Goal: Task Accomplishment & Management: Complete application form

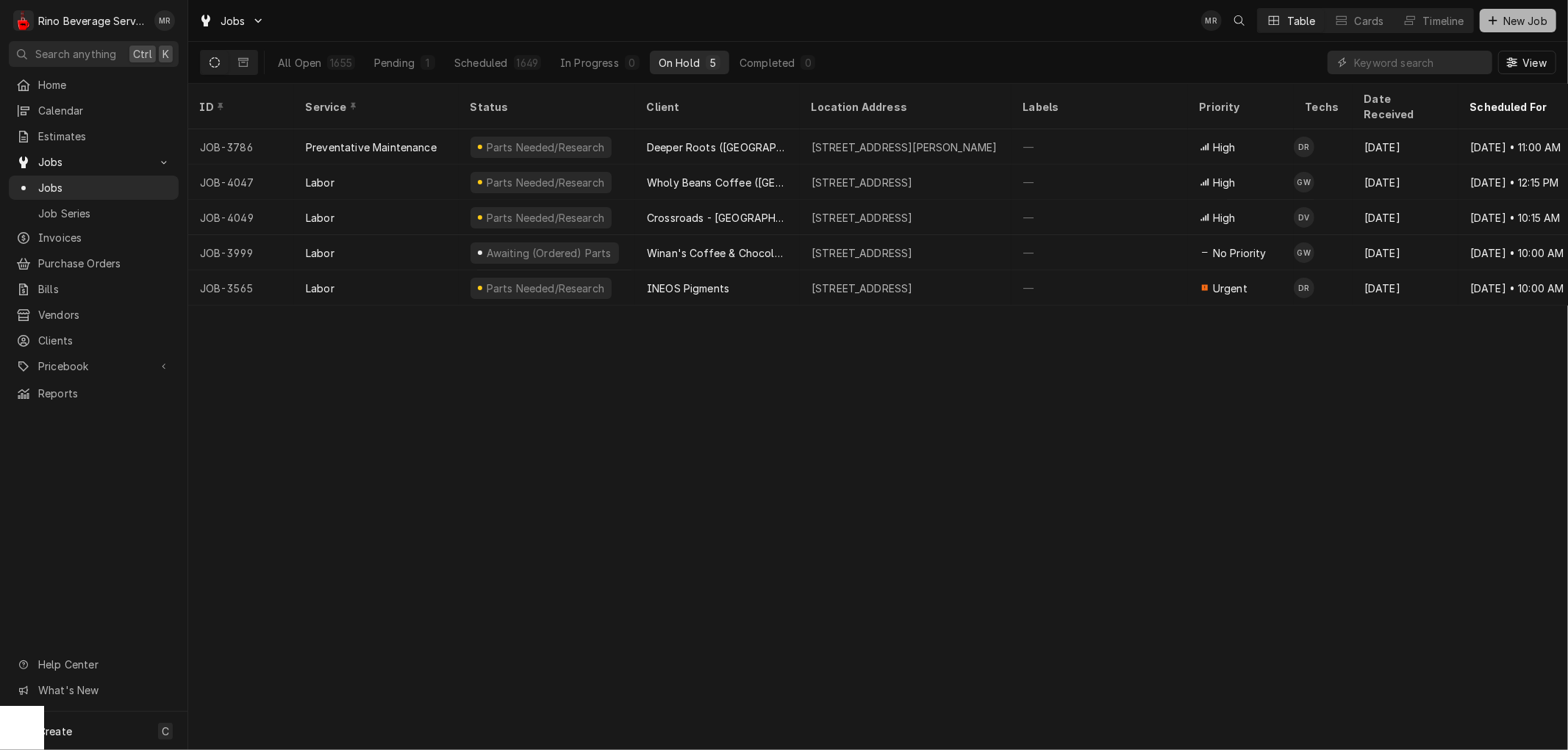
click at [1518, 18] on span "New Job" at bounding box center [1526, 21] width 50 height 15
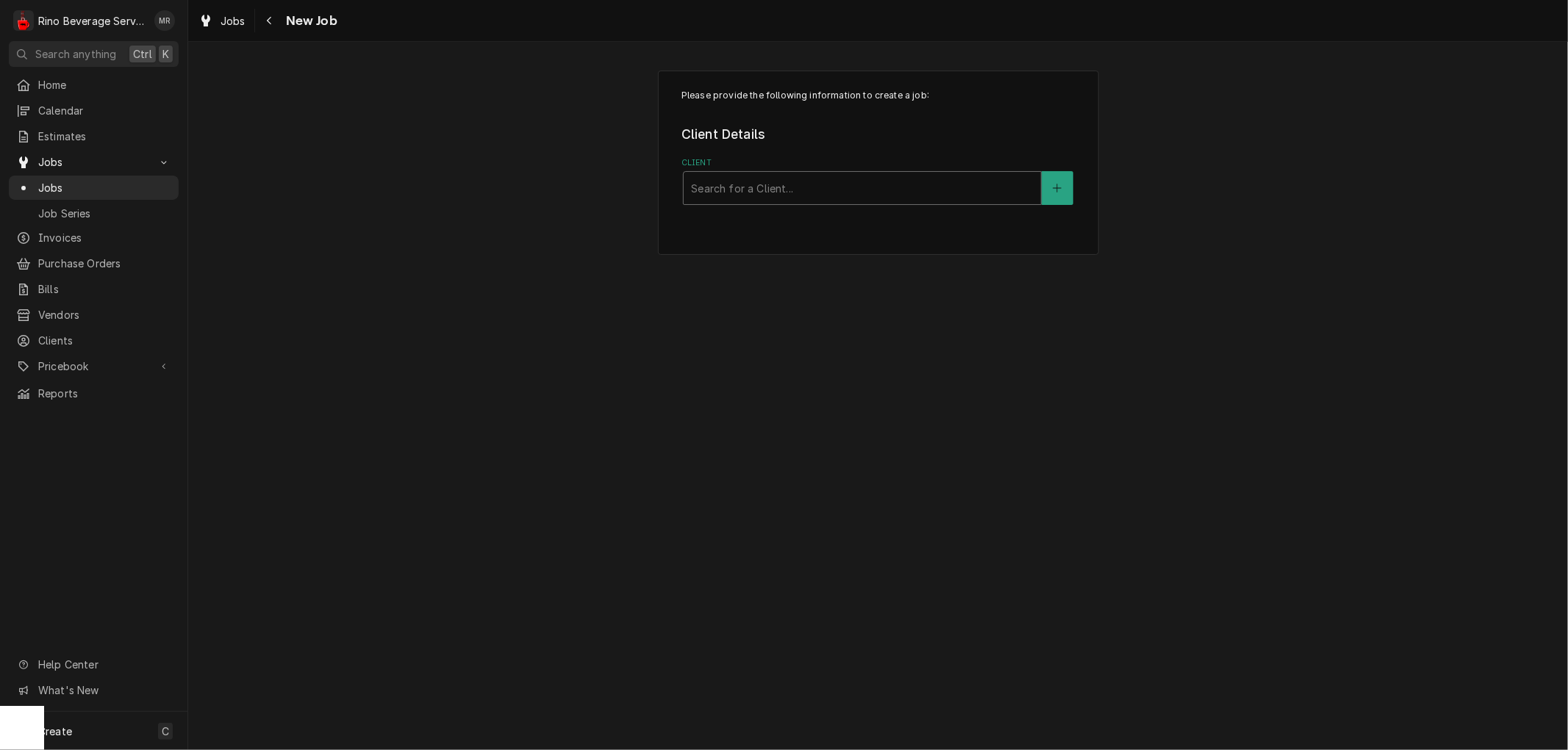
click at [803, 187] on div "Client" at bounding box center [862, 188] width 343 height 26
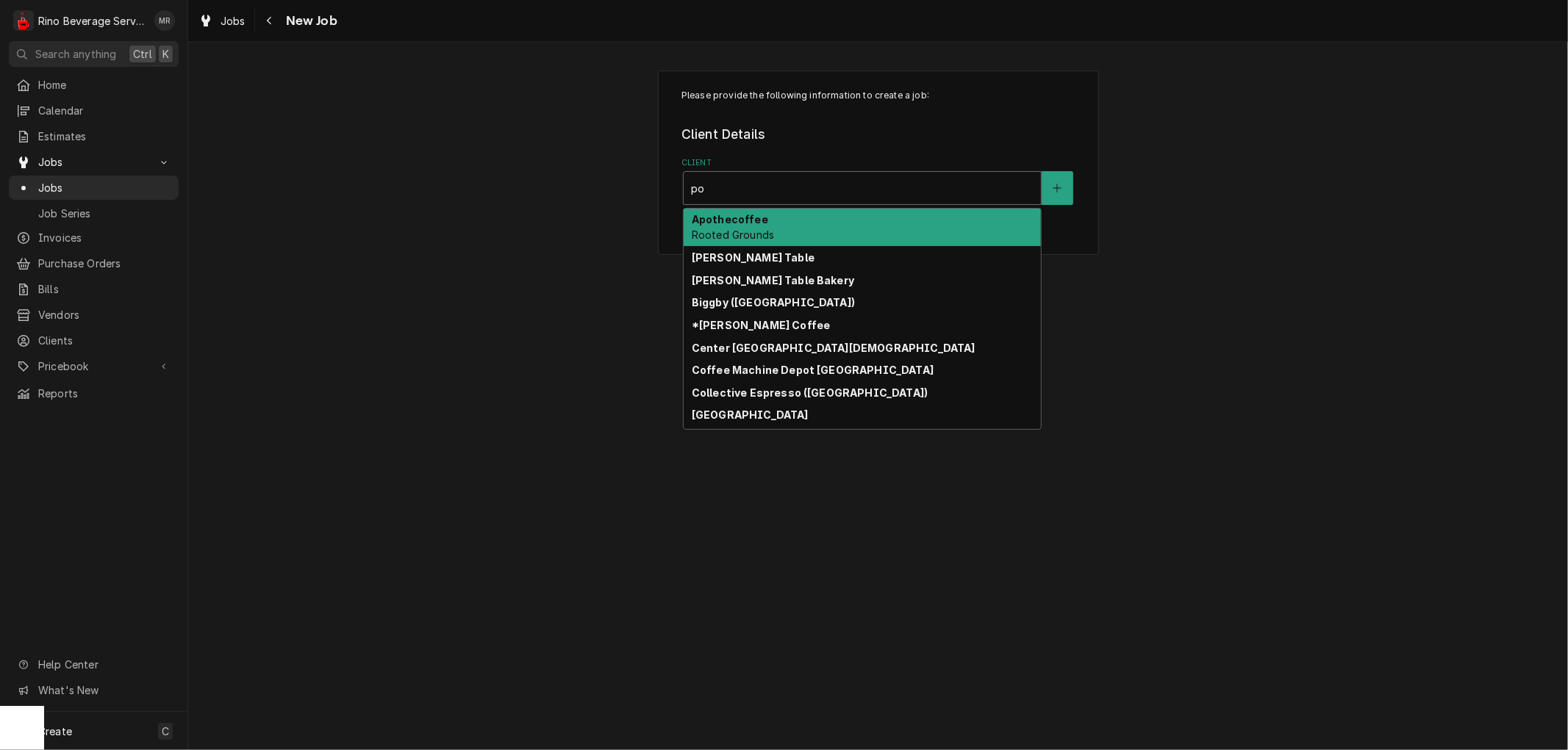
type input "pop"
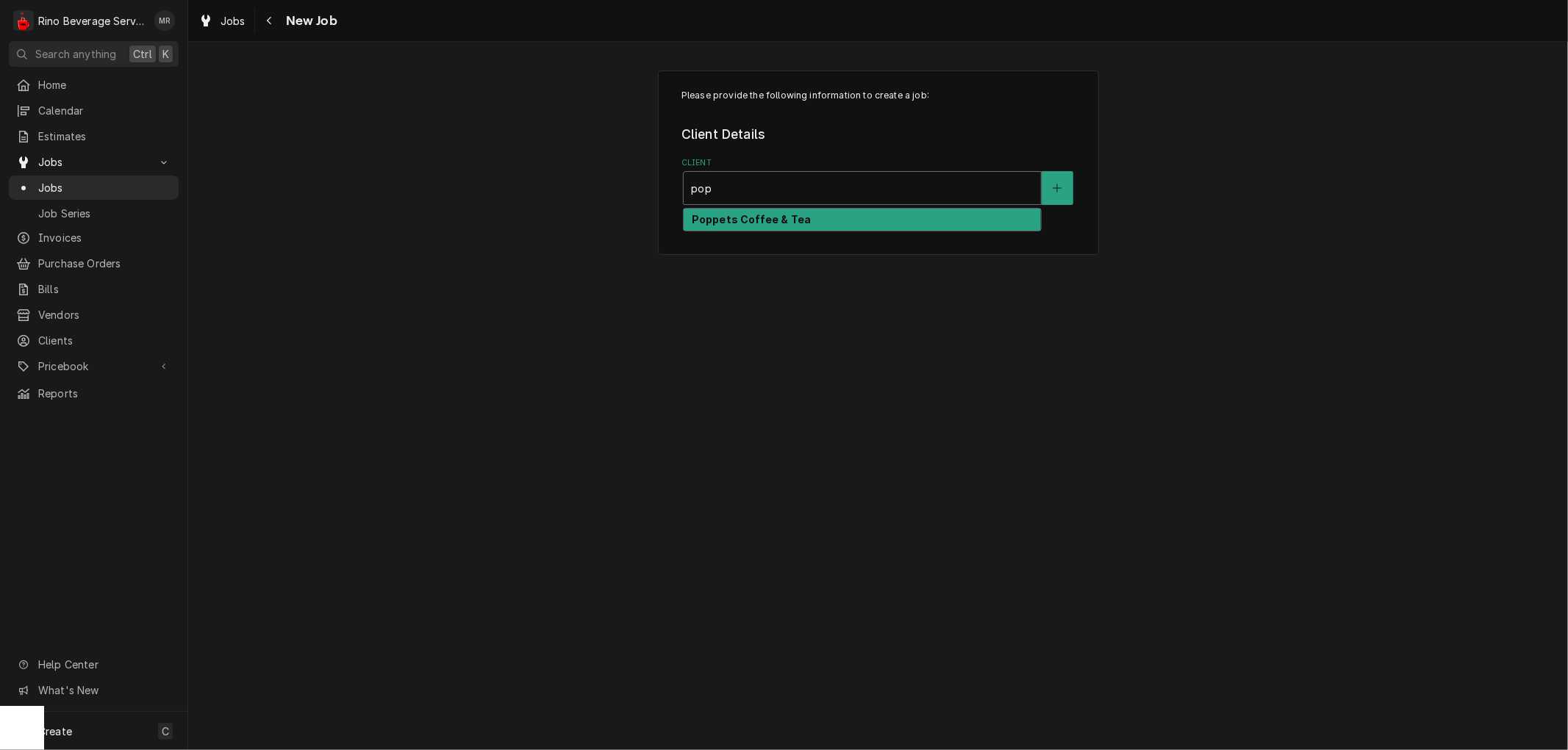
click at [799, 221] on strong "Poppets Coffee & Tea" at bounding box center [751, 219] width 119 height 13
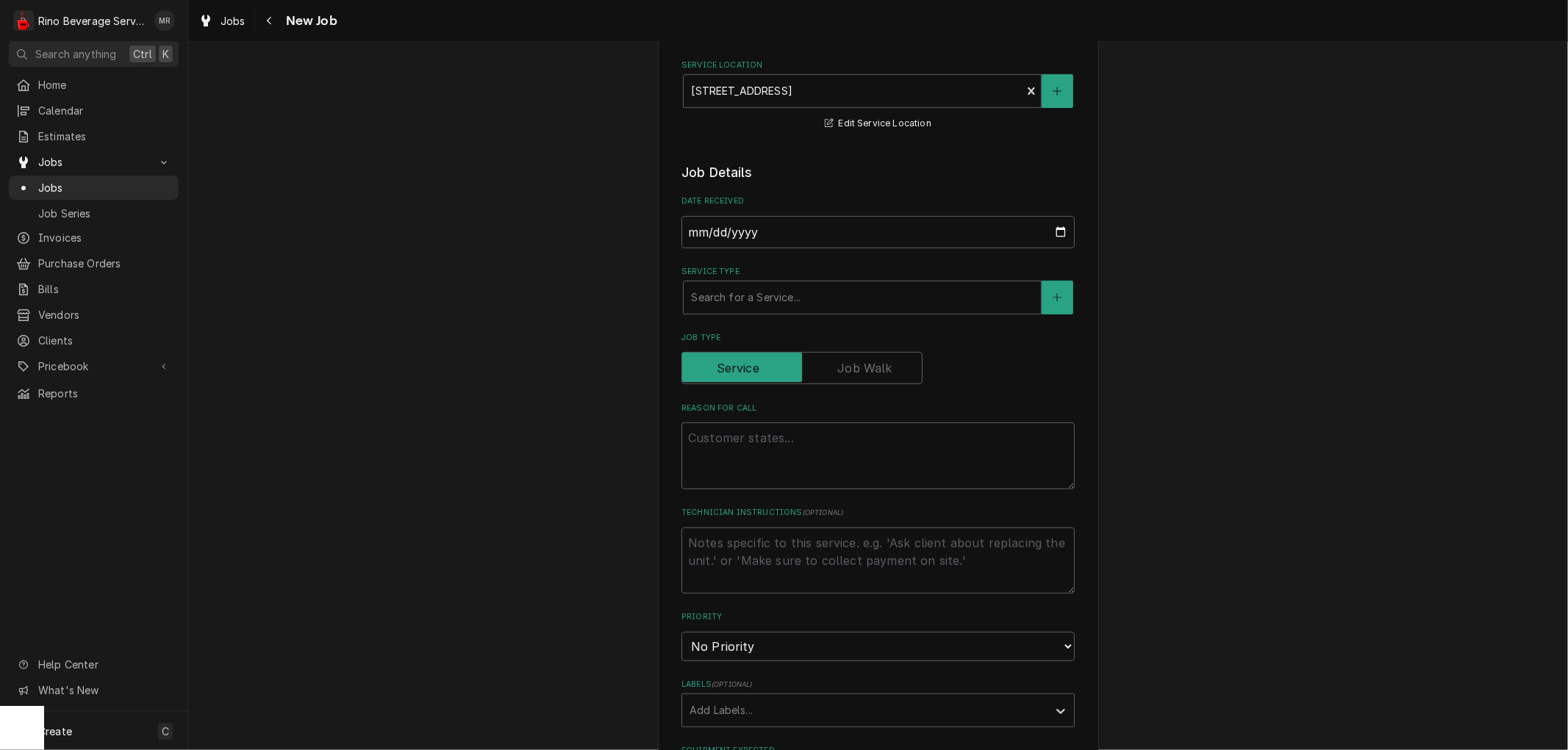
scroll to position [245, 0]
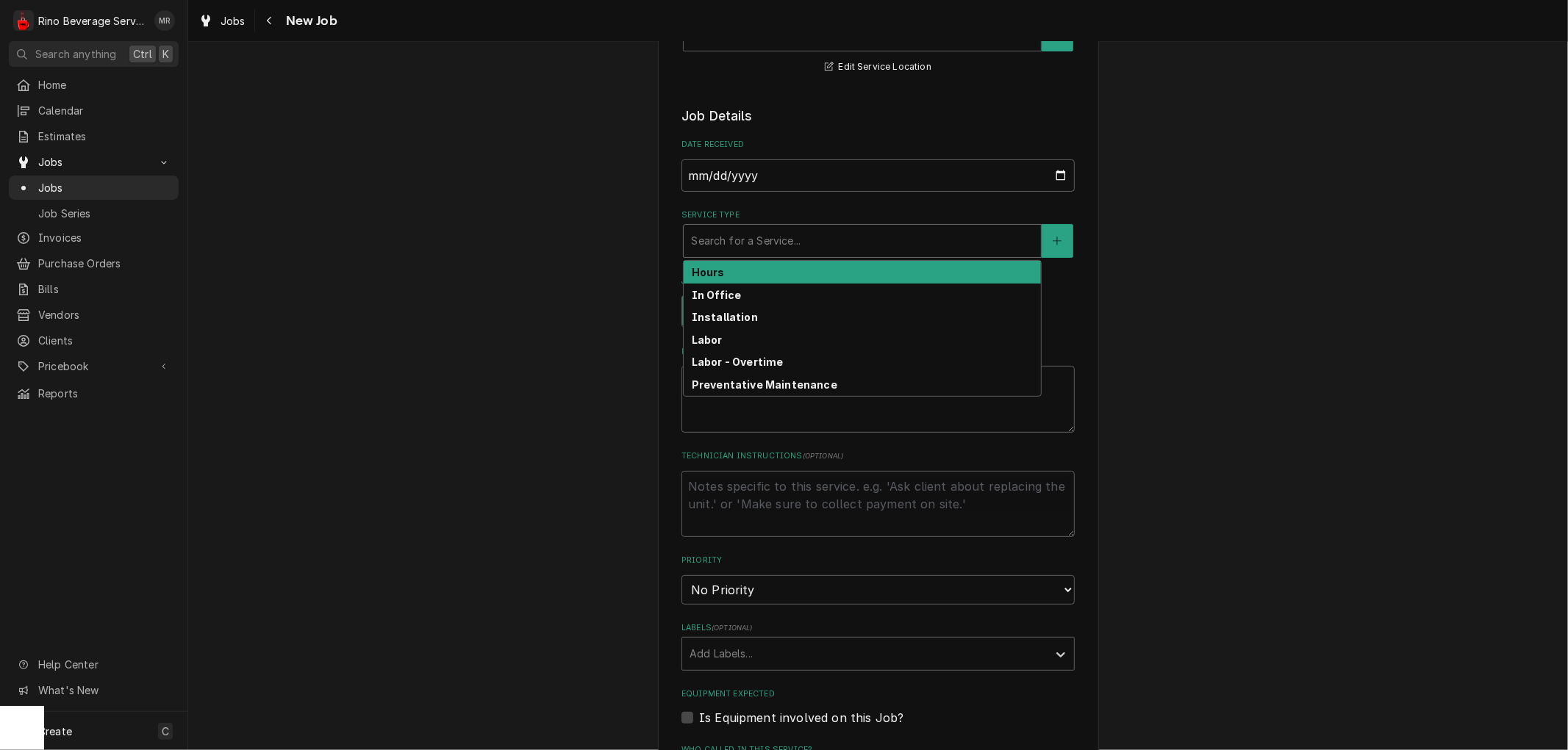
click at [722, 246] on div "Service Type" at bounding box center [862, 240] width 343 height 26
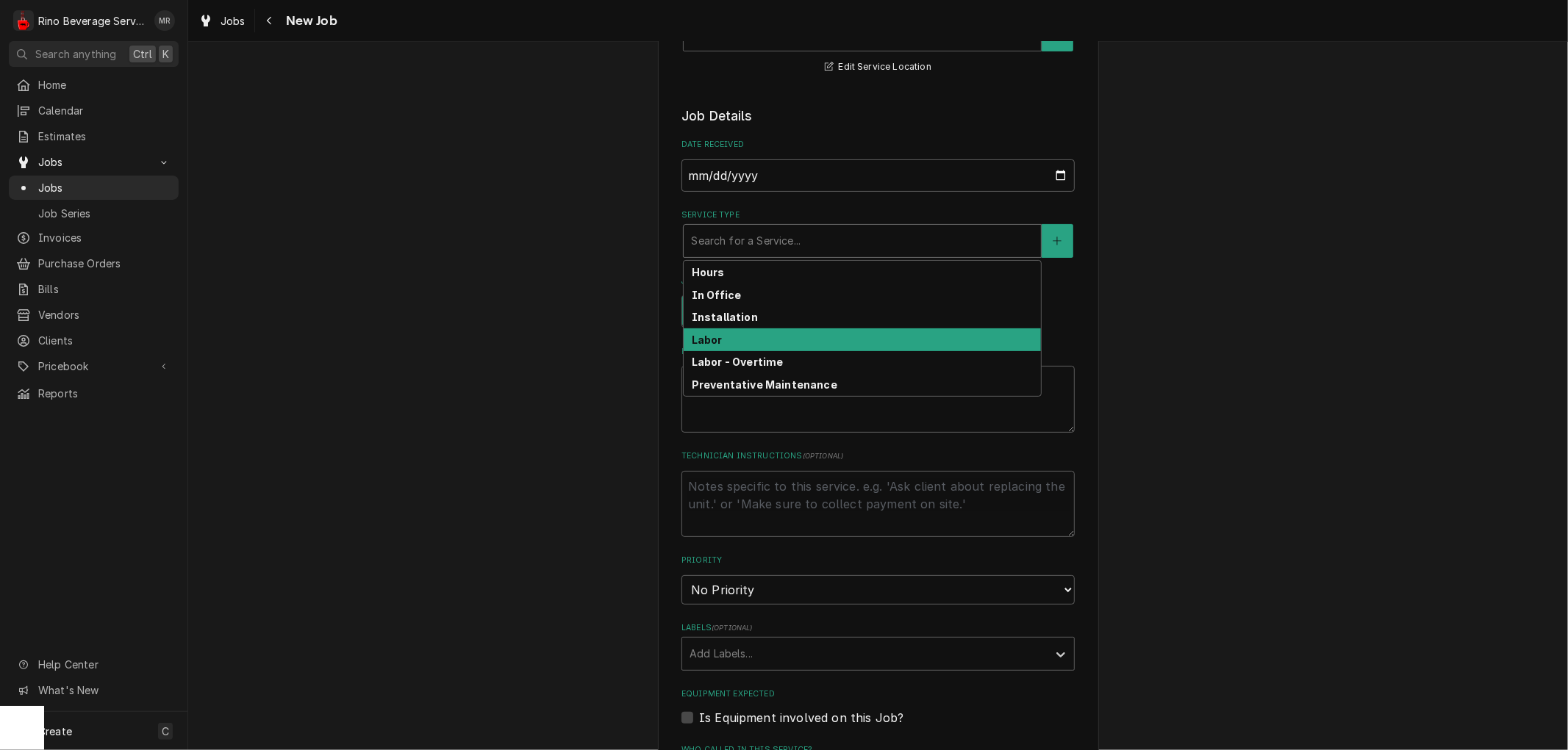
click at [719, 335] on div "Labor" at bounding box center [862, 339] width 357 height 22
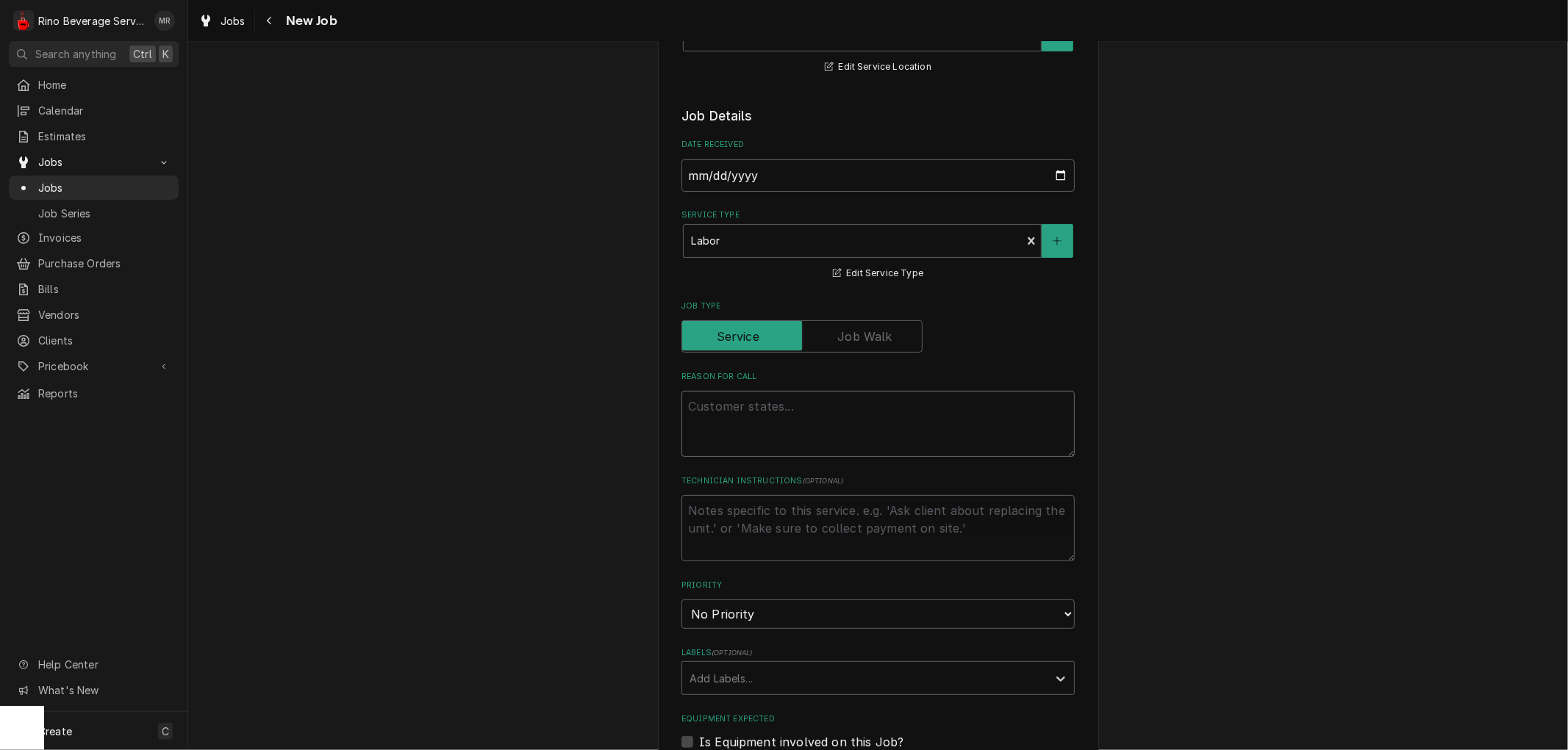
click at [719, 399] on textarea "Reason For Call" at bounding box center [878, 424] width 393 height 67
type textarea "x"
type textarea "P"
type textarea "x"
type textarea "Pi"
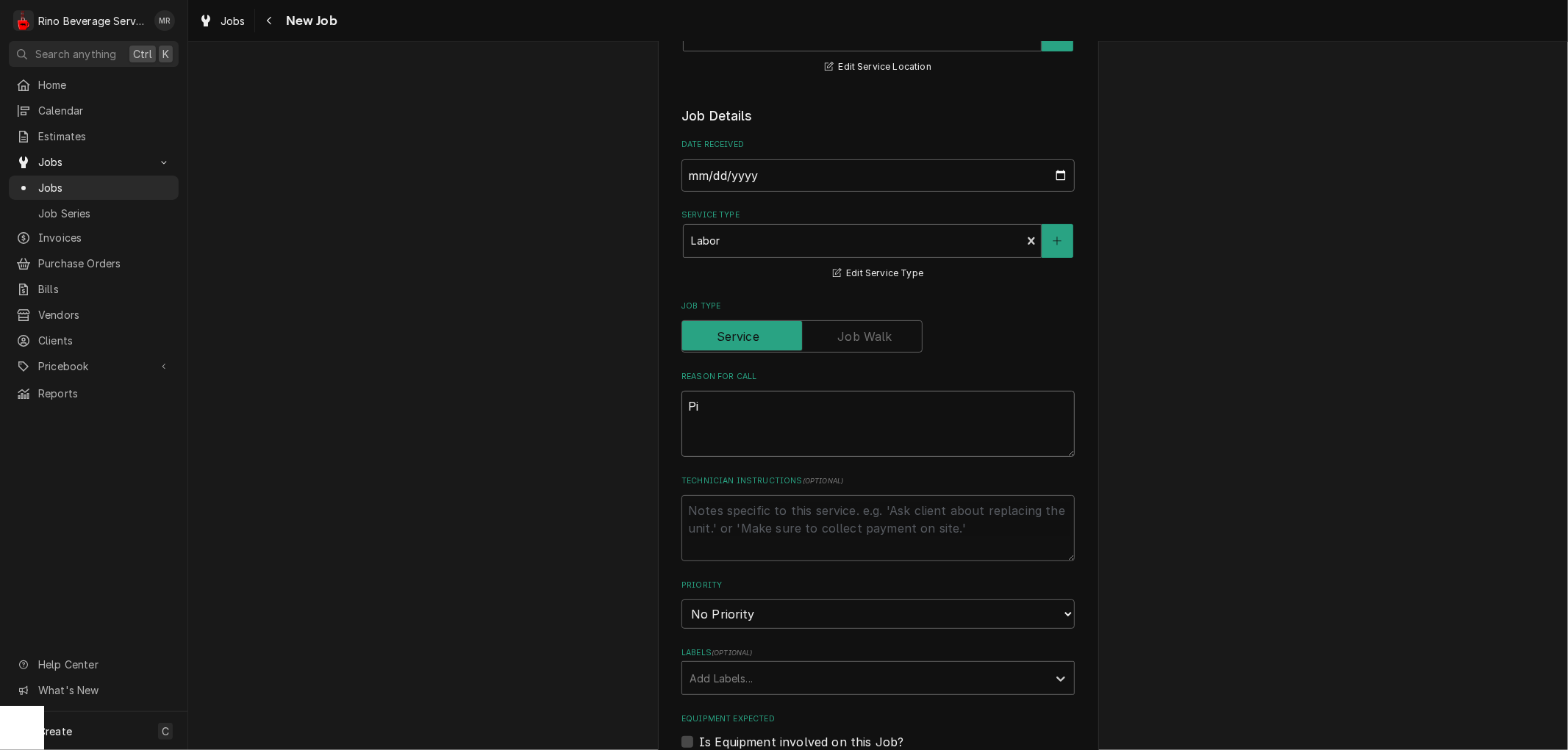
type textarea "x"
type textarea "Pic"
type textarea "x"
type textarea "Pick"
type textarea "x"
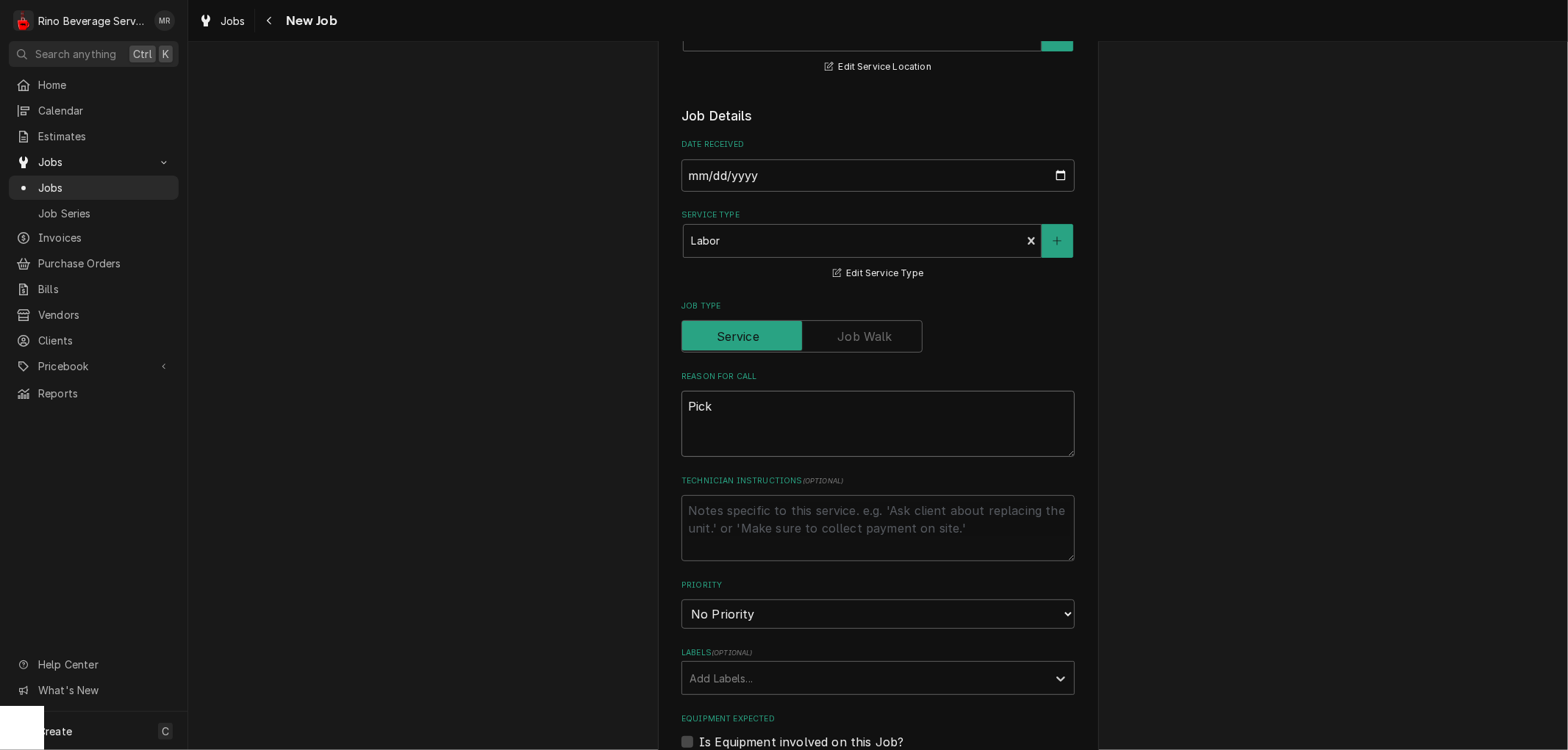
type textarea "Pick"
type textarea "x"
type textarea "Pick u"
type textarea "x"
type textarea "Pick up"
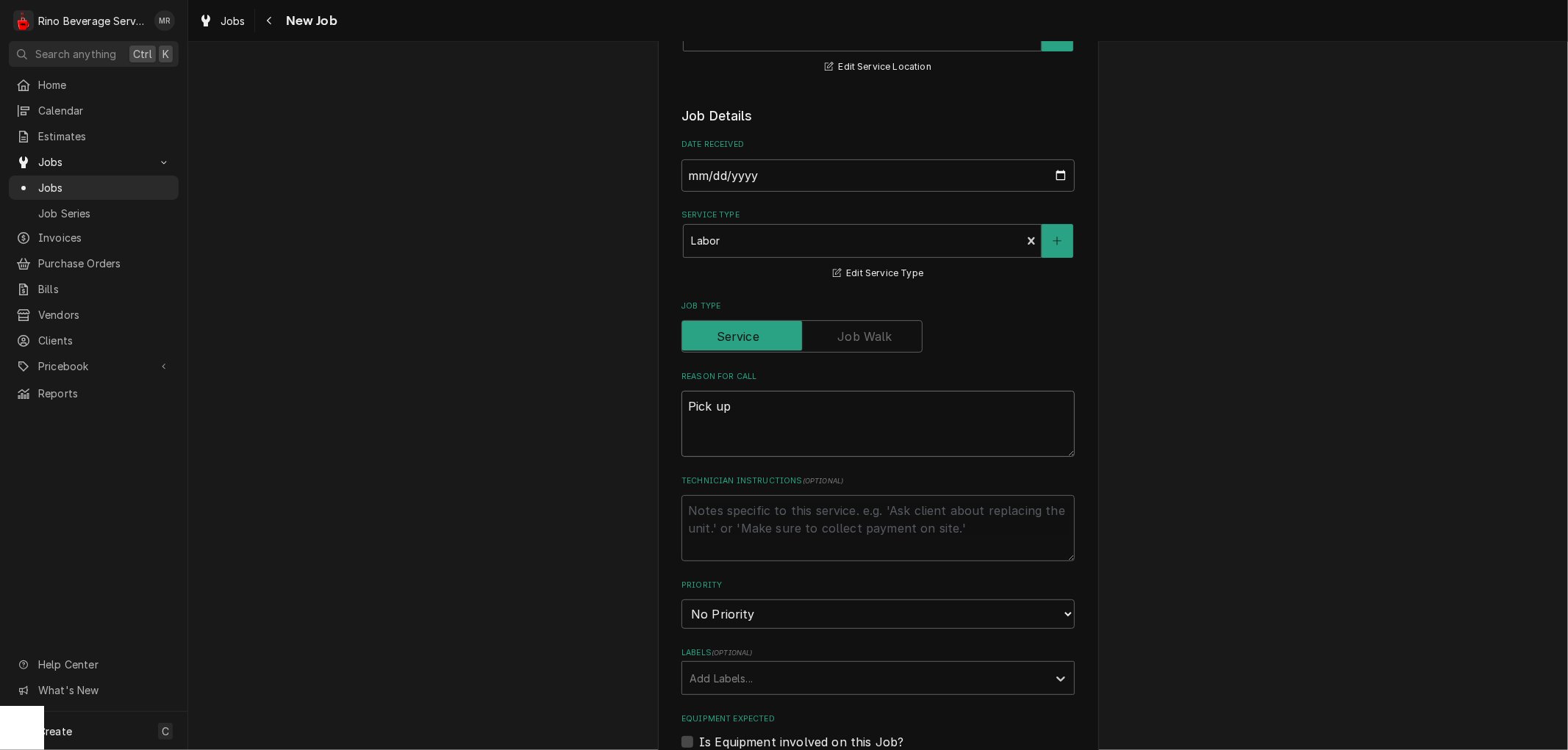
type textarea "x"
type textarea "Pick up"
type textarea "x"
type textarea "Pick up W"
type textarea "x"
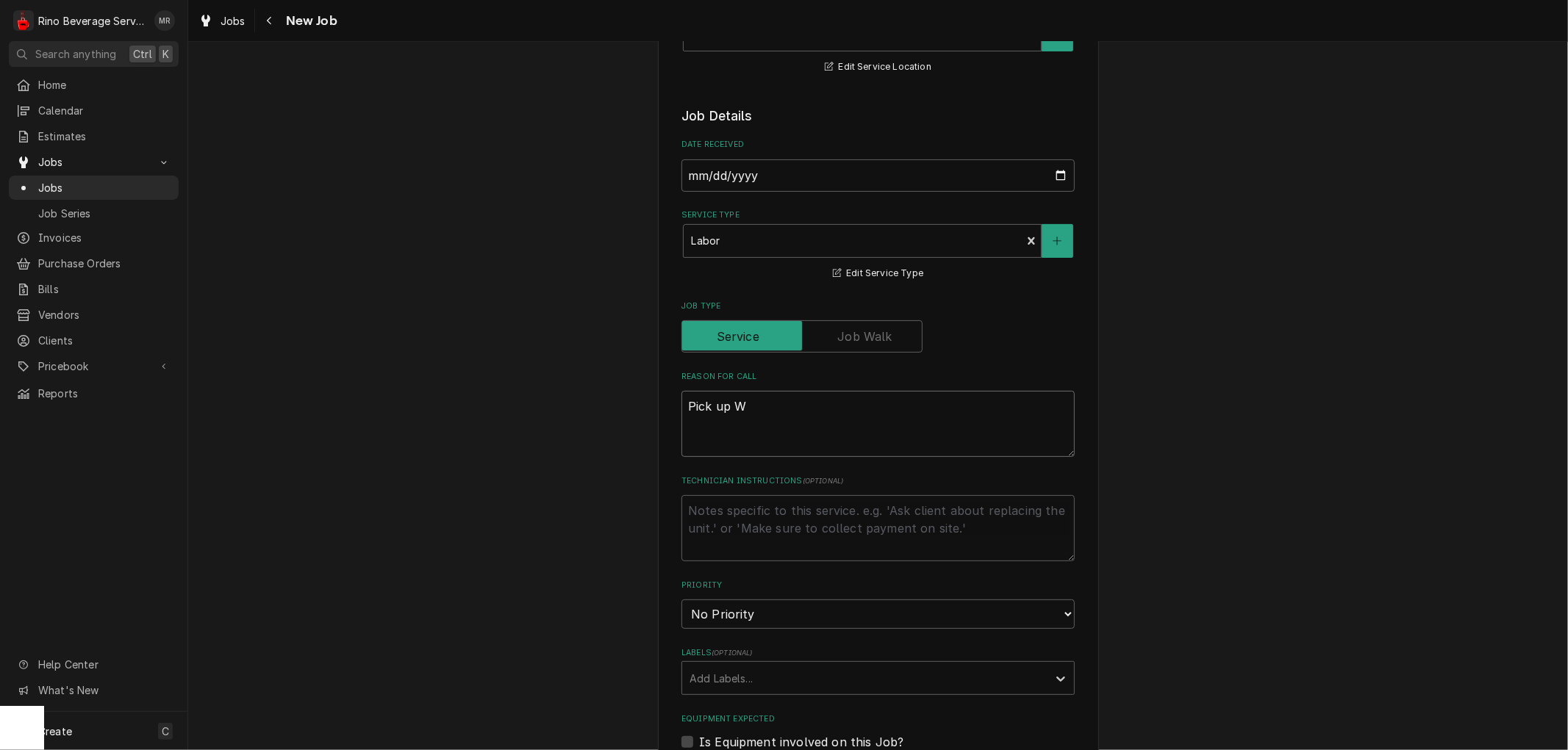
type textarea "Pick up We"
type textarea "x"
type textarea "Pick up Weg"
type textarea "x"
type textarea "Pick up Wega"
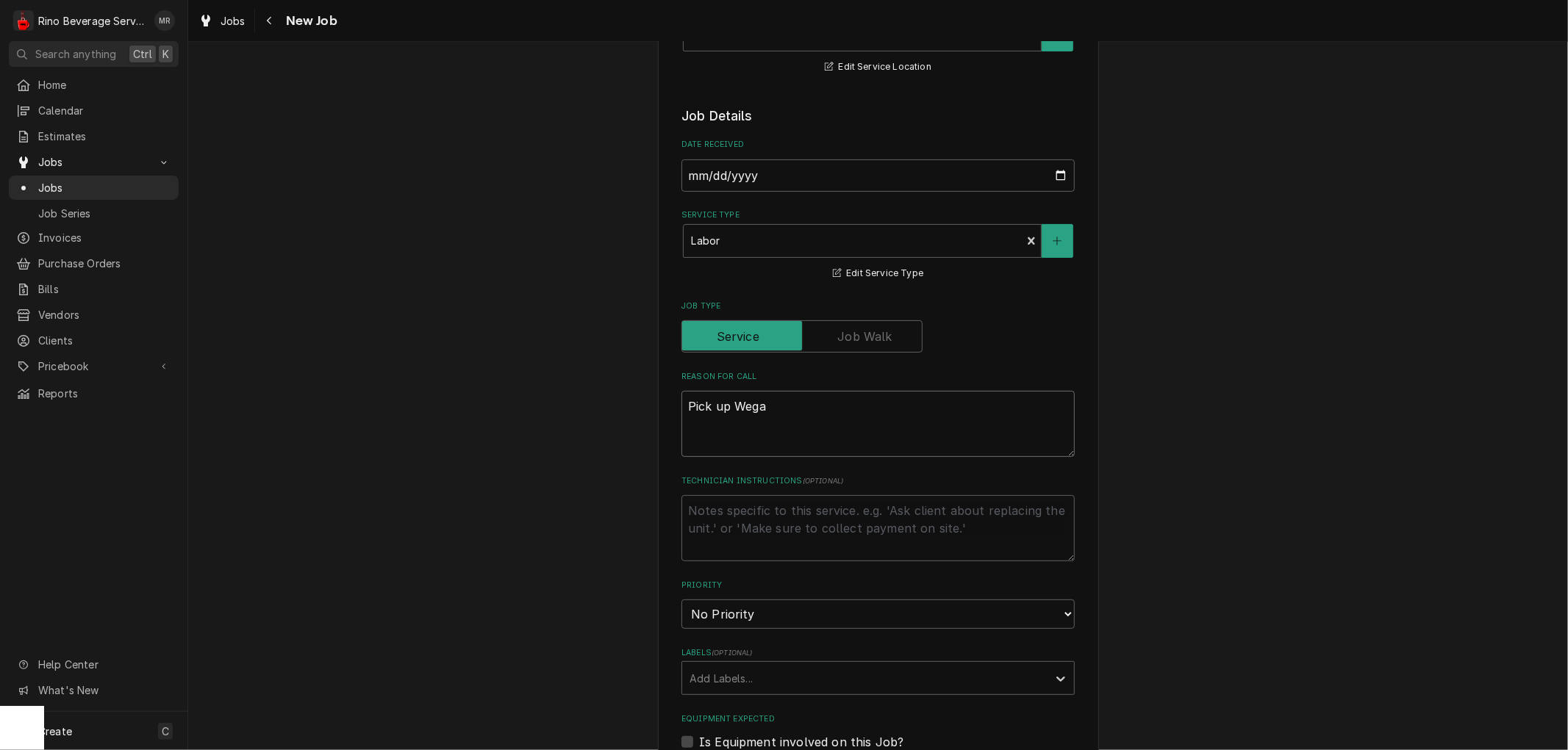
type textarea "x"
type textarea "Pick up Wega"
type textarea "x"
type textarea "Pick up Wega 3"
type textarea "x"
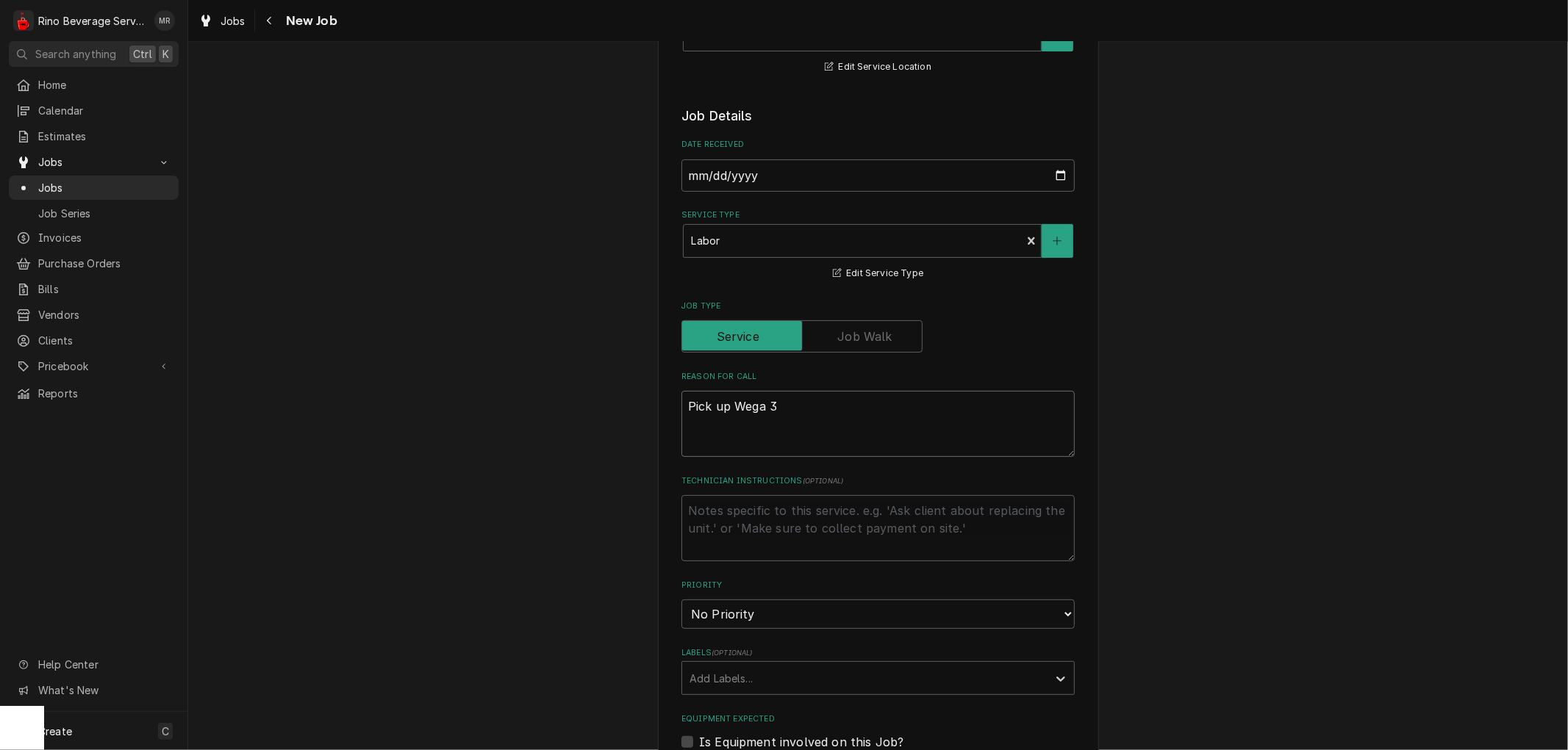
type textarea "Pick up Wega 3"
type textarea "x"
type textarea "Pick up Wega 3 g"
type textarea "x"
type textarea "Pick up Wega 3 gr"
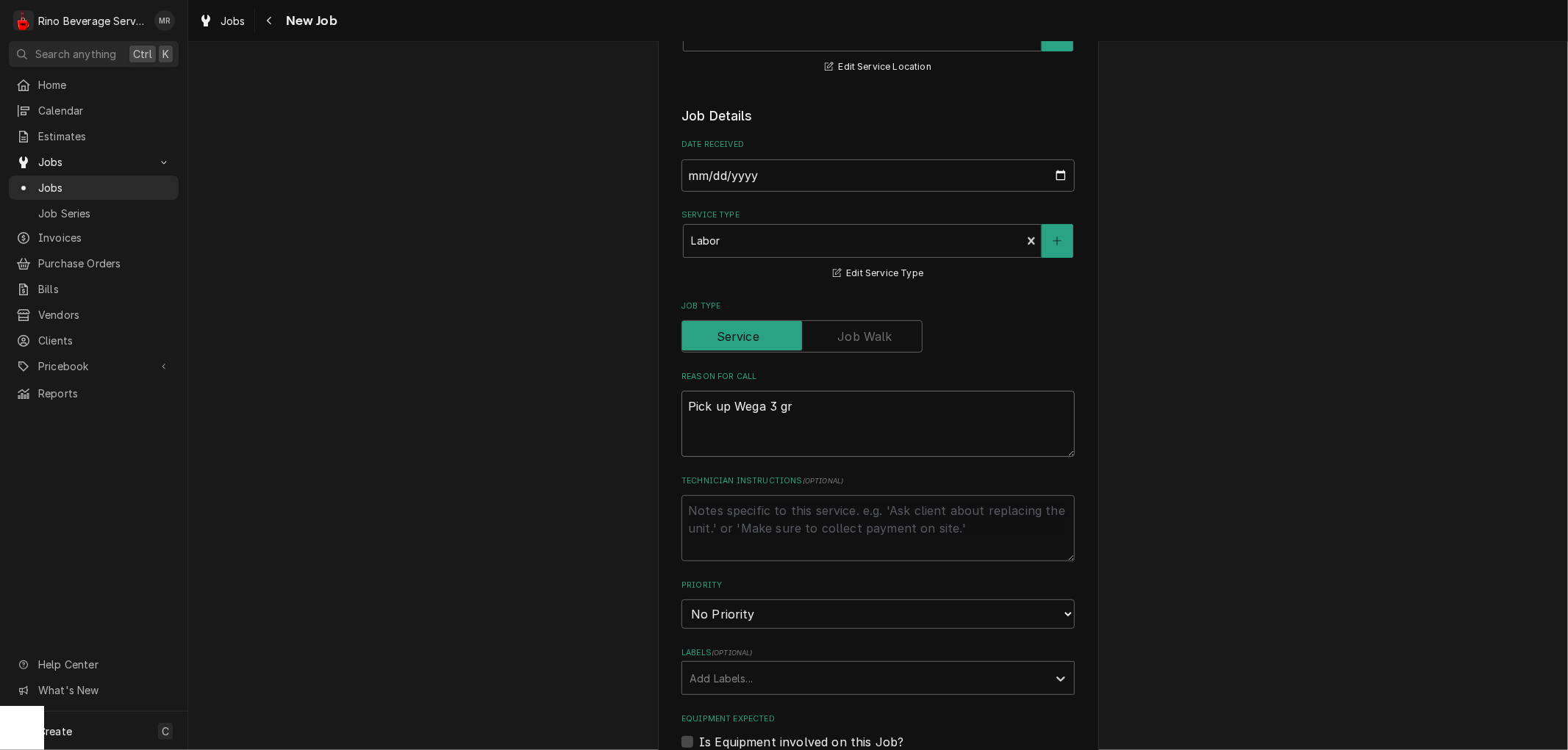
type textarea "x"
type textarea "Pick up Wega 3 gro"
type textarea "x"
type textarea "Pick up Wega 3 grou"
type textarea "x"
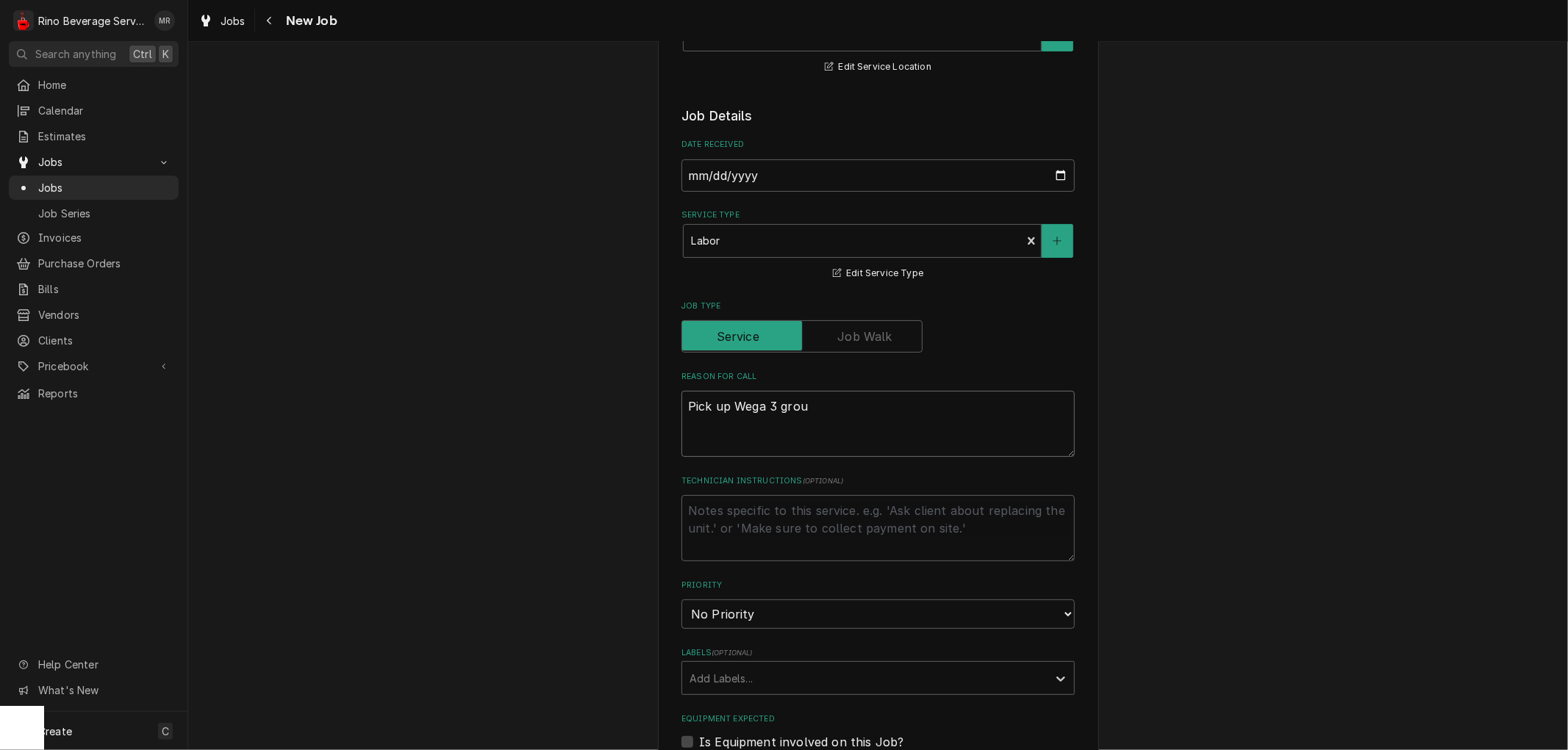
type textarea "Pick up Wega 3 group"
type textarea "x"
type textarea "Pick up Wega 3 group"
type textarea "x"
type textarea "Pick up Wega 3 group f"
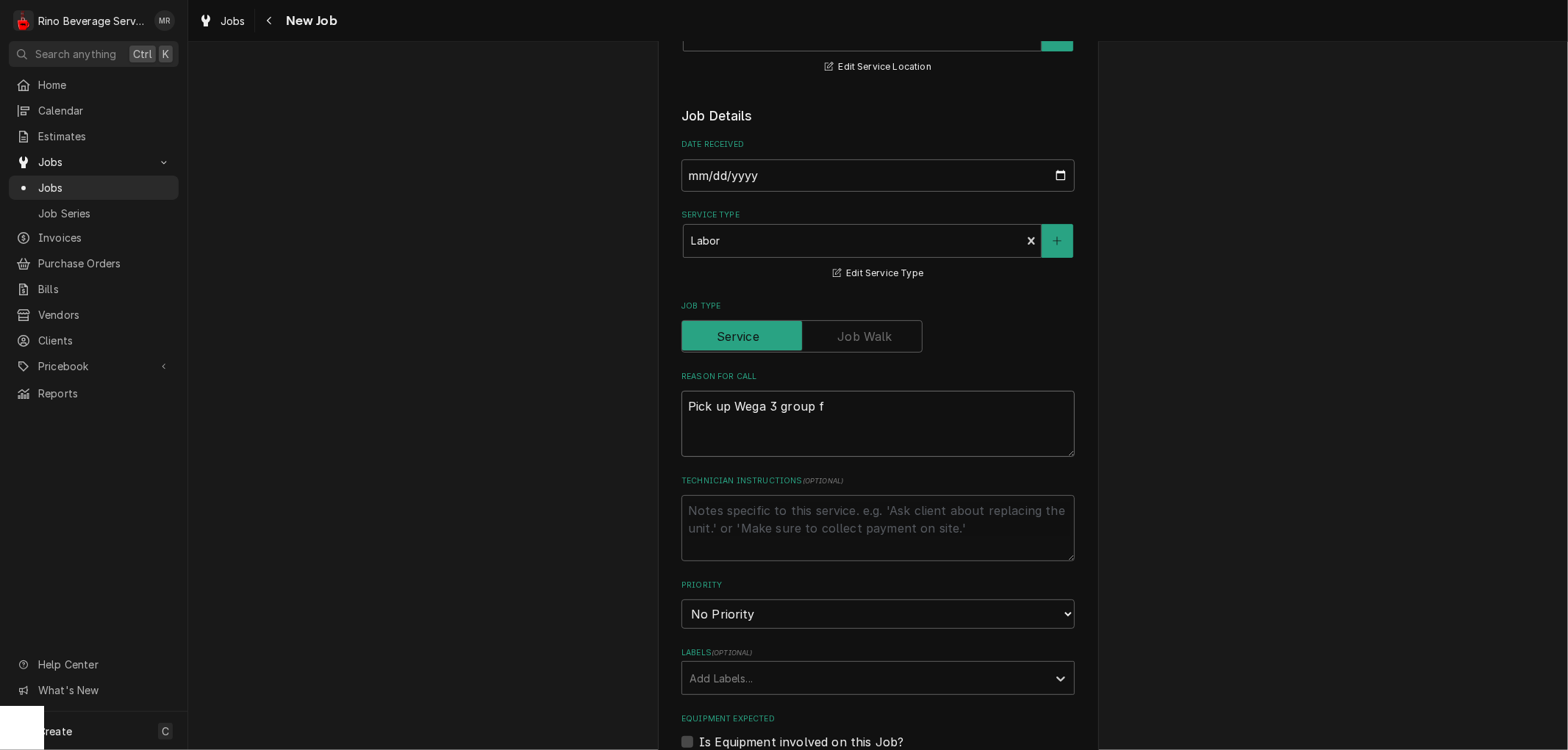
type textarea "x"
type textarea "Pick up Wega 3 group fo"
type textarea "x"
type textarea "Pick up Wega 3 group for"
type textarea "x"
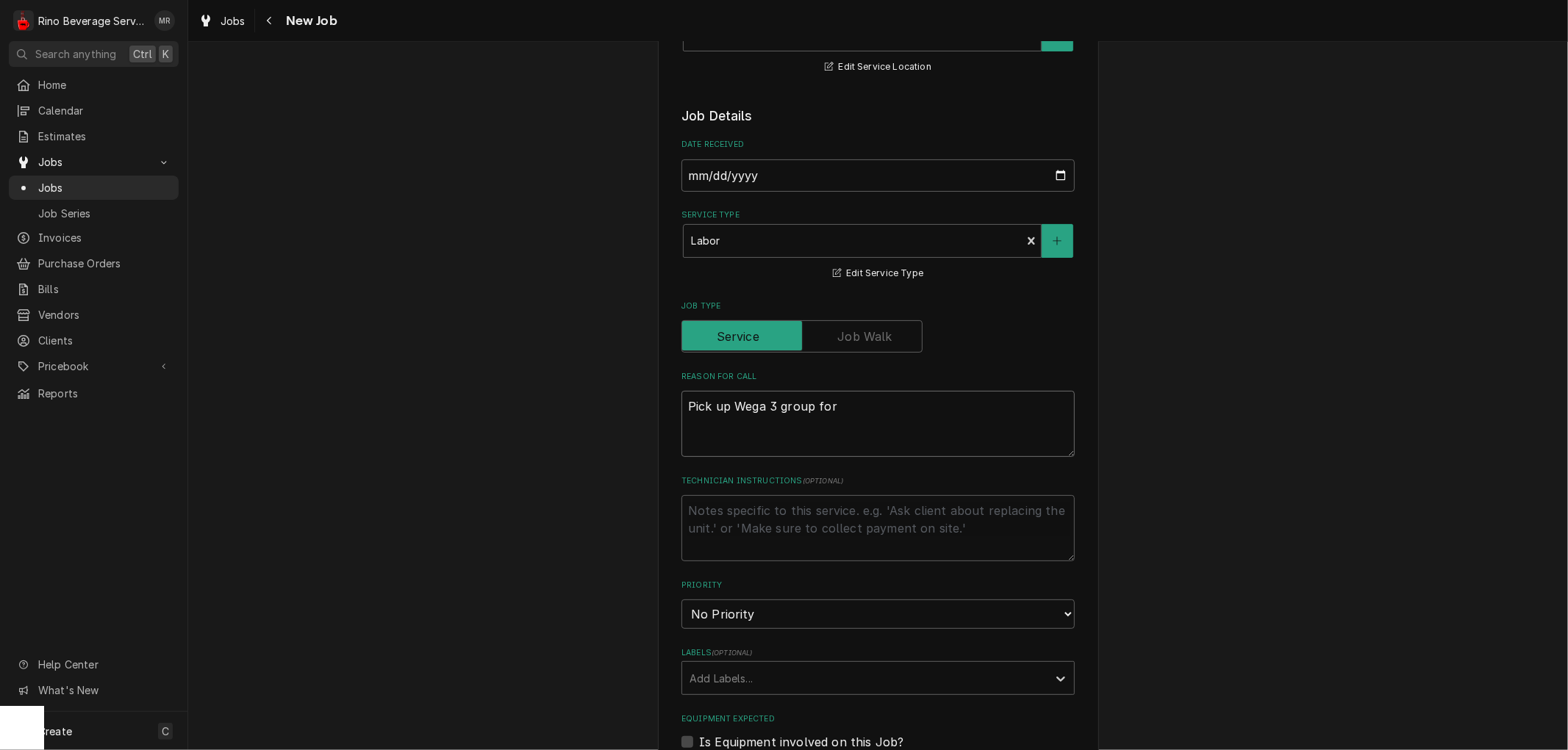
type textarea "Pick up Wega 3 group for"
type textarea "x"
type textarea "Pick up Wega 3 group for"
type textarea "x"
type textarea "Pick up Wega 3 group fo"
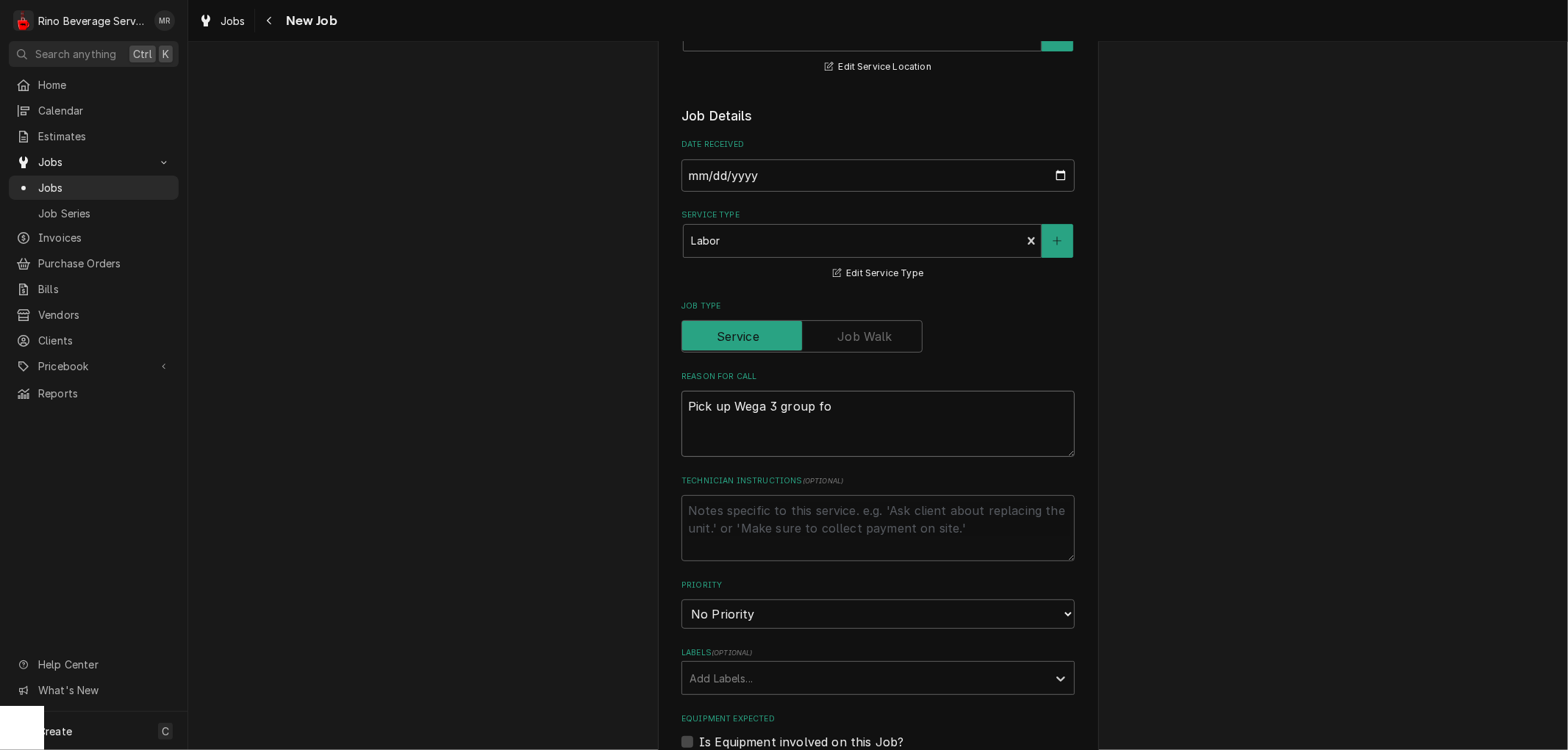
type textarea "x"
type textarea "Pick up Wega 3 group f"
type textarea "x"
type textarea "Pick up Wega 3 group"
type textarea "x"
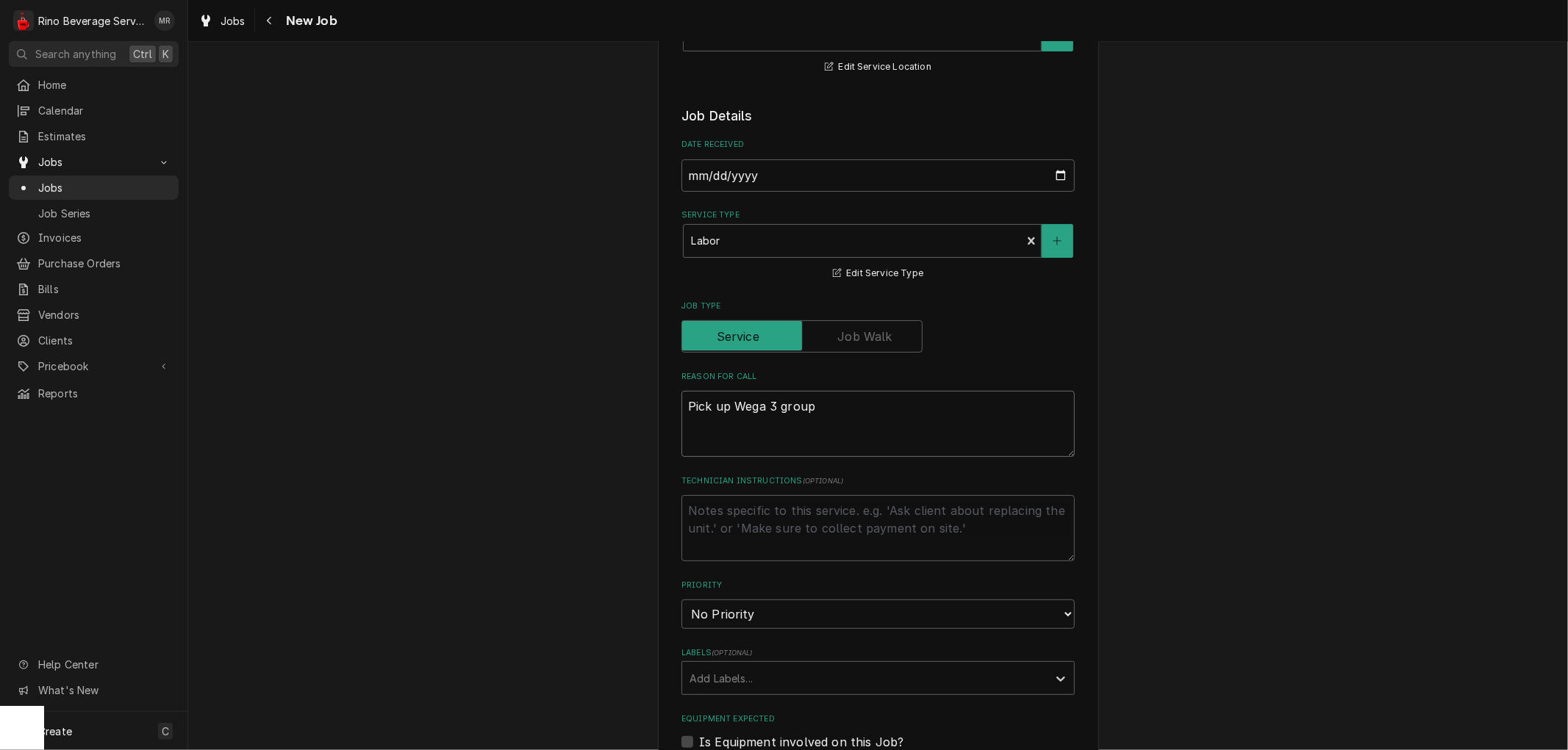
type textarea "Pick up Wega 3 group t"
type textarea "x"
type textarea "Pick up Wega 3 group to"
type textarea "x"
type textarea "Pick up Wega 3 group to"
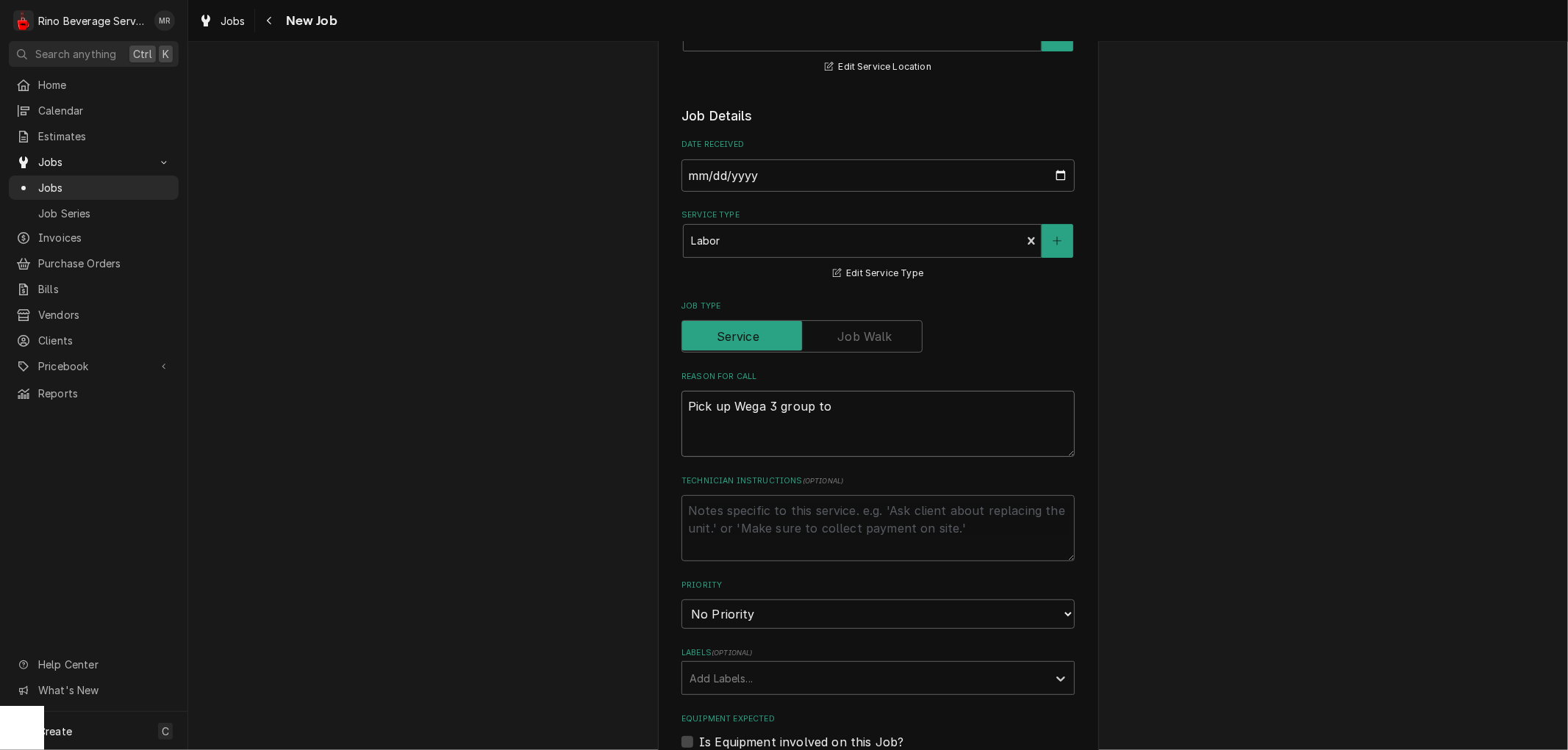
type textarea "x"
type textarea "Pick up Wega 3 group to t"
type textarea "x"
type textarea "Pick up Wega 3 group to ta"
type textarea "x"
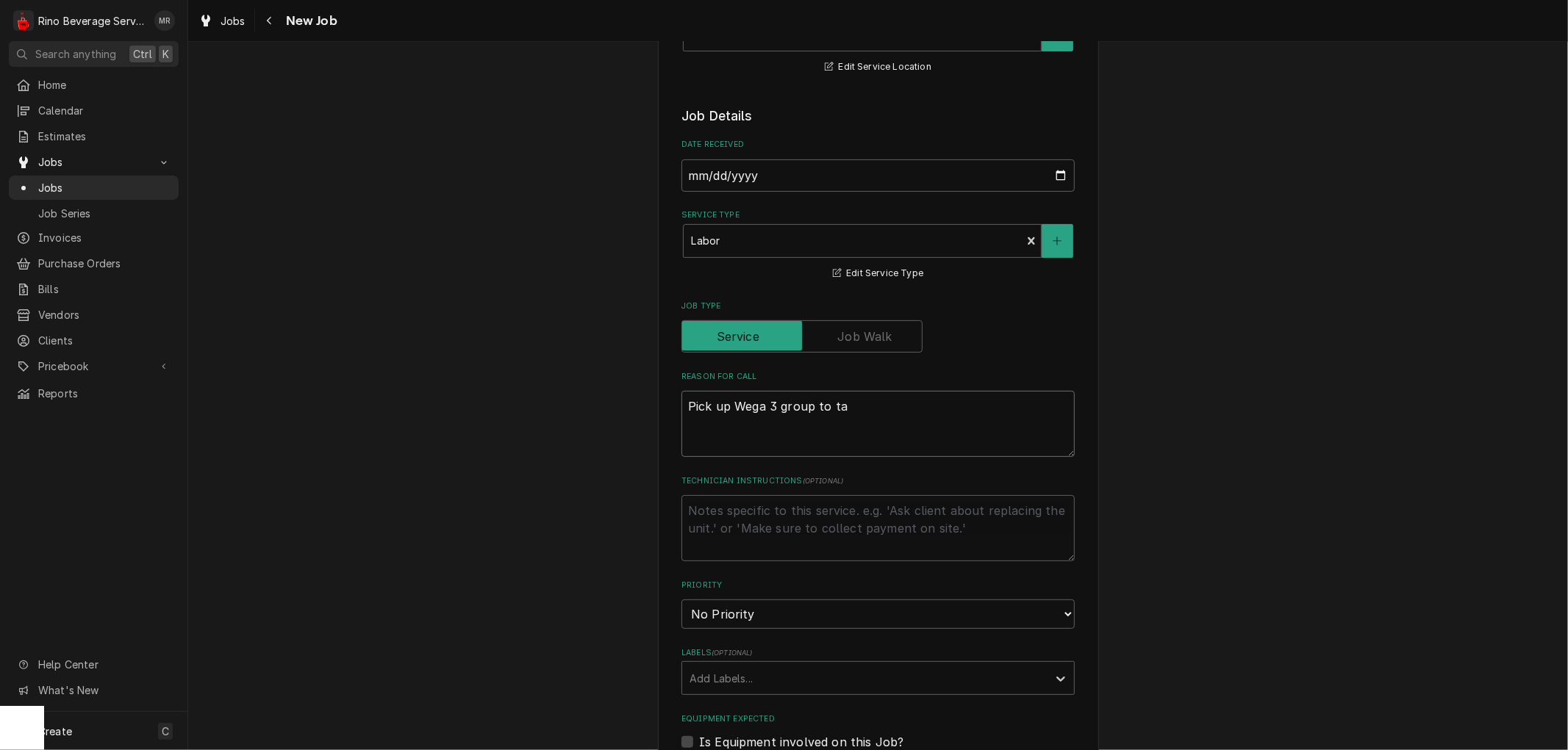
type textarea "Pick up Wega 3 group to tak"
type textarea "x"
type textarea "Pick up Wega 3 group to take"
type textarea "x"
type textarea "Pick up Wega 3 group to take"
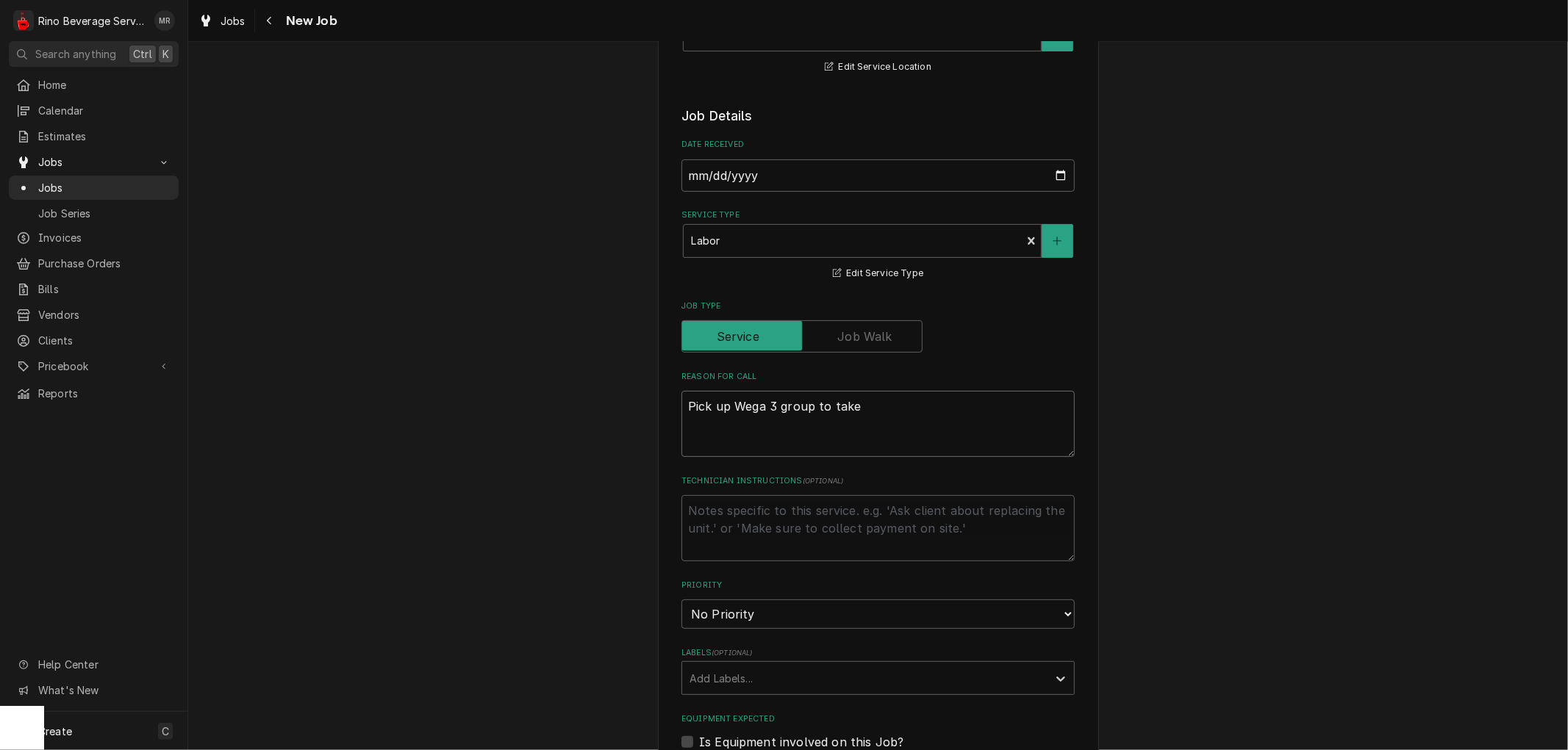
type textarea "x"
type textarea "Pick up Wega 3 group to take t"
type textarea "x"
type textarea "Pick up Wega 3 group to take to"
type textarea "x"
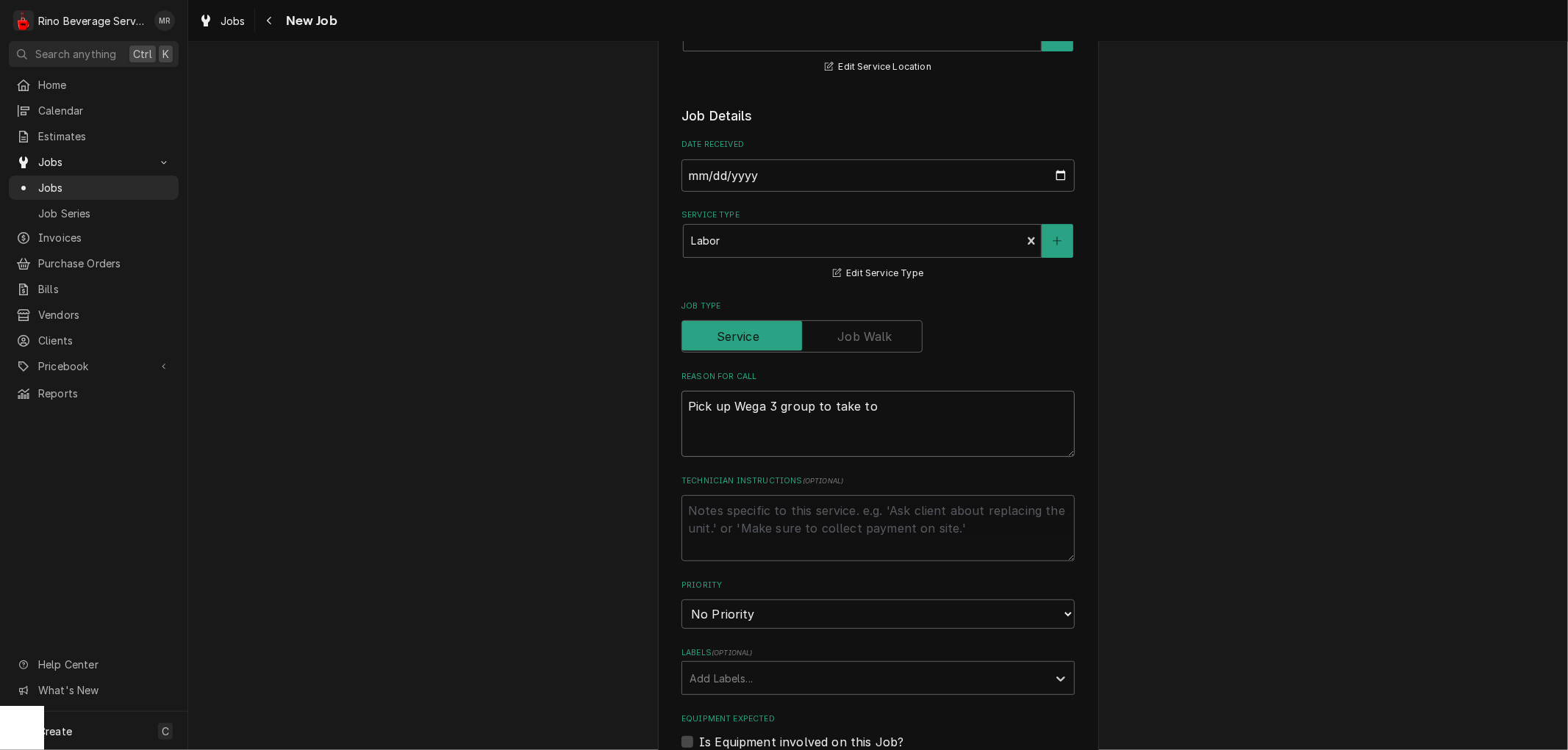
type textarea "Pick up Wega 3 group to take to"
type textarea "x"
type textarea "Pick up Wega 3 group to take to s"
type textarea "x"
type textarea "Pick up Wega 3 group to take to sh"
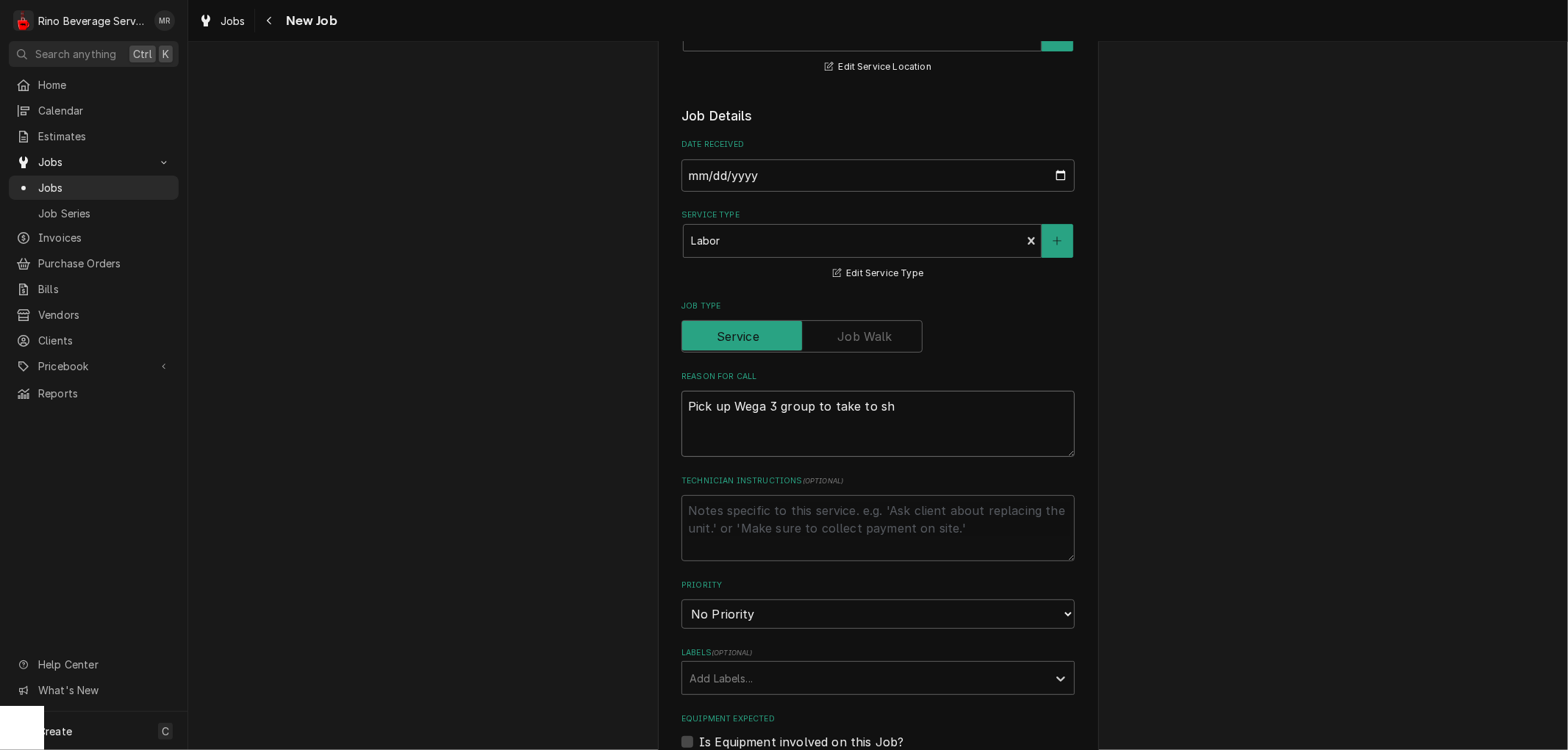
type textarea "x"
type textarea "Pick up Wega 3 group to take to sho"
type textarea "x"
type textarea "Pick up Wega 3 group to take to shop"
type textarea "x"
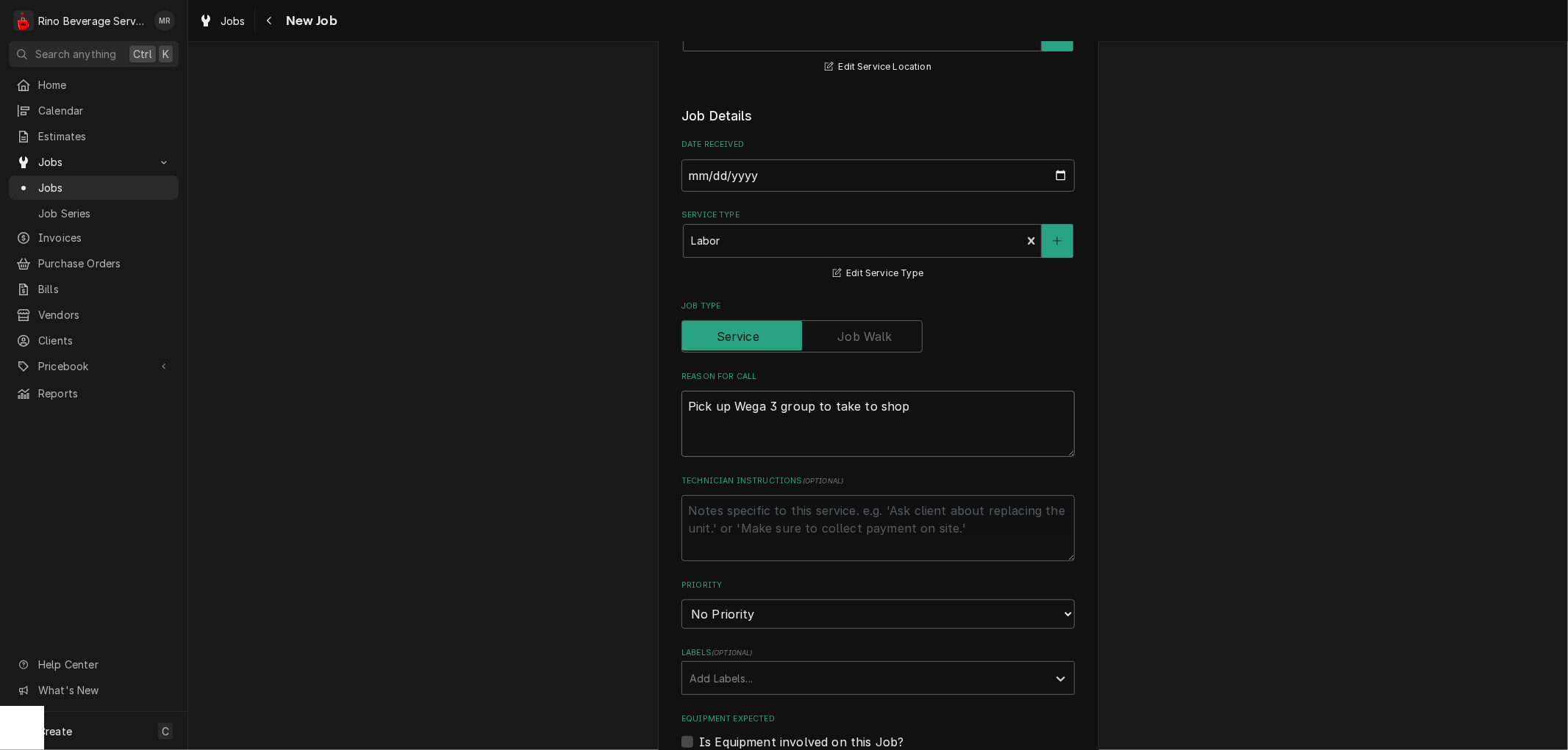
type textarea "Pick up Wega 3 group to take to shop"
type textarea "x"
type textarea "Pick up Wega 3 group to take to shop f"
type textarea "x"
type textarea "Pick up Wega 3 group to take to shop fo"
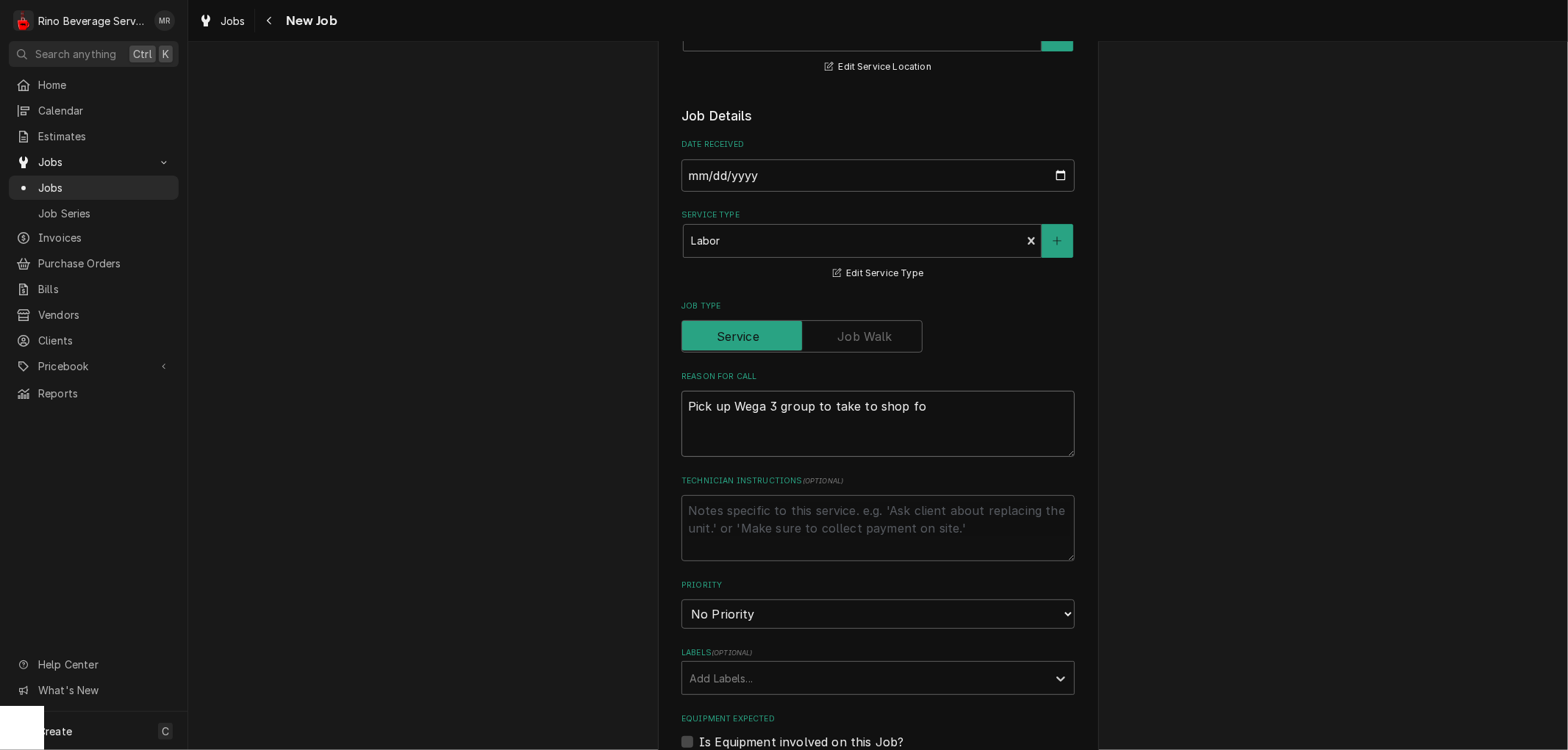
type textarea "x"
type textarea "Pick up Wega 3 group to take to shop for"
type textarea "x"
type textarea "Pick up Wega 3 group to take to shop for"
type textarea "x"
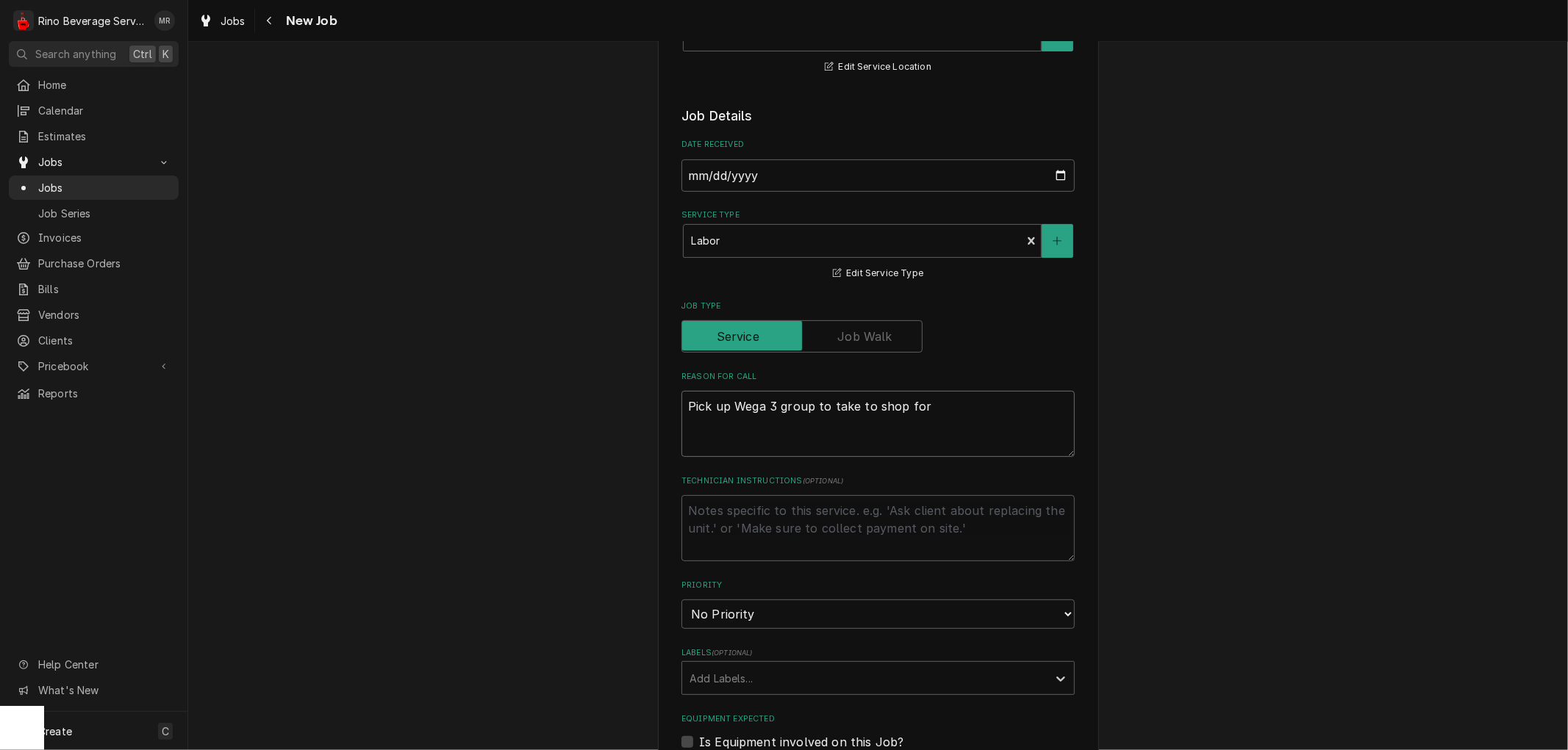
type textarea "Pick up Wega 3 group to take to shop for s"
type textarea "x"
type textarea "Pick up Wega 3 group to take to shop for sh"
type textarea "x"
type textarea "Pick up Wega 3 group to take to shop for sho"
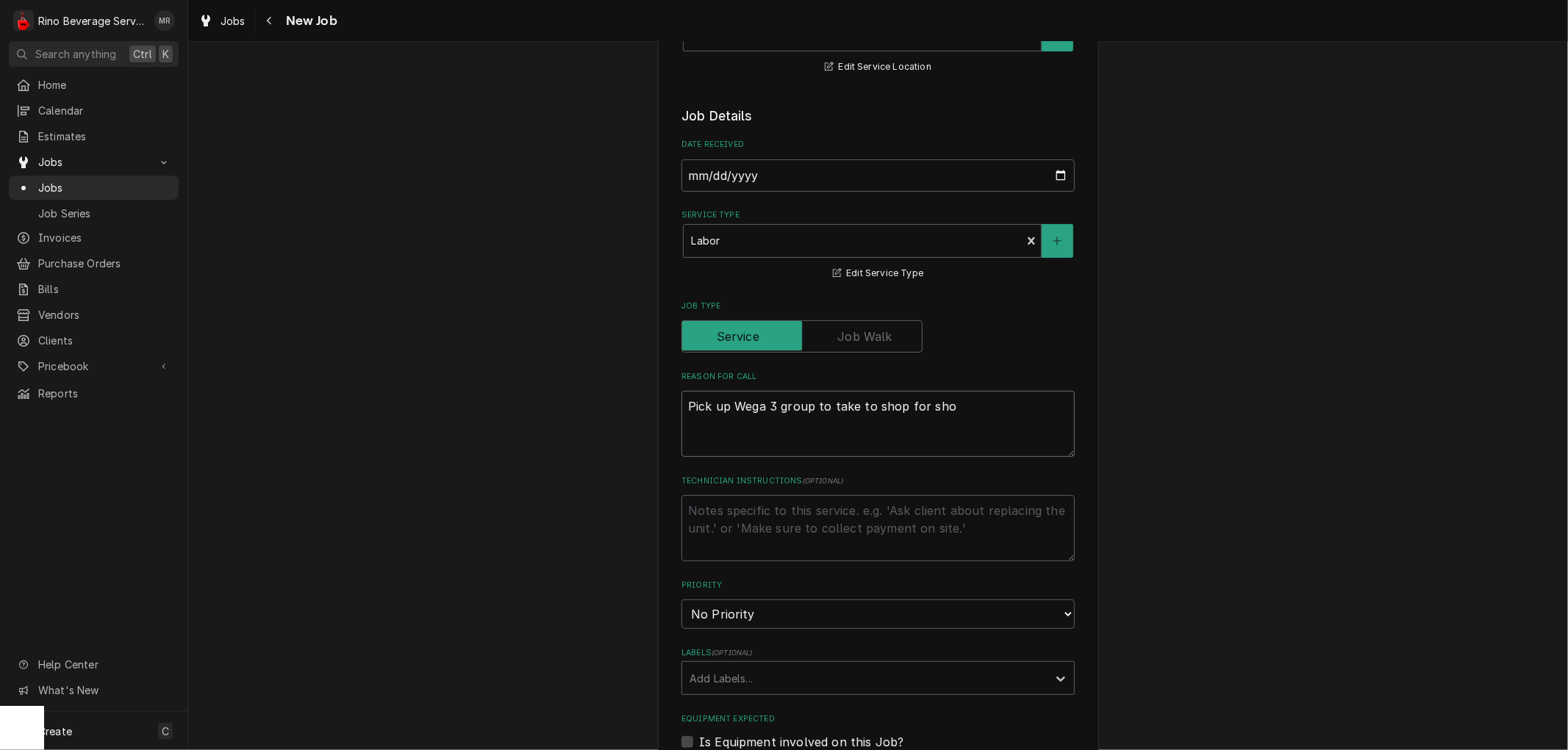
type textarea "x"
type textarea "Pick up Wega 3 group to take to shop for shop"
type textarea "x"
type textarea "Pick up Wega 3 group to take to shop for shop"
type textarea "x"
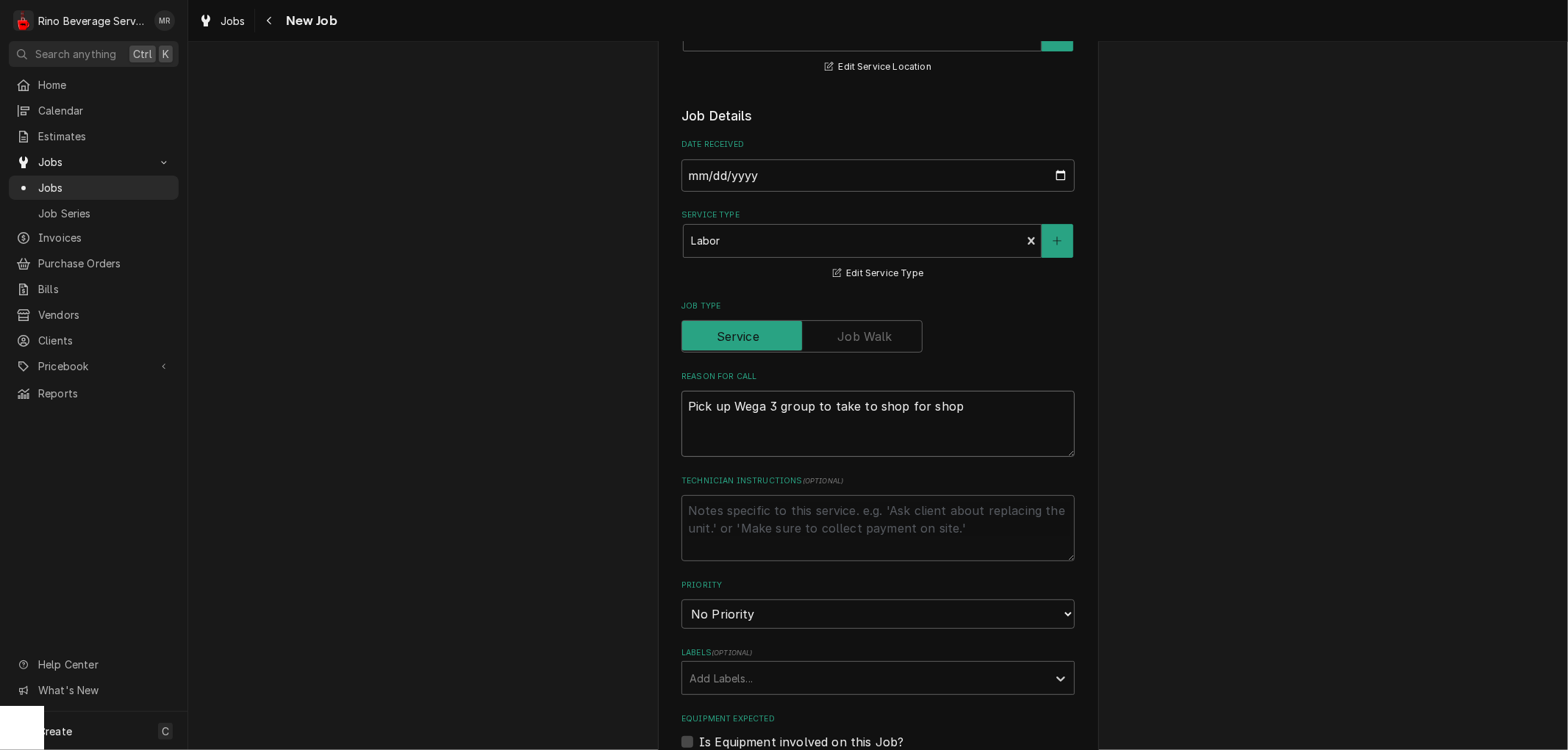
type textarea "Pick up Wega 3 group to take to shop for shop r"
type textarea "x"
type textarea "Pick up Wega 3 group to take to shop for shop re"
type textarea "x"
type textarea "Pick up Wega 3 group to take to shop for shop rep"
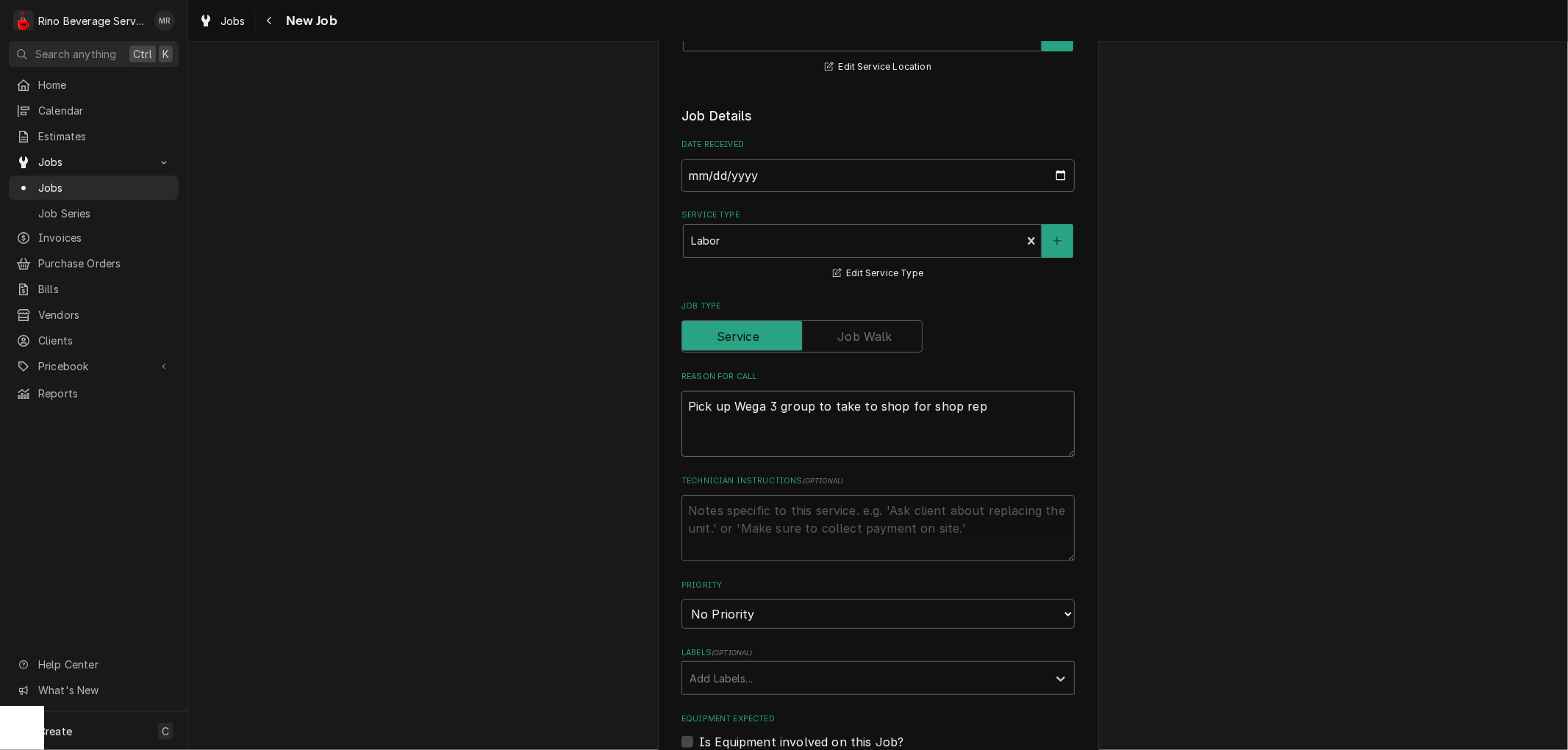
type textarea "x"
type textarea "Pick up Wega 3 group to take to shop for shop repa"
type textarea "x"
type textarea "Pick up Wega 3 group to take to shop for shop repai"
type textarea "x"
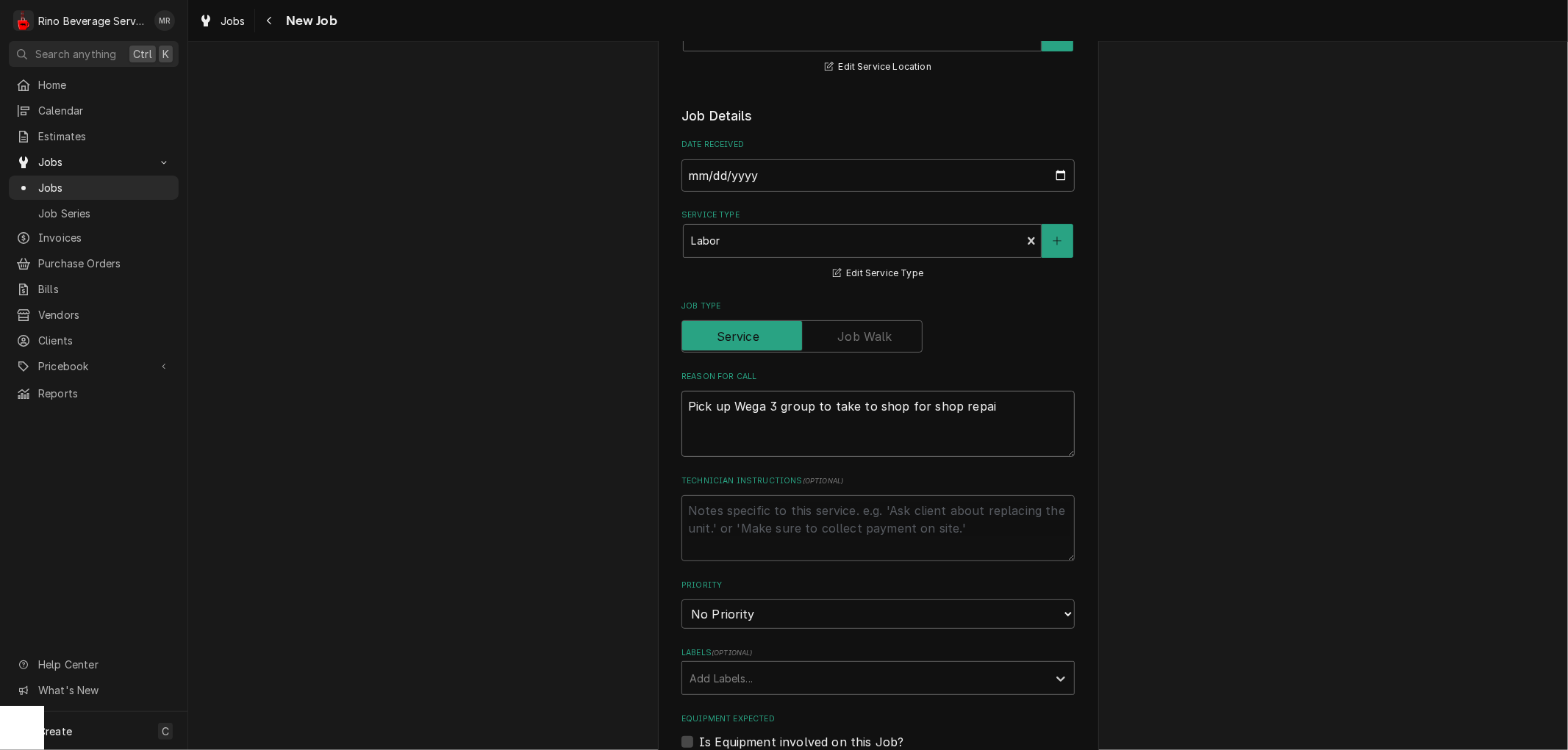
type textarea "Pick up Wega 3 group to take to shop for shop repair"
type textarea "x"
type textarea "Pick up Wega 3 group to take to shop for shop repairs"
type textarea "x"
type textarea "Pick up Wega 3 group to take to shop for shop repairs"
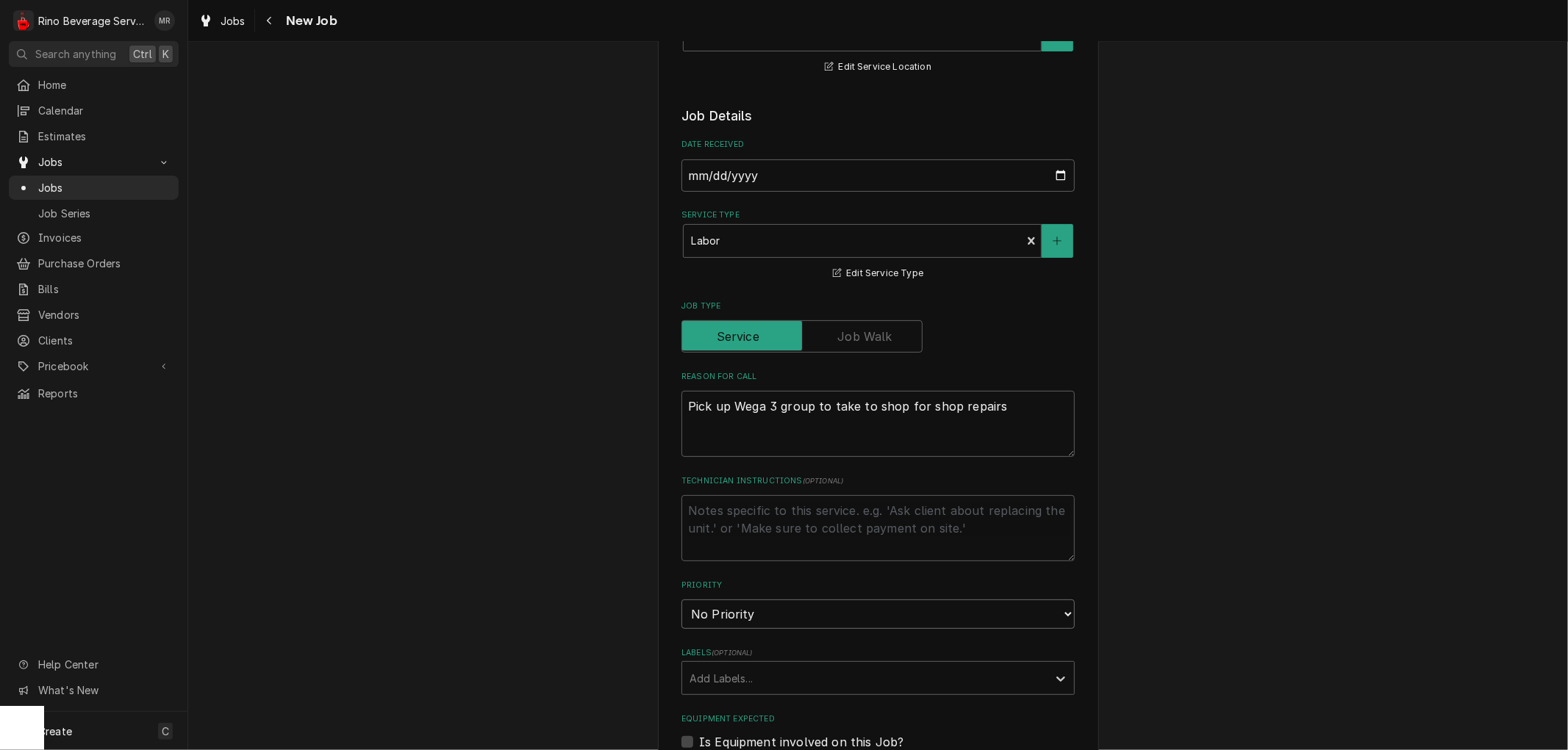
click at [864, 612] on select "No Priority Urgent High Medium Low" at bounding box center [878, 614] width 393 height 30
select select "2"
click at [682, 600] on select "No Priority Urgent High Medium Low" at bounding box center [878, 614] width 393 height 30
type textarea "x"
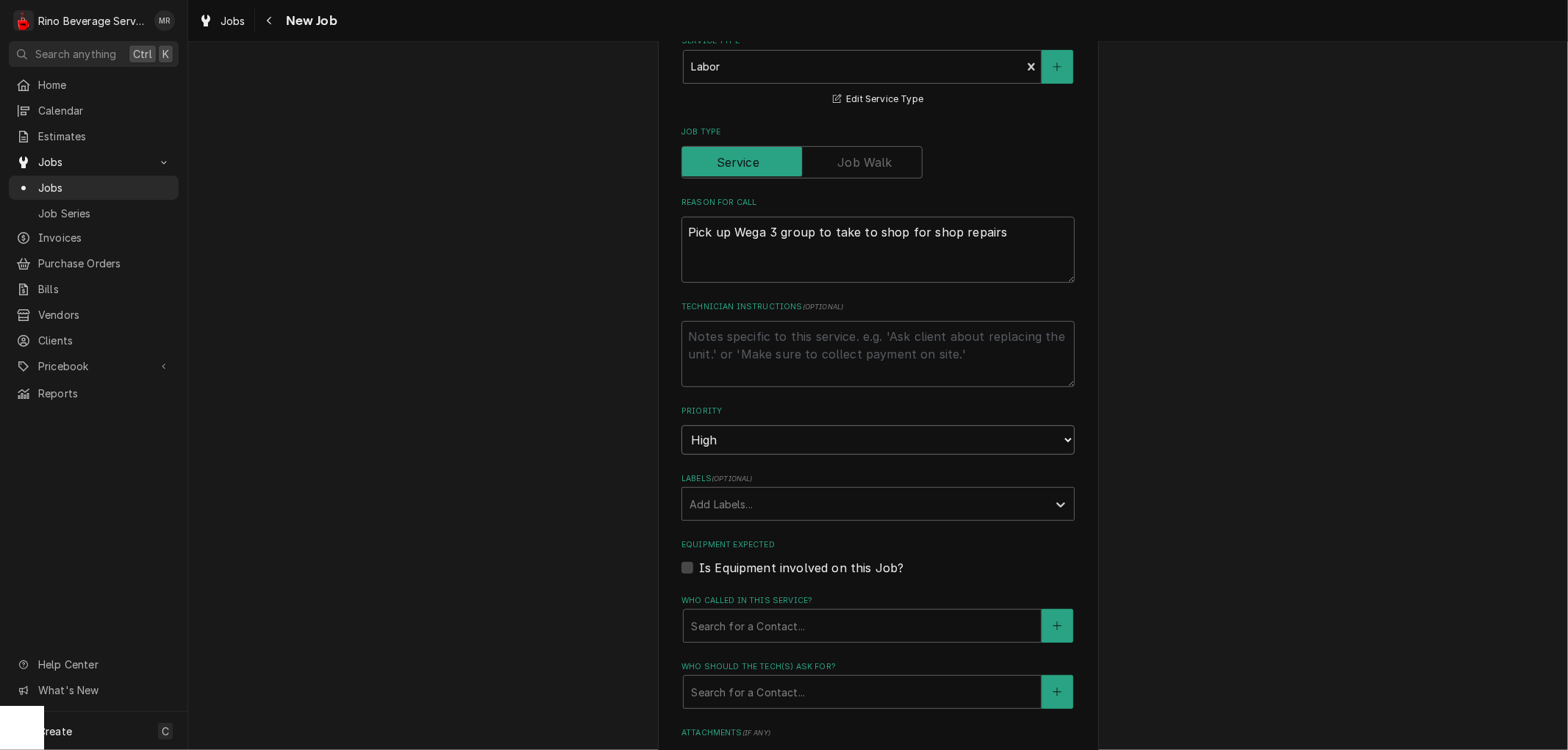
scroll to position [489, 0]
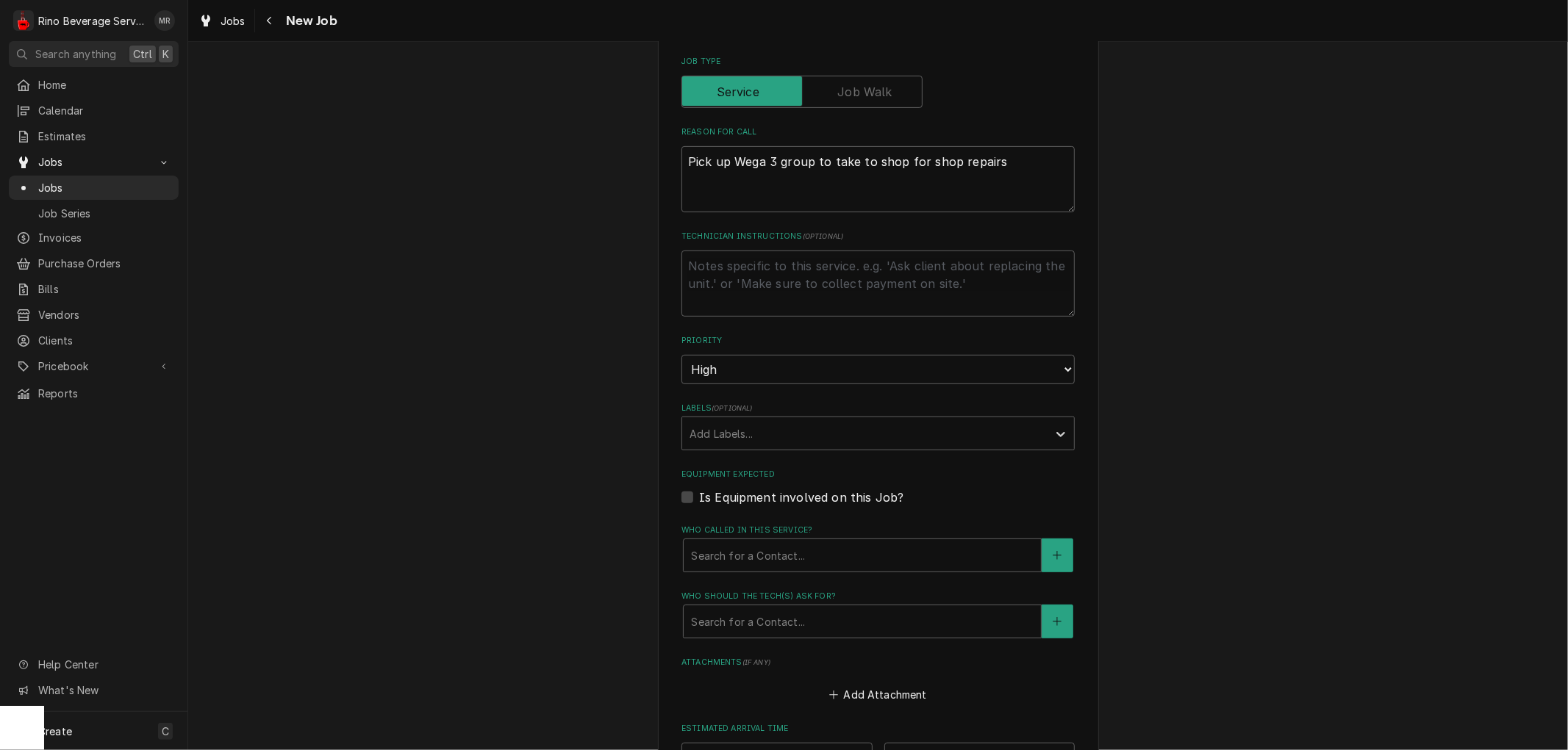
click at [699, 496] on label "Is Equipment involved on this Job?" at bounding box center [801, 498] width 204 height 18
click at [699, 496] on input "Equipment Expected" at bounding box center [895, 505] width 393 height 32
checkbox input "true"
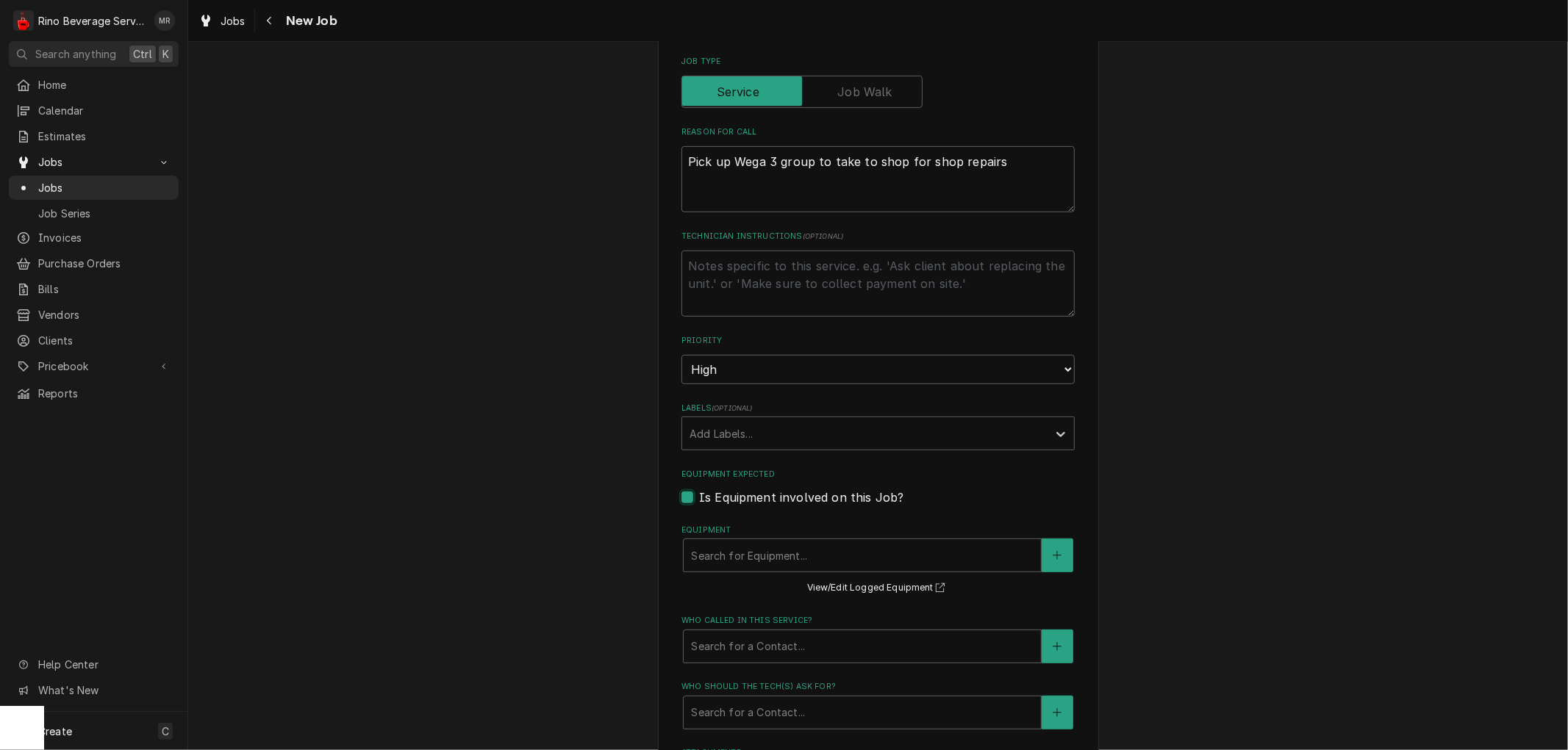
type textarea "x"
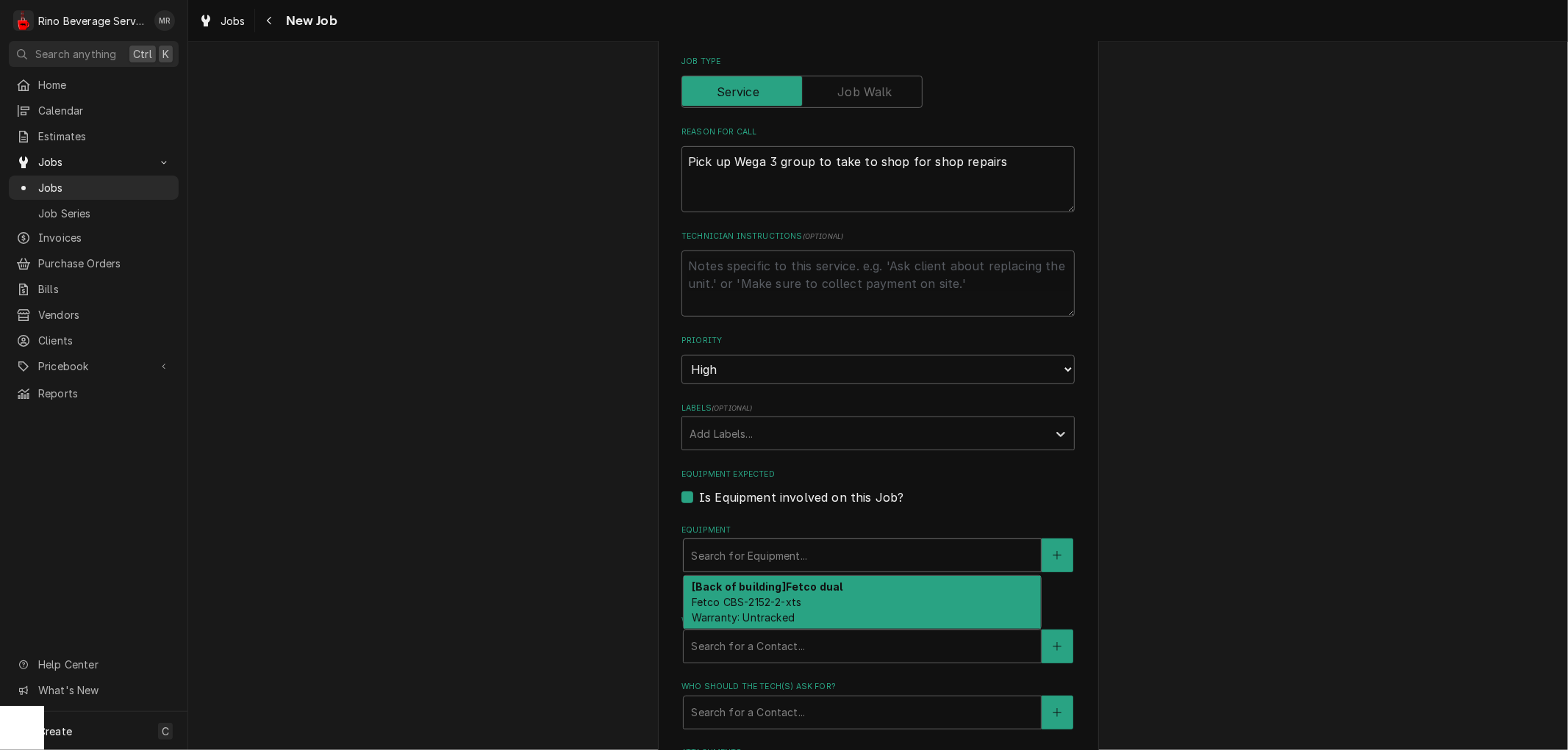
click at [719, 549] on div "Equipment" at bounding box center [862, 555] width 343 height 26
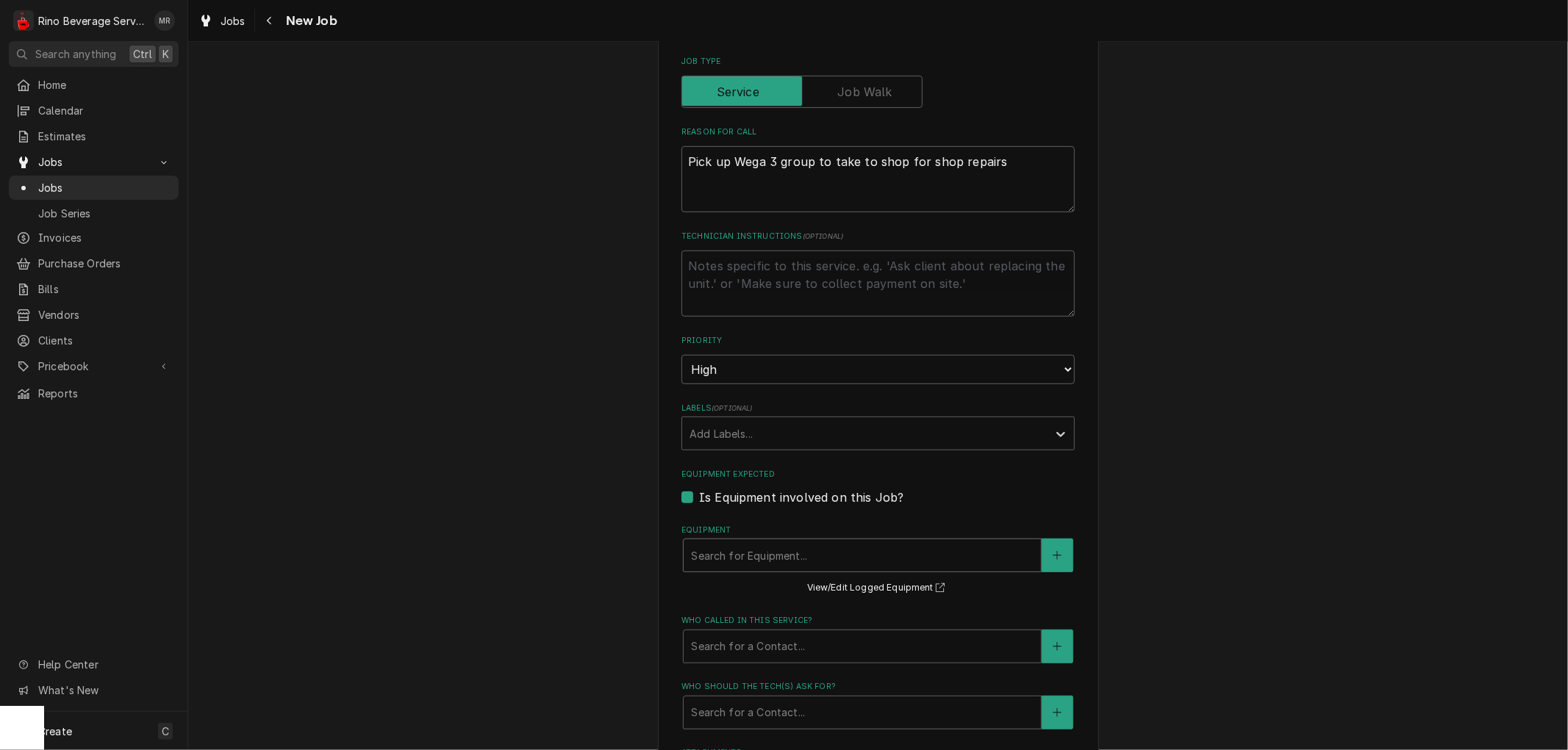
click at [719, 549] on div "Equipment" at bounding box center [862, 555] width 343 height 26
click at [1053, 550] on icon "Create New Equipment" at bounding box center [1057, 555] width 9 height 10
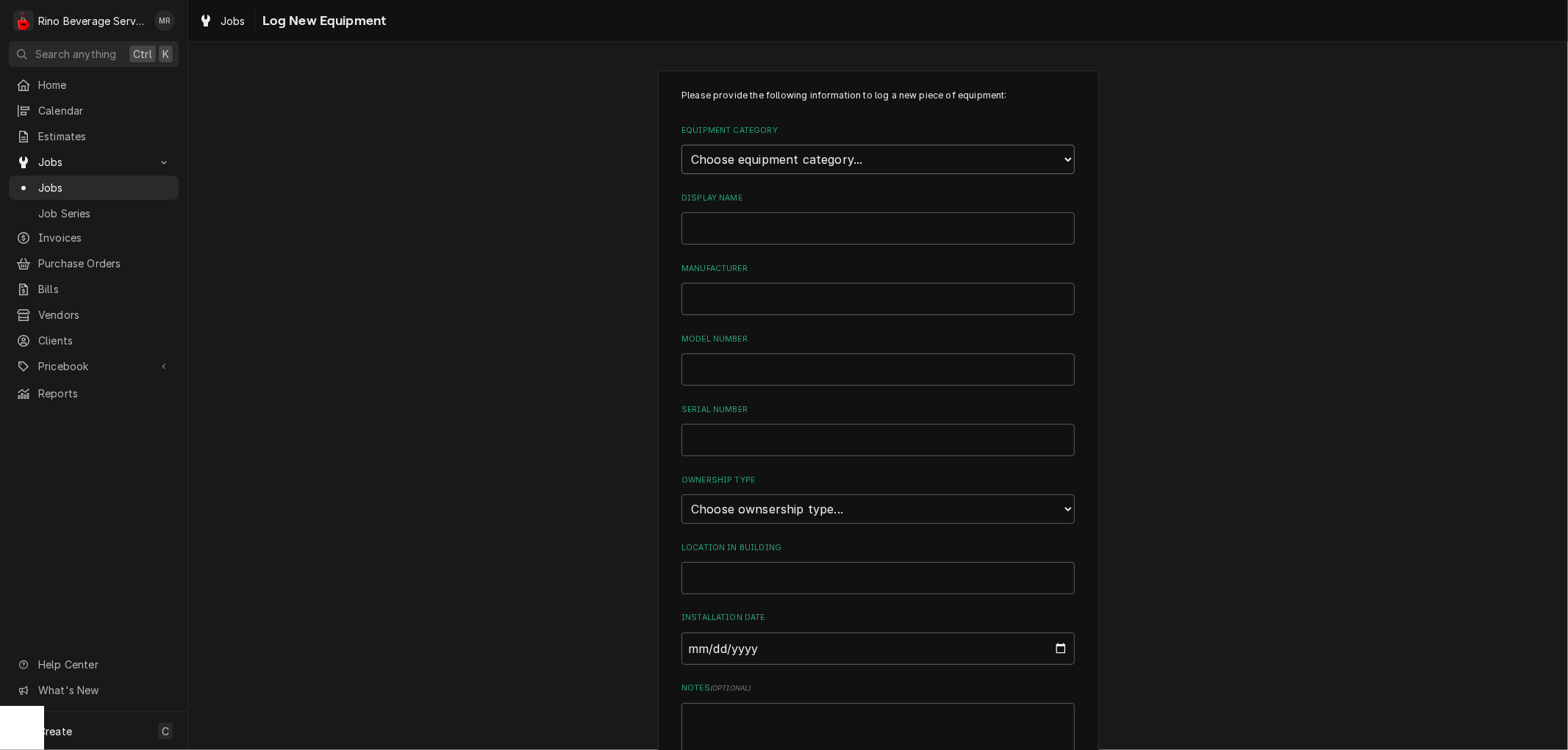
click at [921, 162] on select "Choose equipment category... Refrigeration Beverage Equipment Other" at bounding box center [878, 159] width 393 height 30
select select "9"
click at [682, 145] on select "Choose equipment category... Refrigeration Beverage Equipment Other" at bounding box center [878, 159] width 393 height 30
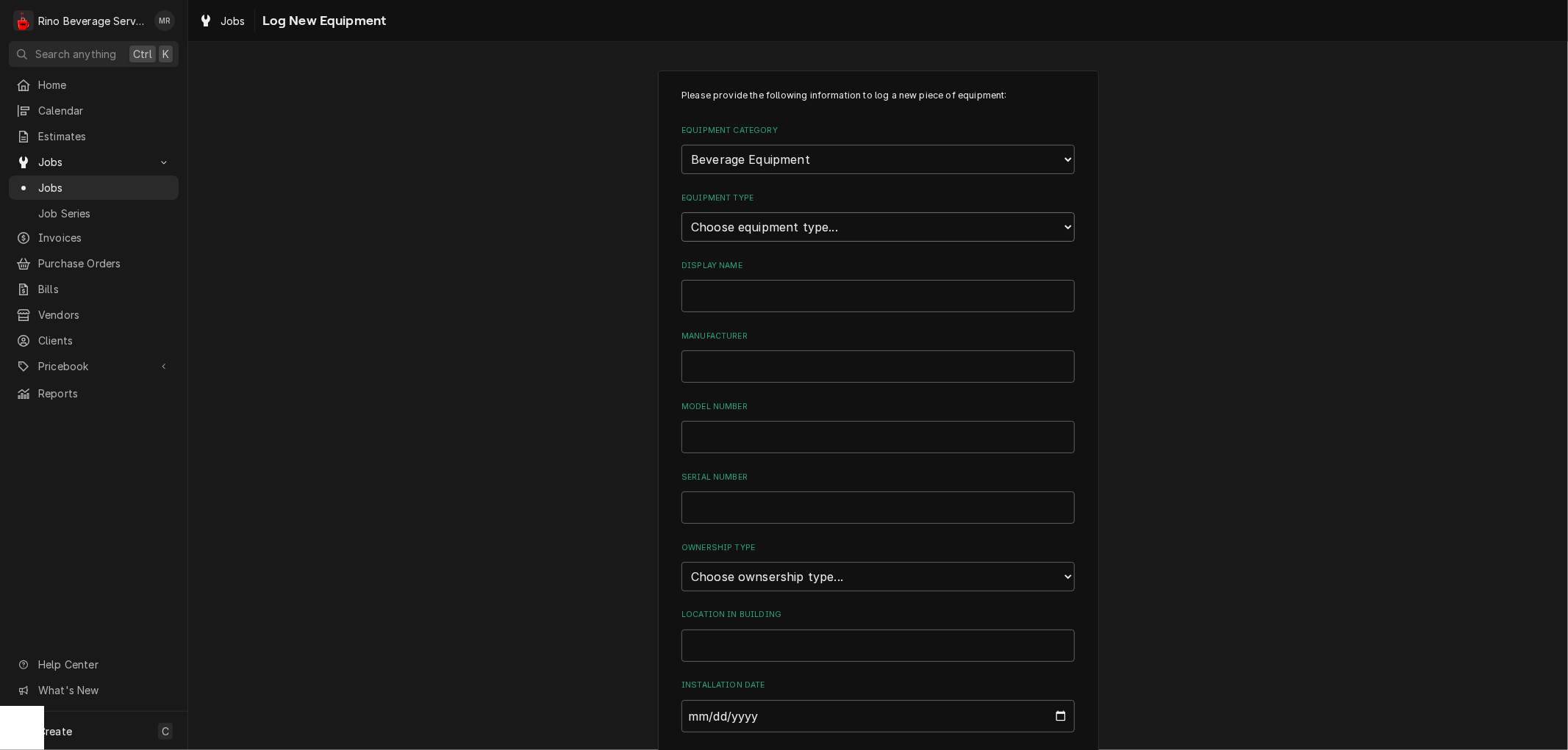
click at [835, 225] on select "Choose equipment type... Bar Blender Coffee Grinder Coffee Maker Coffee Urn Fro…" at bounding box center [878, 227] width 393 height 30
select select "135"
click at [682, 212] on select "Choose equipment type... Bar Blender Coffee Grinder Coffee Maker Coffee Urn Fro…" at bounding box center [878, 227] width 393 height 30
click at [759, 288] on input "Display Name" at bounding box center [878, 296] width 393 height 32
type input "E"
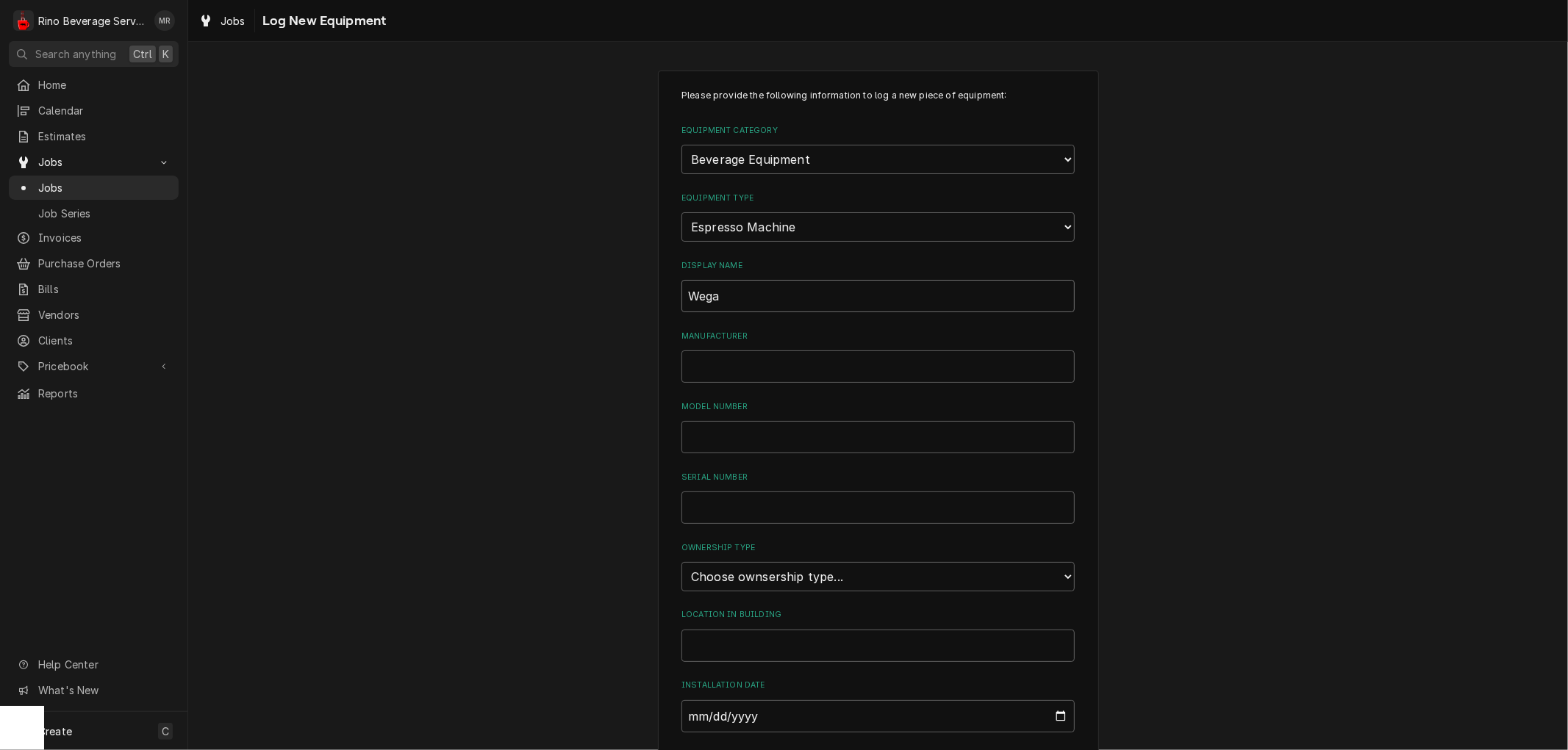
type input "Wega"
type input "W"
click at [759, 288] on input "Wega" at bounding box center [878, 296] width 393 height 32
type input "Wega espresso machine"
type input "Wega"
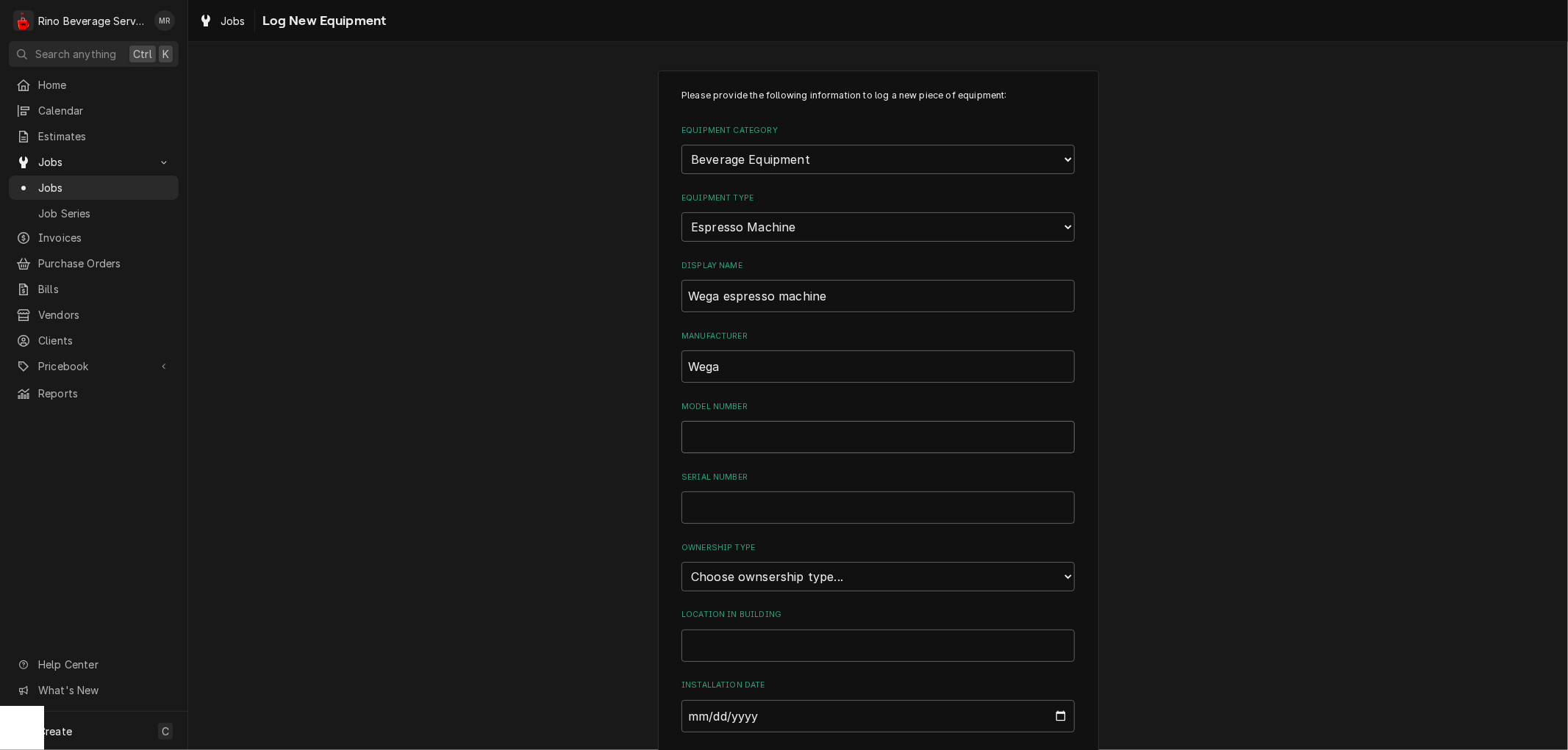
click at [741, 424] on input "Model Number" at bounding box center [878, 437] width 393 height 32
paste input "Polaris EVD"
type input "Polaris EVD 3 group"
click at [853, 574] on select "Choose ownsership type... Unknown Owned Leased Rented" at bounding box center [878, 576] width 393 height 30
select select "1"
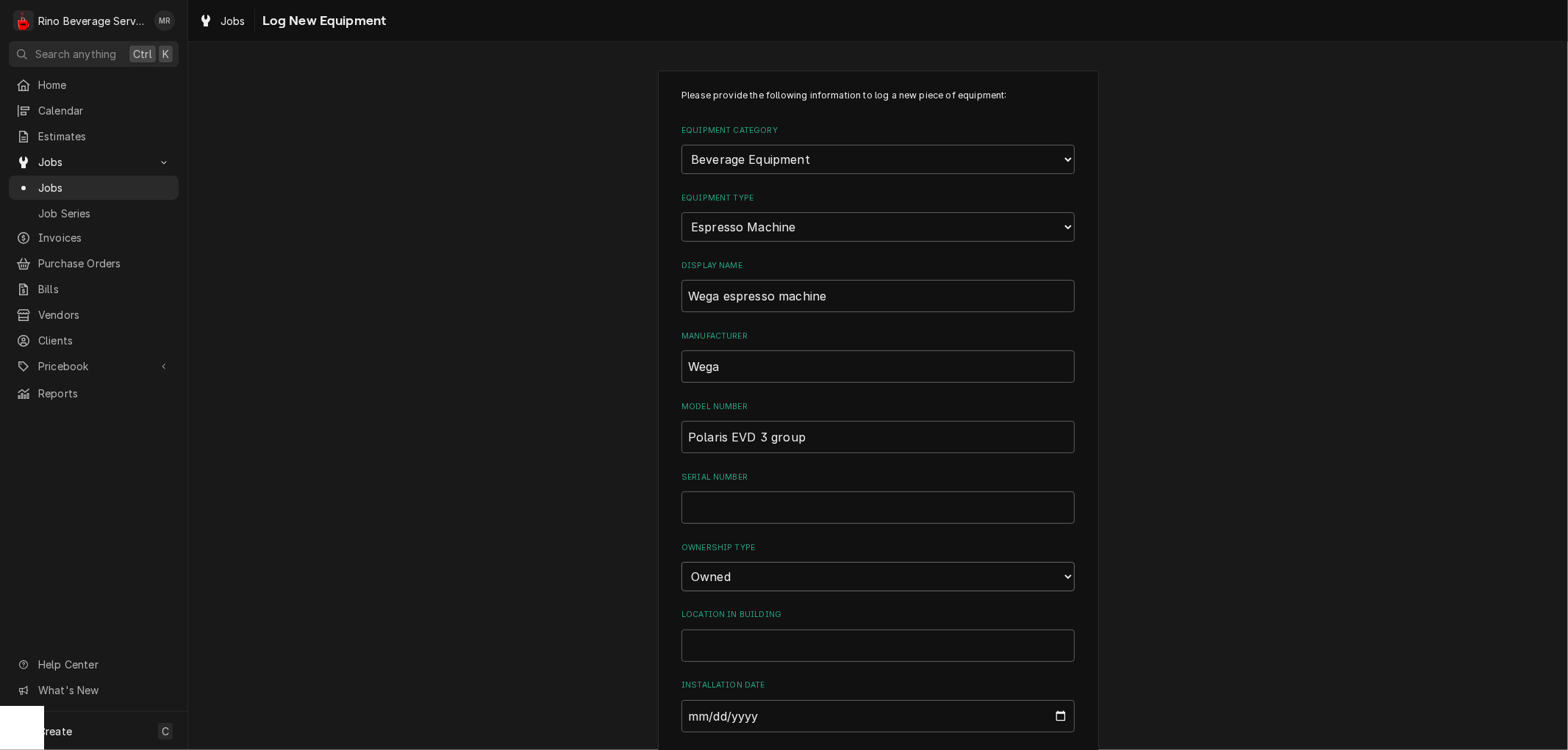
click at [682, 562] on select "Choose ownsership type... Unknown Owned Leased Rented" at bounding box center [878, 576] width 393 height 30
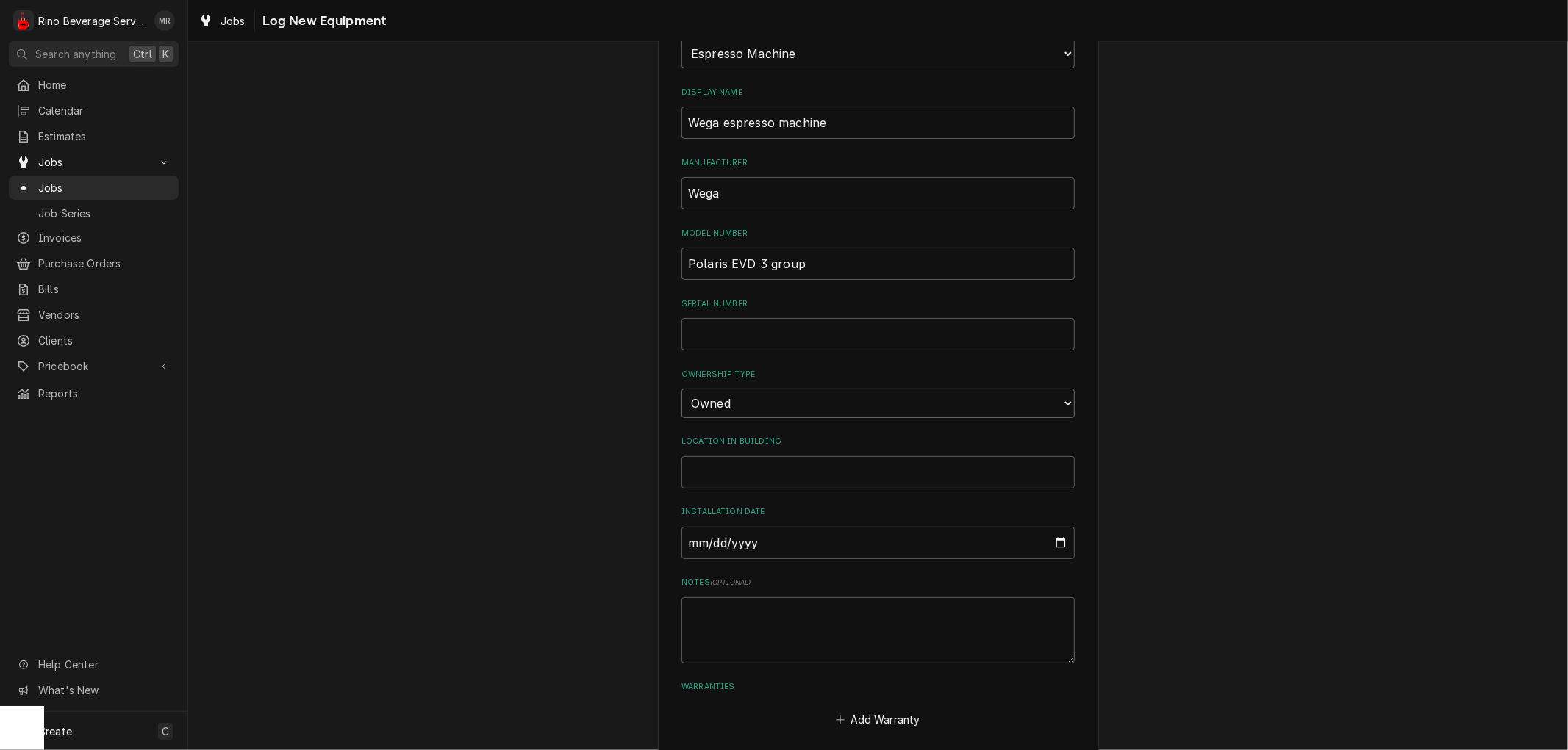
scroll to position [236, 0]
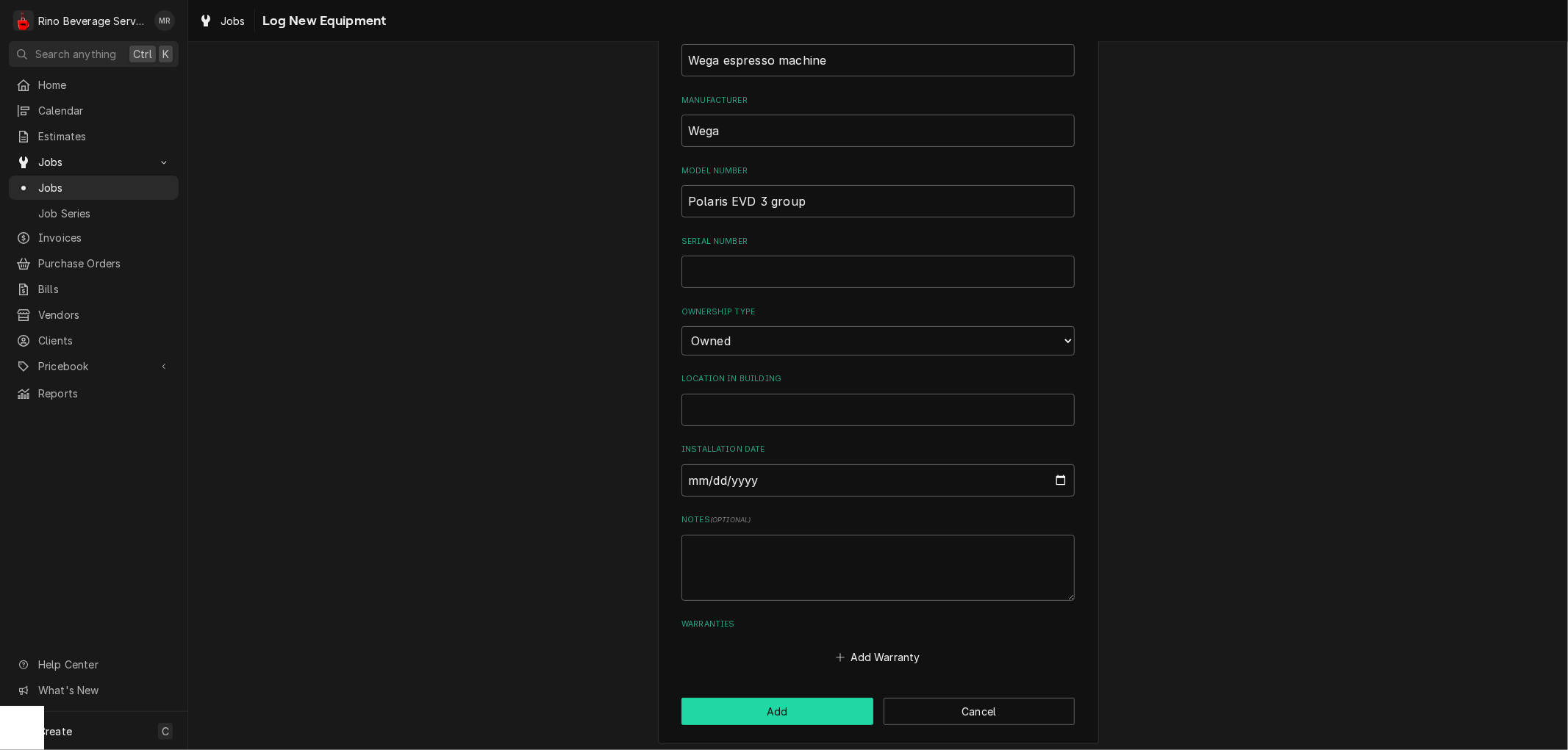
click at [750, 706] on button "Add" at bounding box center [777, 711] width 192 height 27
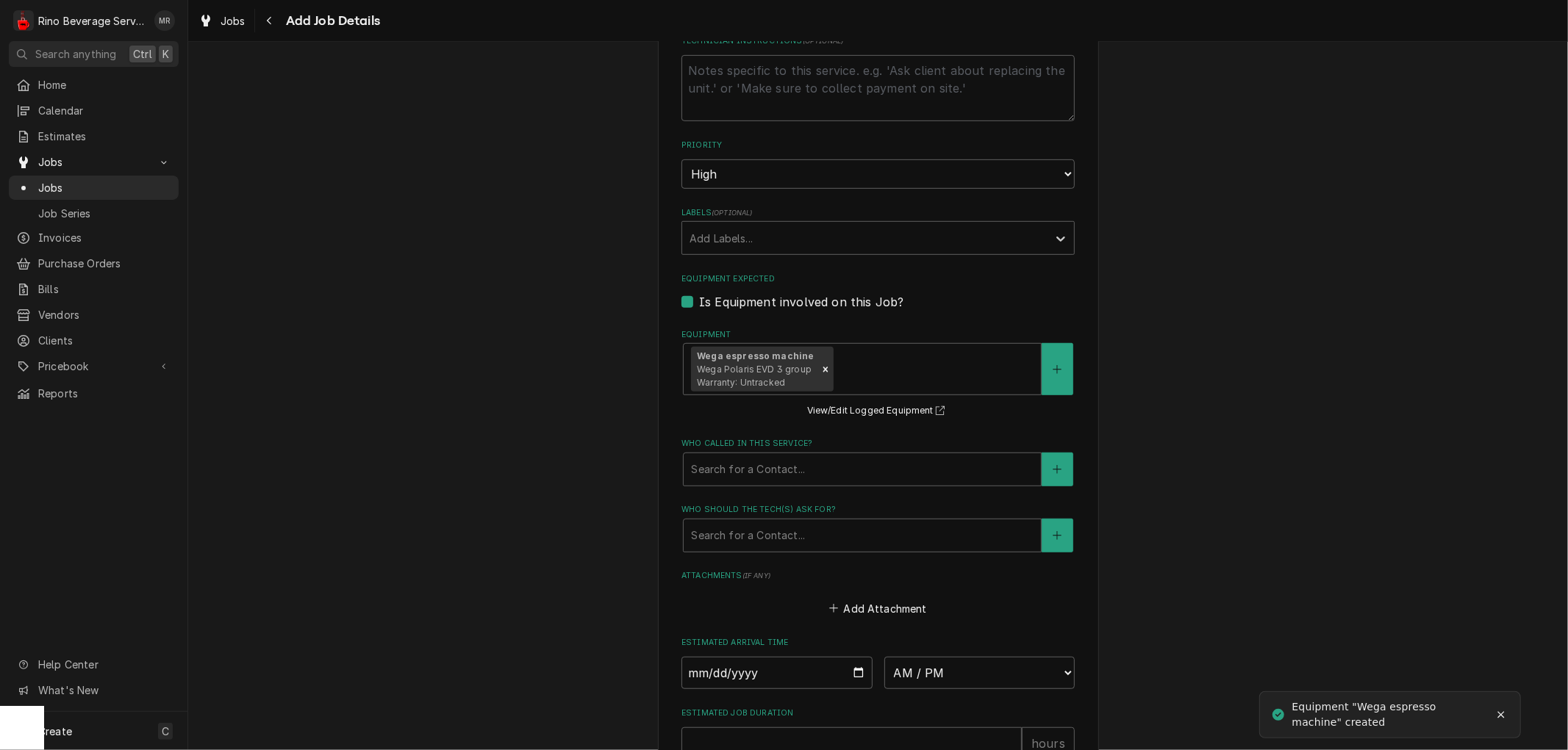
scroll to position [735, 0]
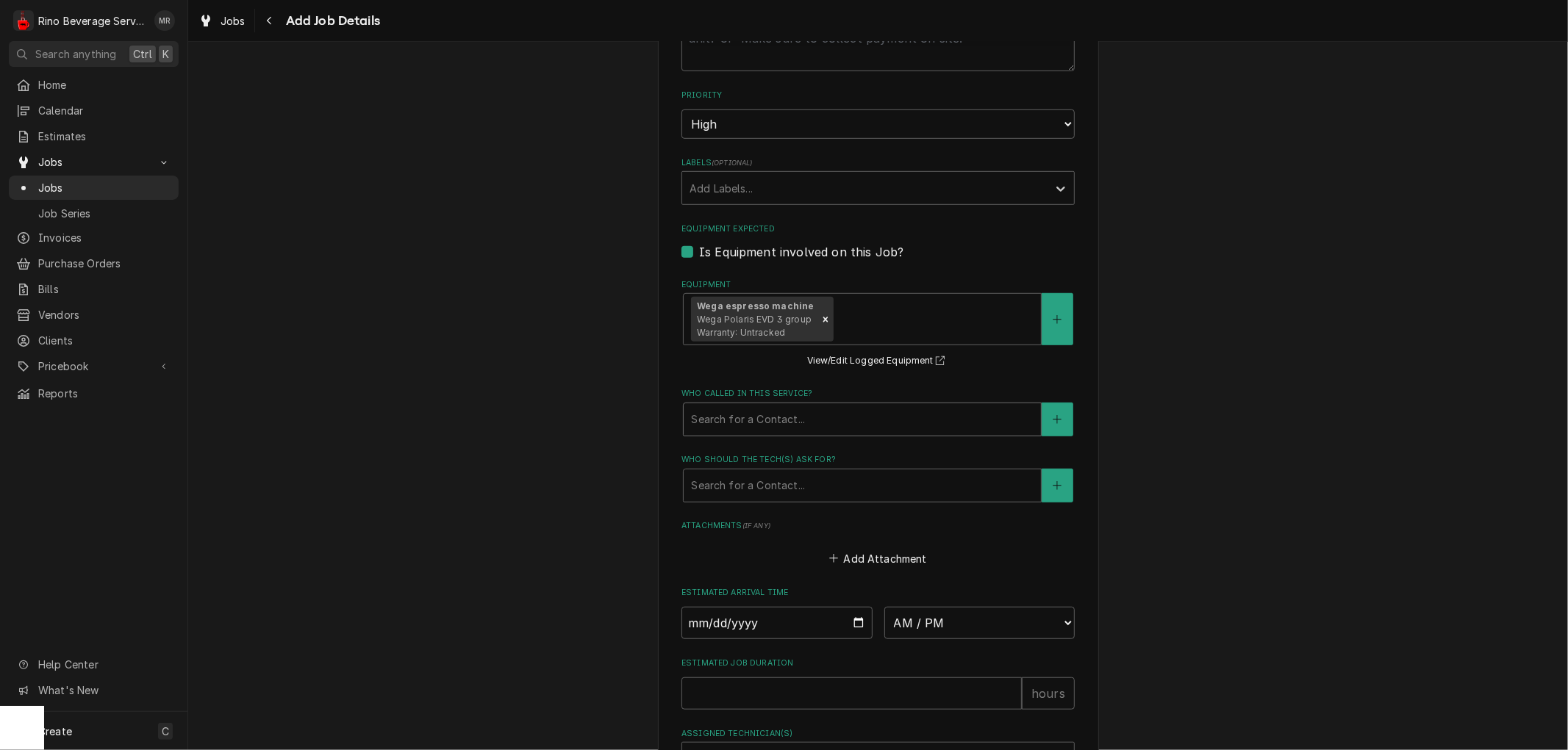
click at [851, 419] on div "Who called in this service?" at bounding box center [862, 419] width 343 height 26
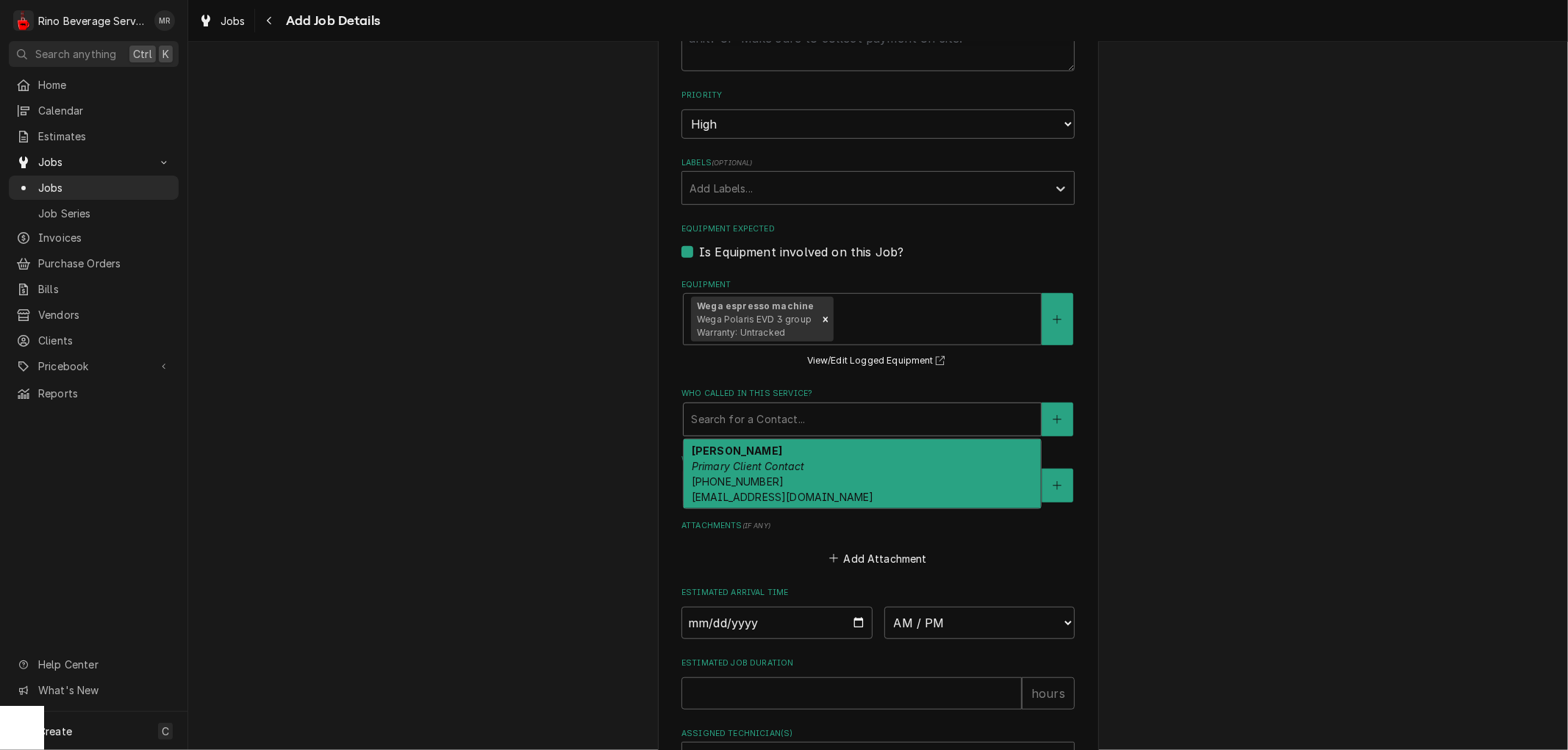
click at [836, 454] on div "Michael Thomas Primary Client Contact (937) 210-4847 poppets@poppetscoffee.com" at bounding box center [862, 474] width 357 height 69
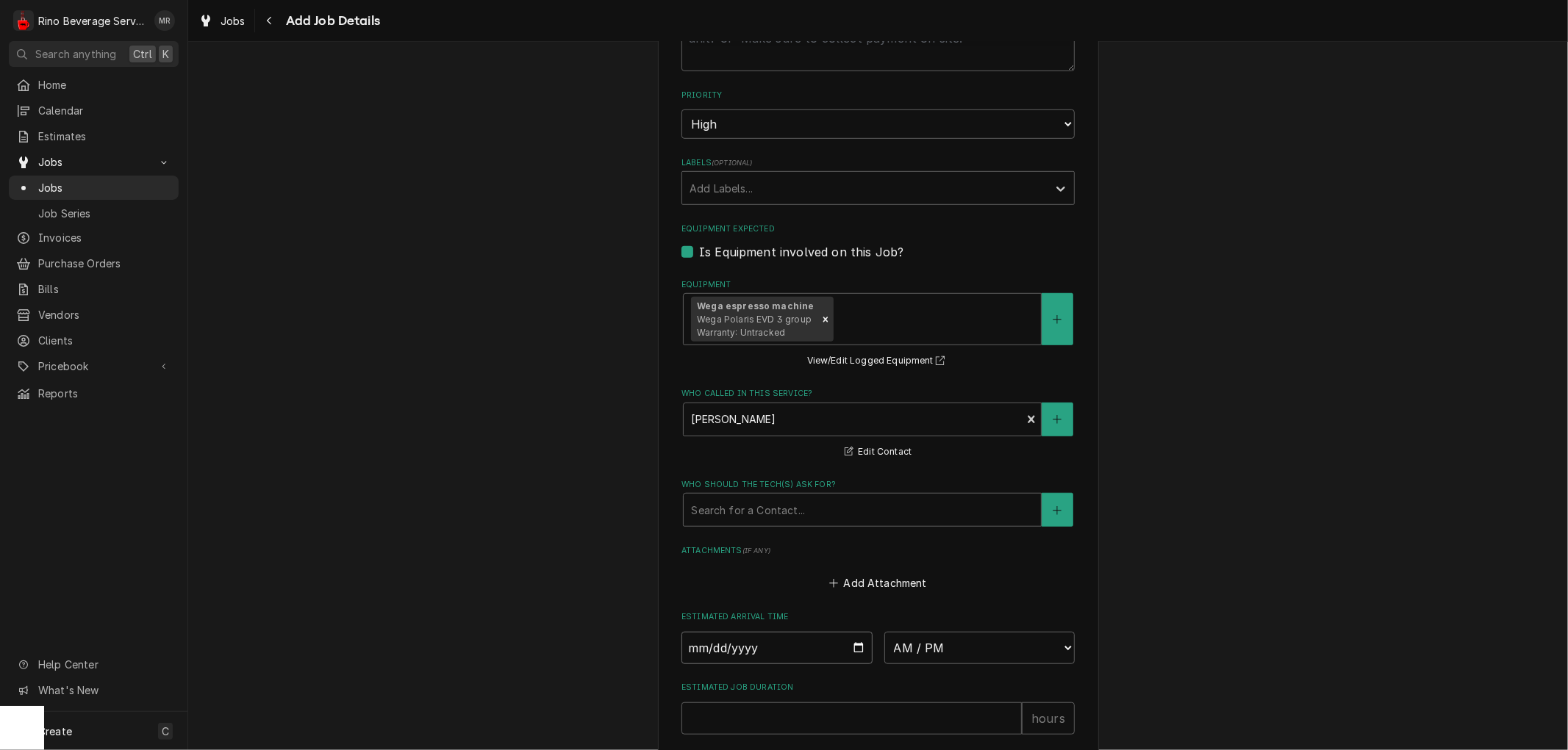
click at [853, 647] on input "Date" at bounding box center [777, 648] width 192 height 32
type textarea "x"
type input "2025-08-20"
type textarea "x"
type input "[DATE]"
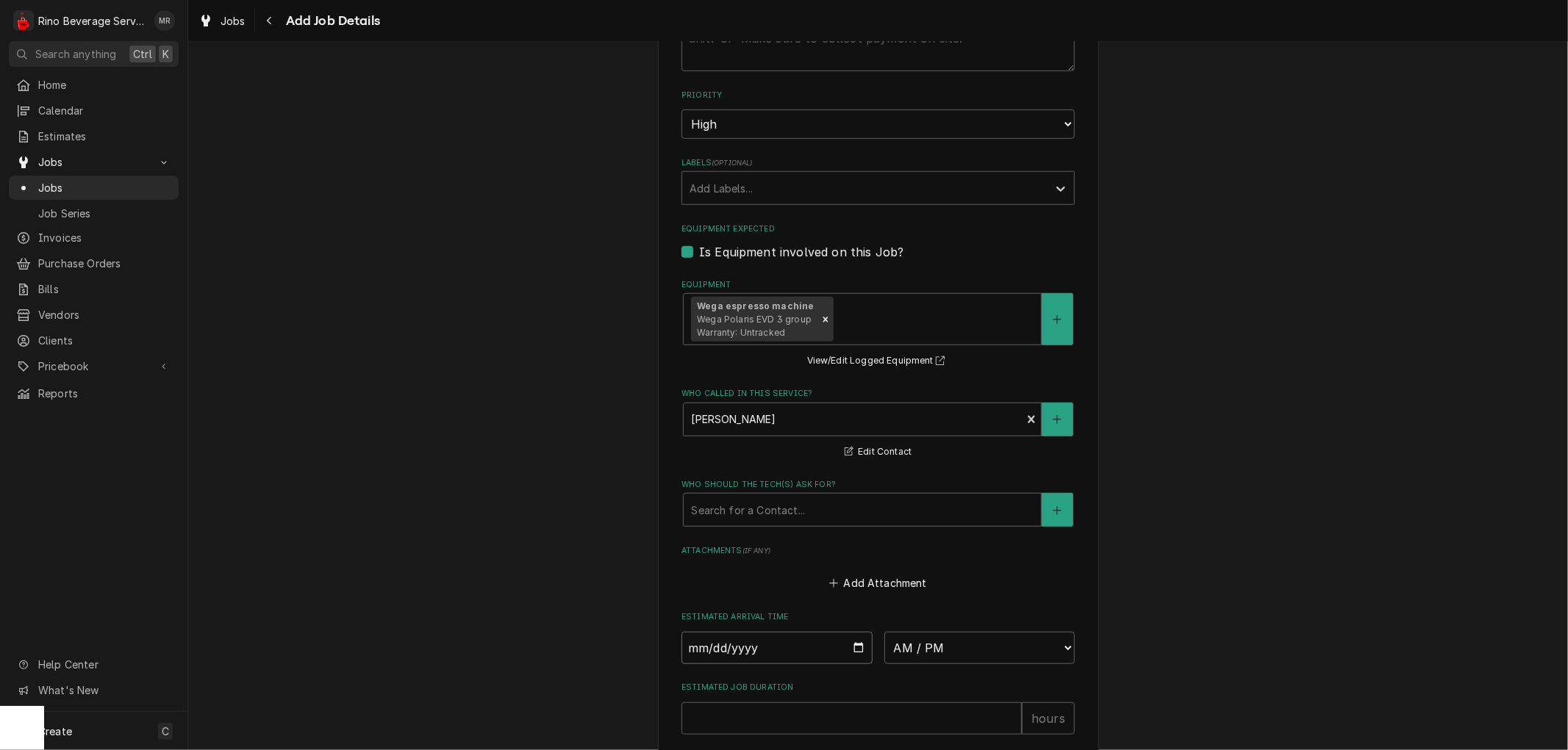
type textarea "x"
click at [1061, 653] on select "AM / PM 6:00 AM 6:15 AM 6:30 AM 6:45 AM 7:00 AM 7:15 AM 7:30 AM 7:45 AM 8:00 AM…" at bounding box center [980, 648] width 192 height 32
select select "15:00:00"
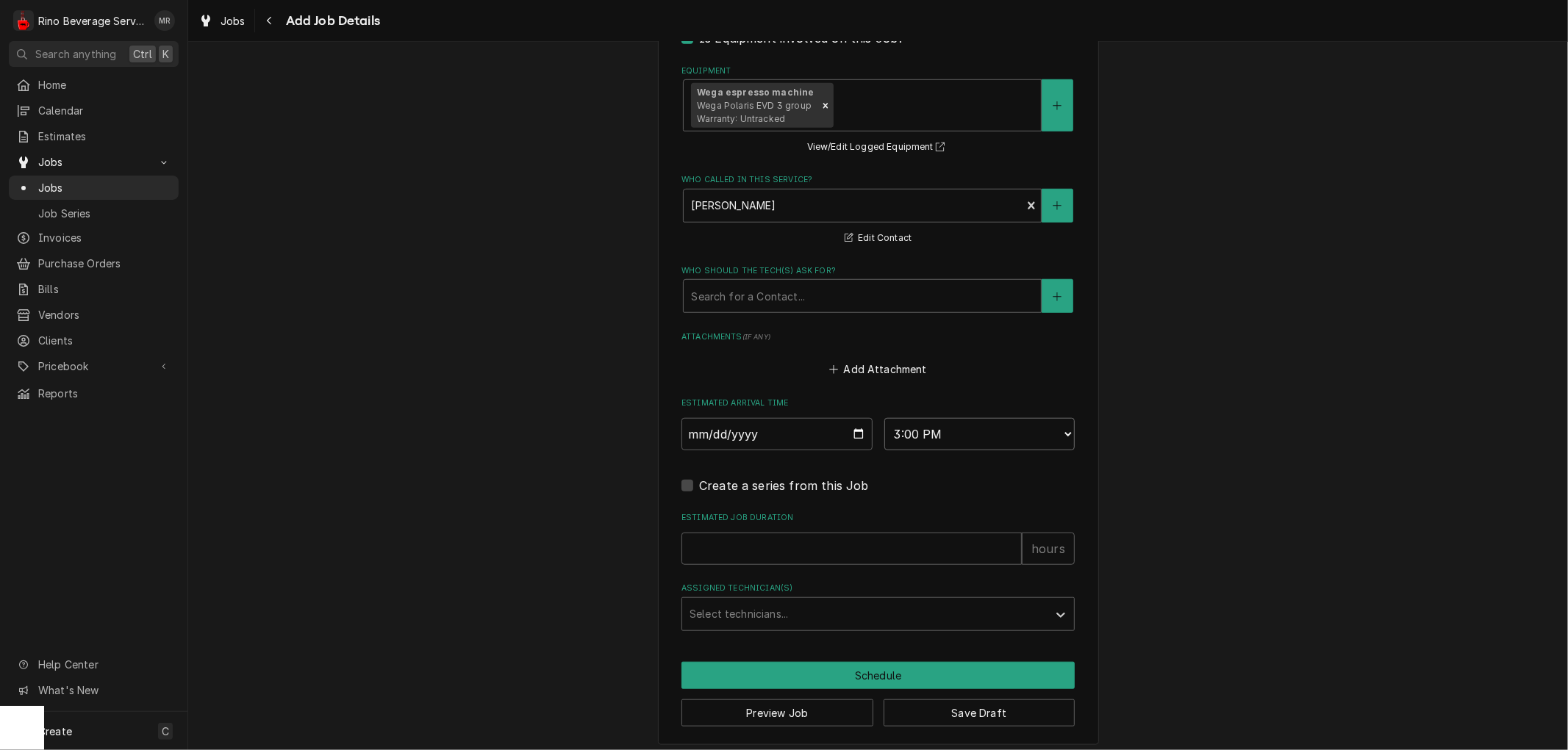
scroll to position [956, 0]
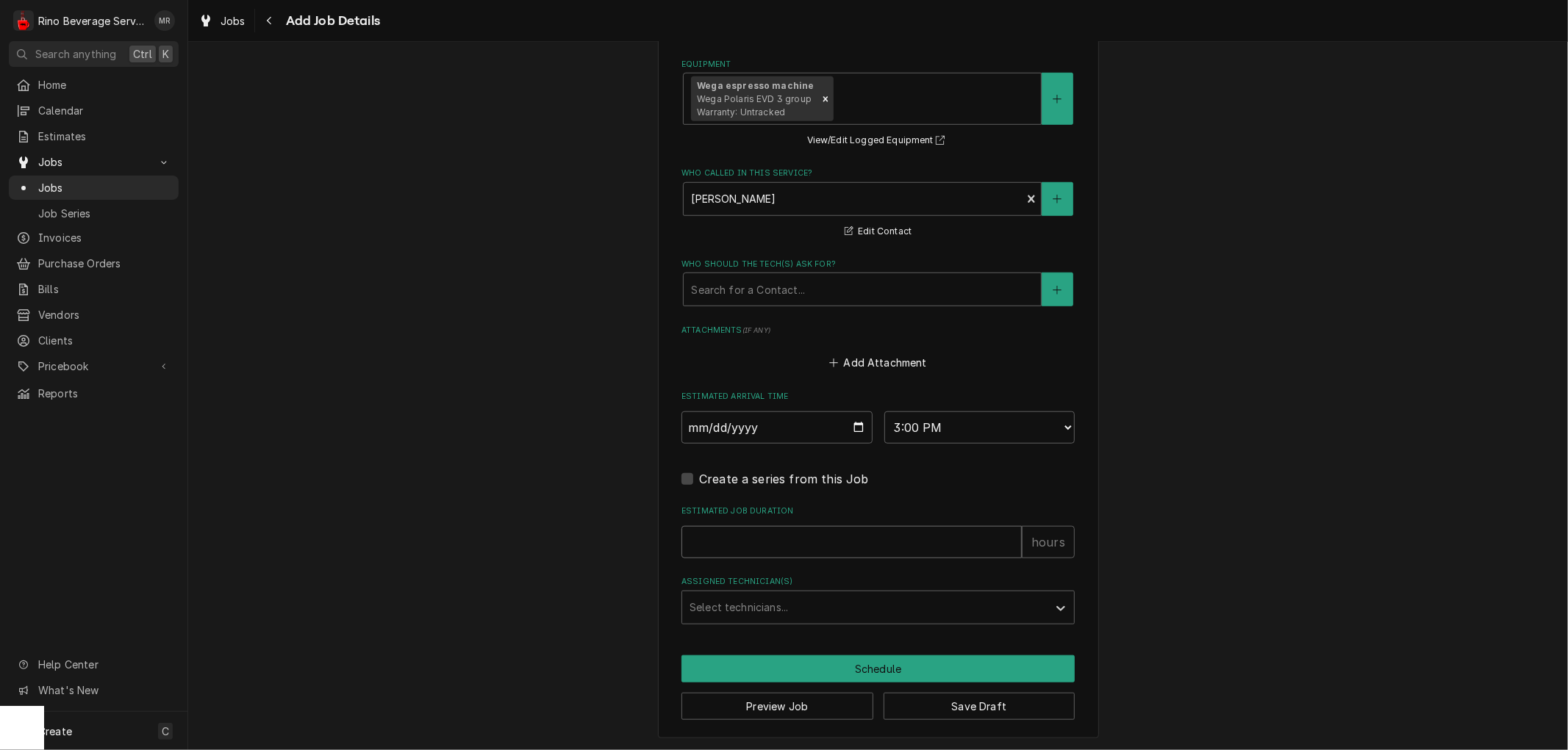
type textarea "x"
type input "1"
click at [1004, 534] on input "1" at bounding box center [852, 542] width 340 height 32
type textarea "x"
type input "2"
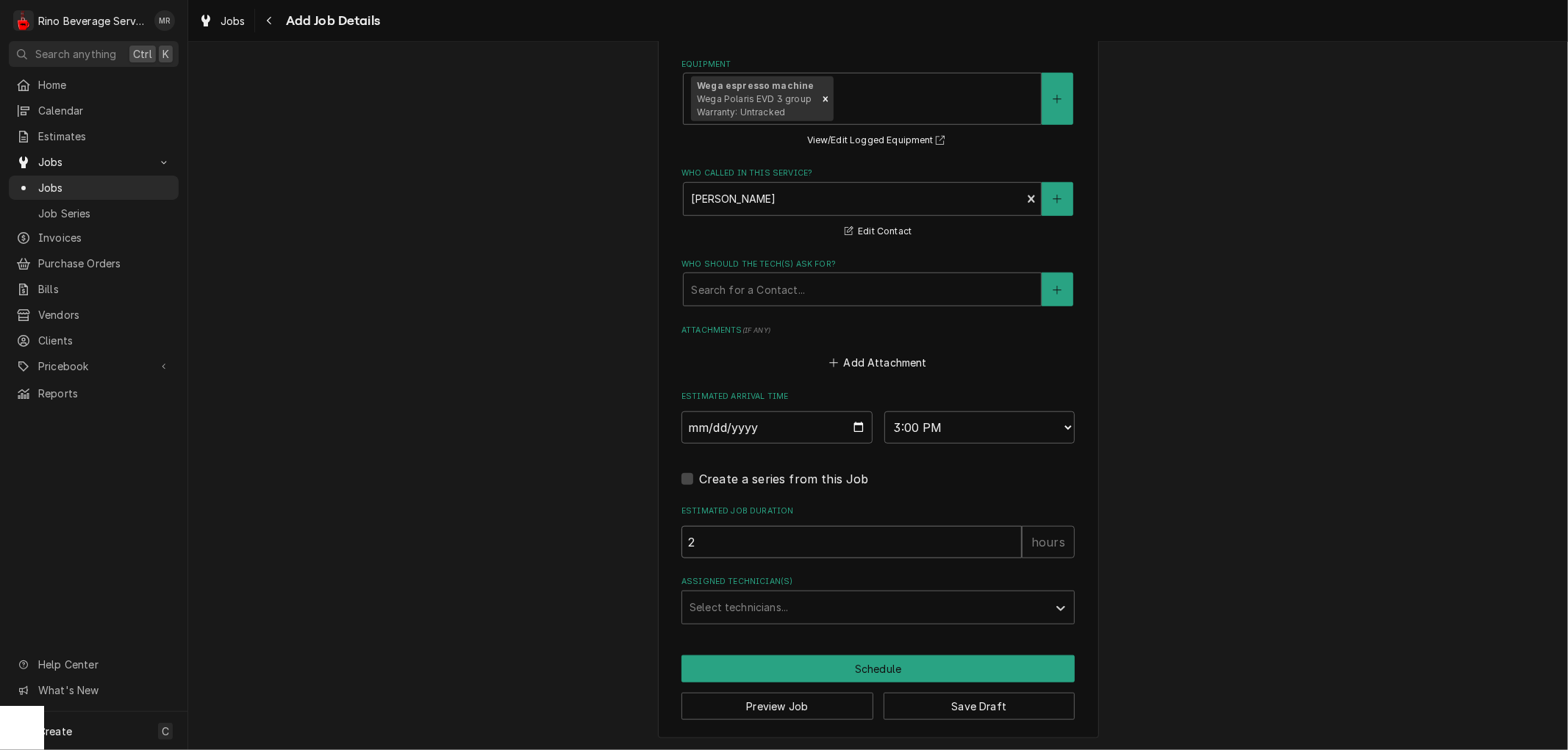
click at [1004, 534] on input "2" at bounding box center [852, 542] width 340 height 32
type textarea "x"
type input "3"
click at [1004, 534] on input "3" at bounding box center [852, 542] width 340 height 32
type textarea "x"
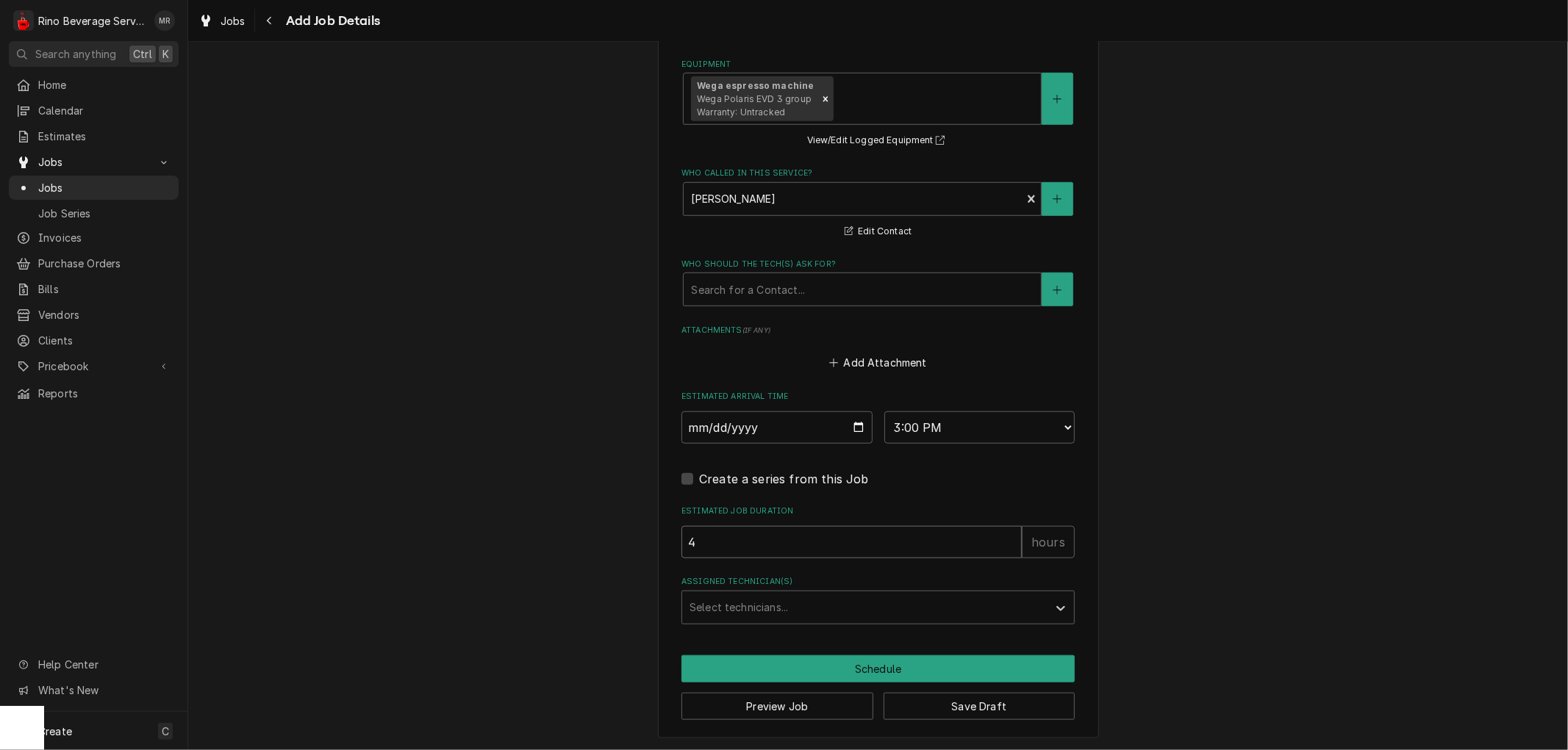
type input "4"
click at [1004, 534] on input "4" at bounding box center [852, 542] width 340 height 32
click at [1038, 604] on div "Select technicians..." at bounding box center [865, 608] width 365 height 32
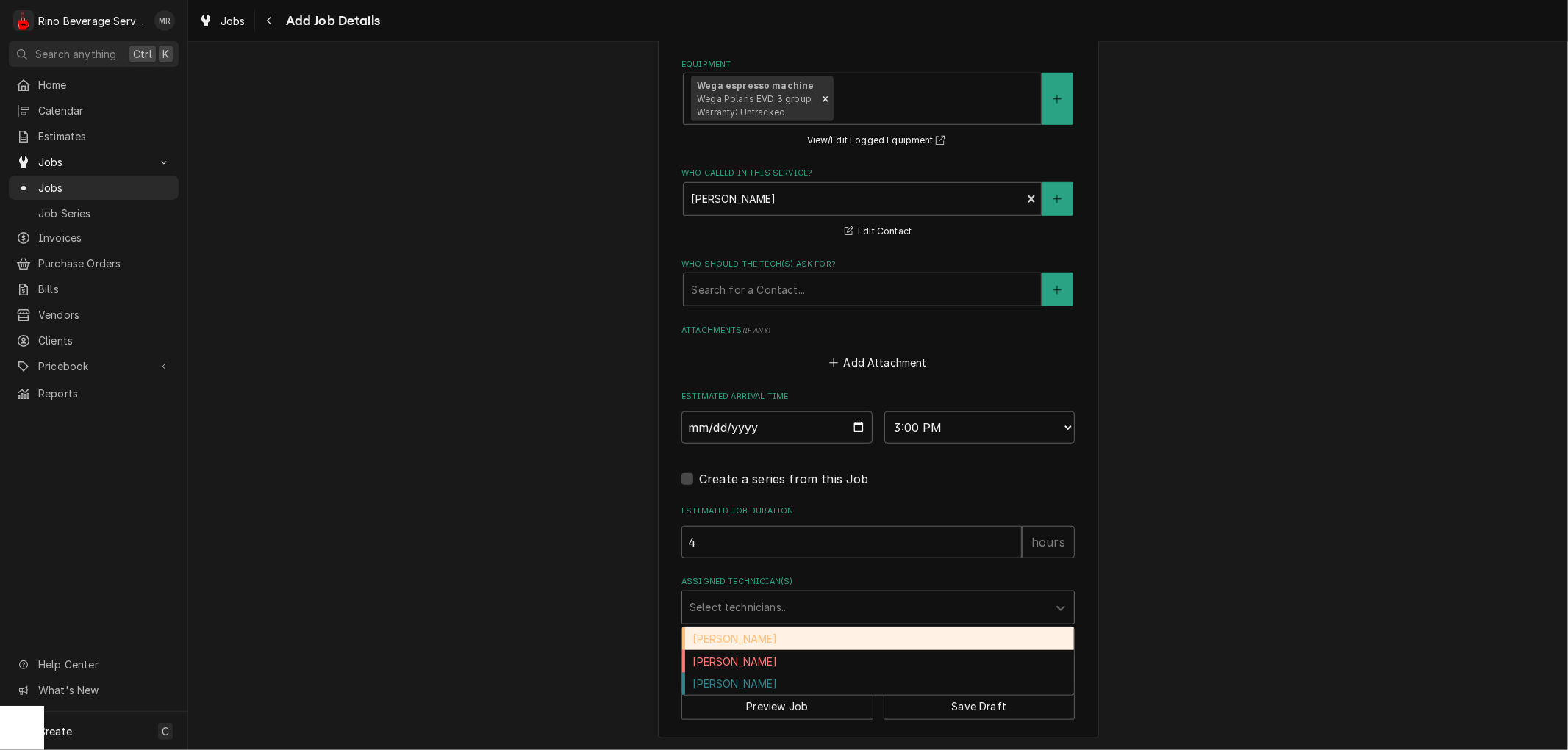
click at [865, 644] on div "Damon Rinehart" at bounding box center [878, 638] width 392 height 22
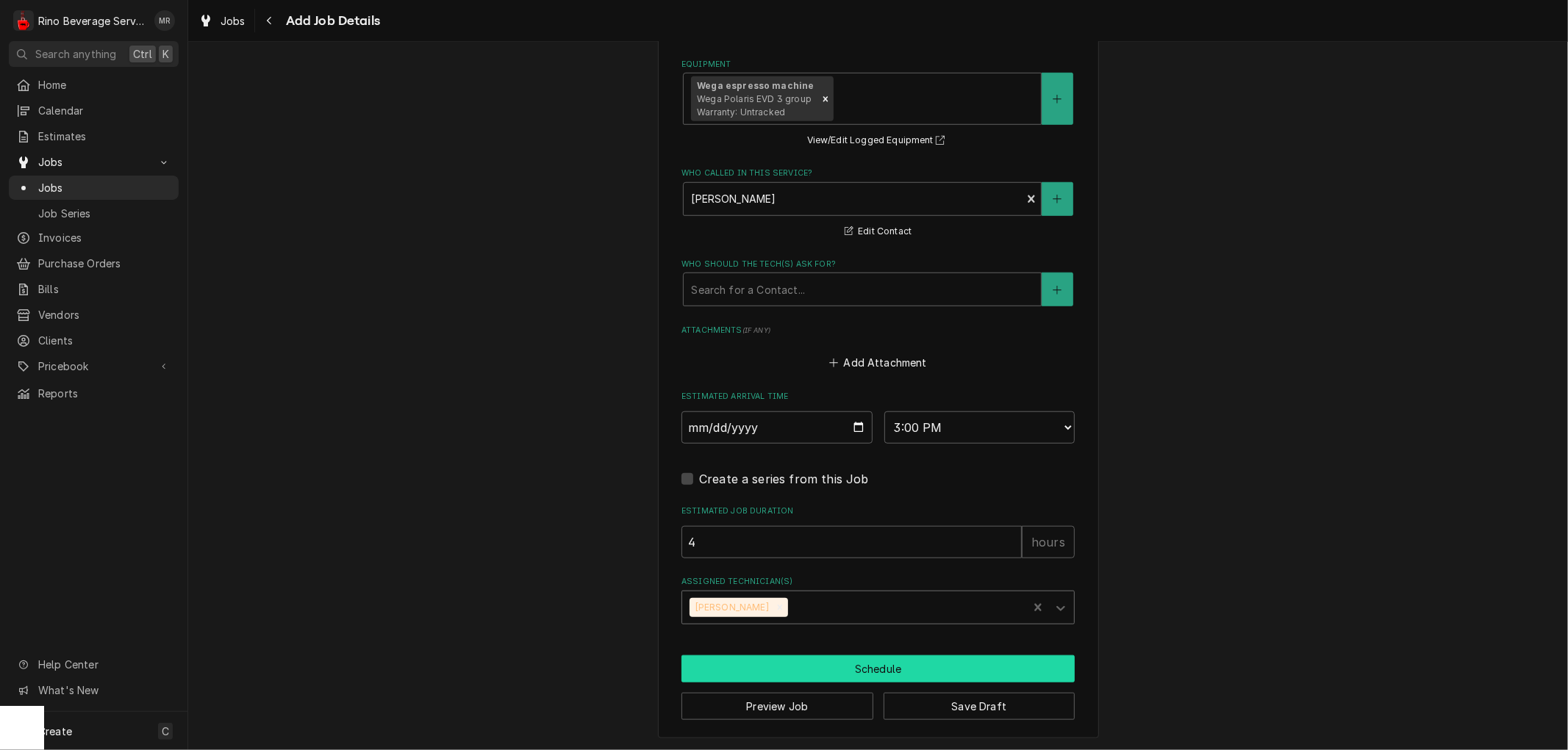
click at [865, 665] on button "Schedule" at bounding box center [878, 669] width 393 height 27
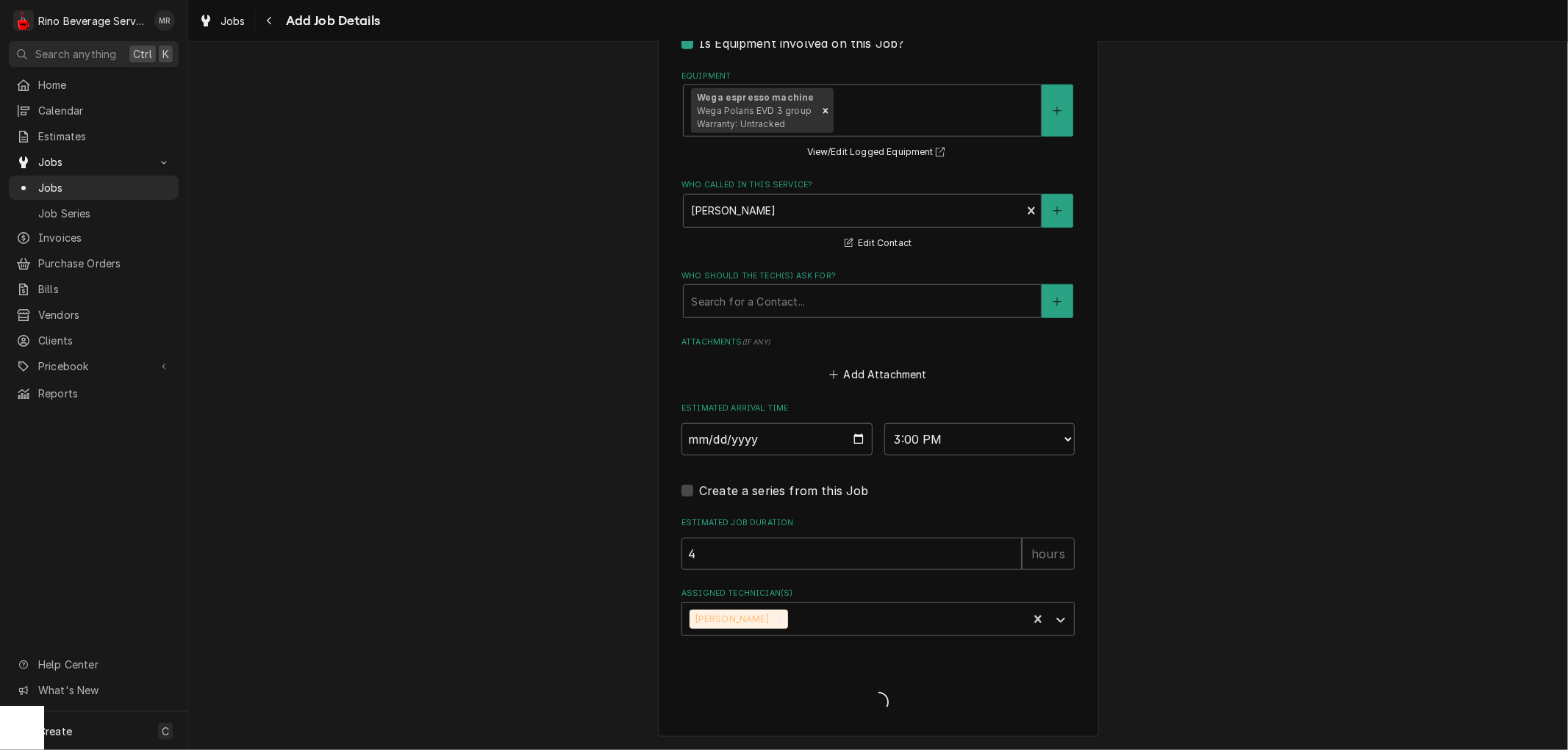
scroll to position [942, 0]
type textarea "x"
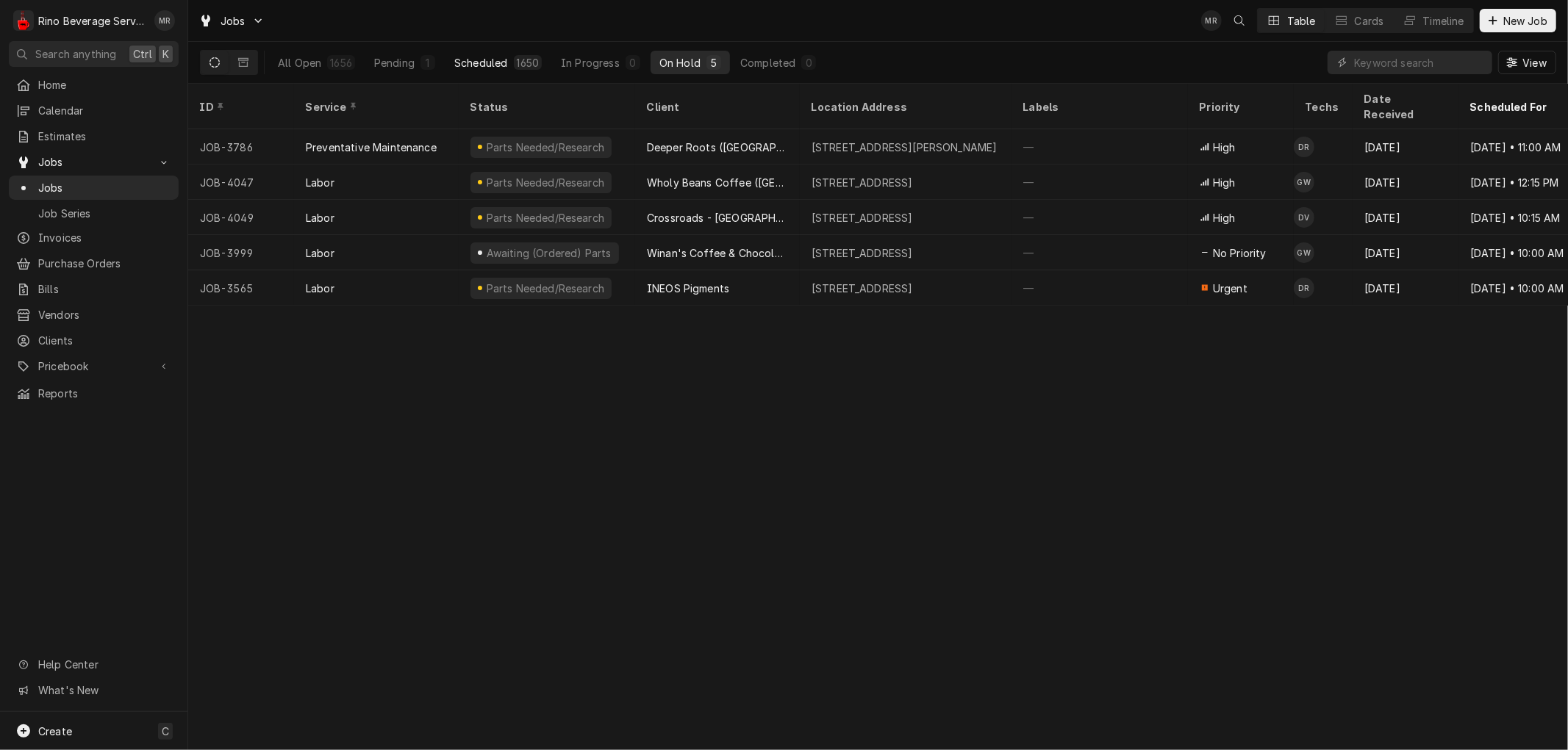
click at [498, 58] on div "Scheduled" at bounding box center [480, 62] width 53 height 15
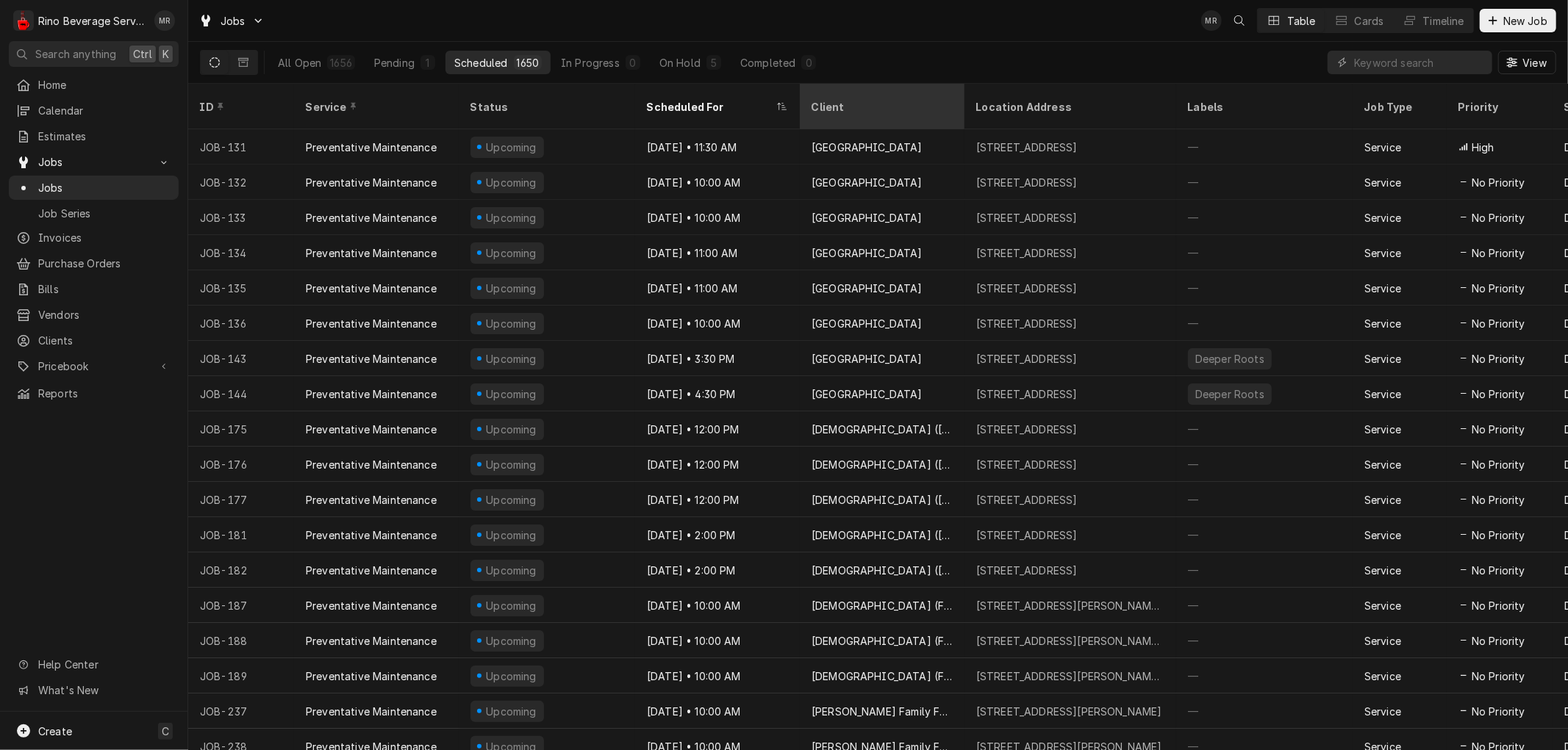
click at [807, 93] on div "Client" at bounding box center [883, 106] width 159 height 40
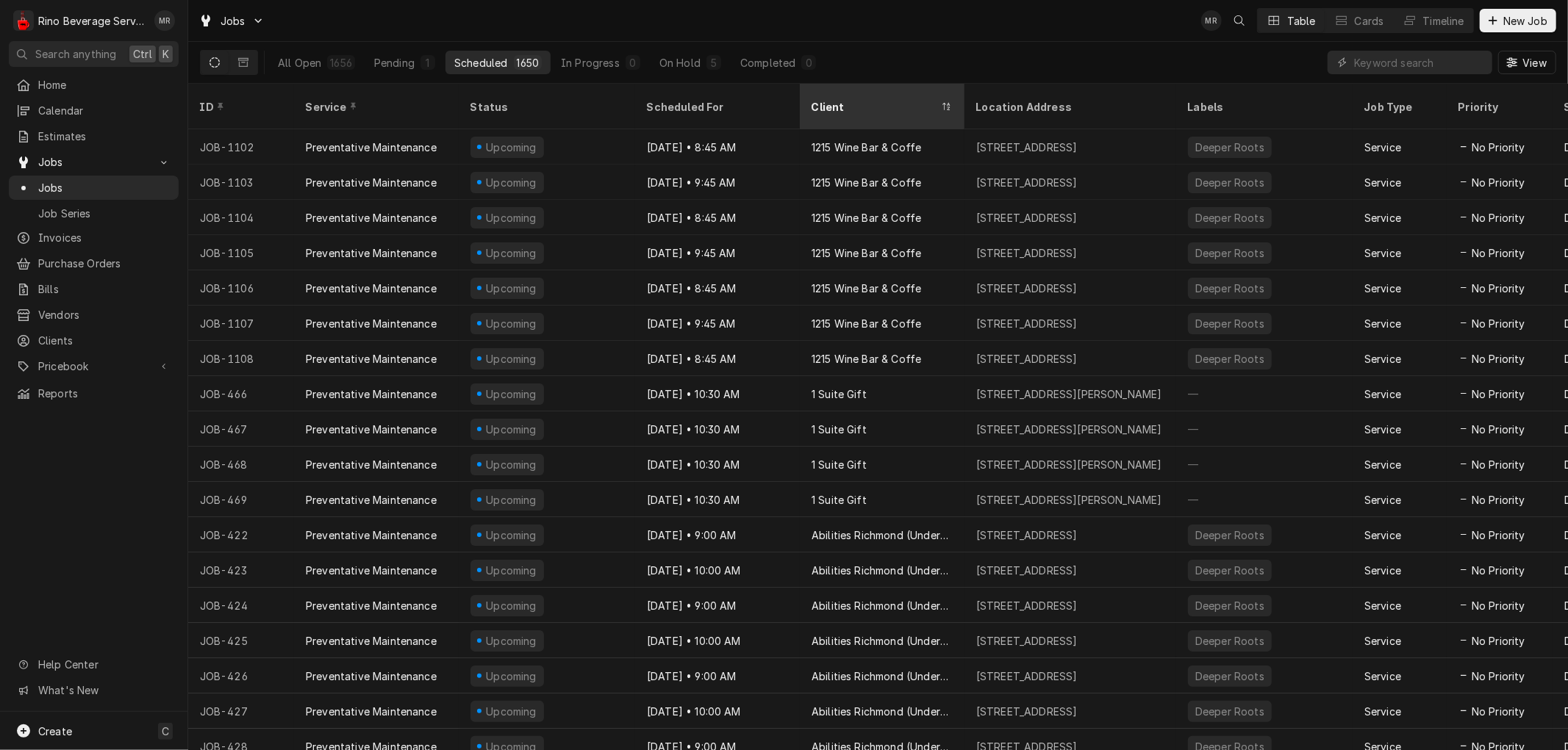
click at [811, 99] on div "Client" at bounding box center [874, 106] width 127 height 15
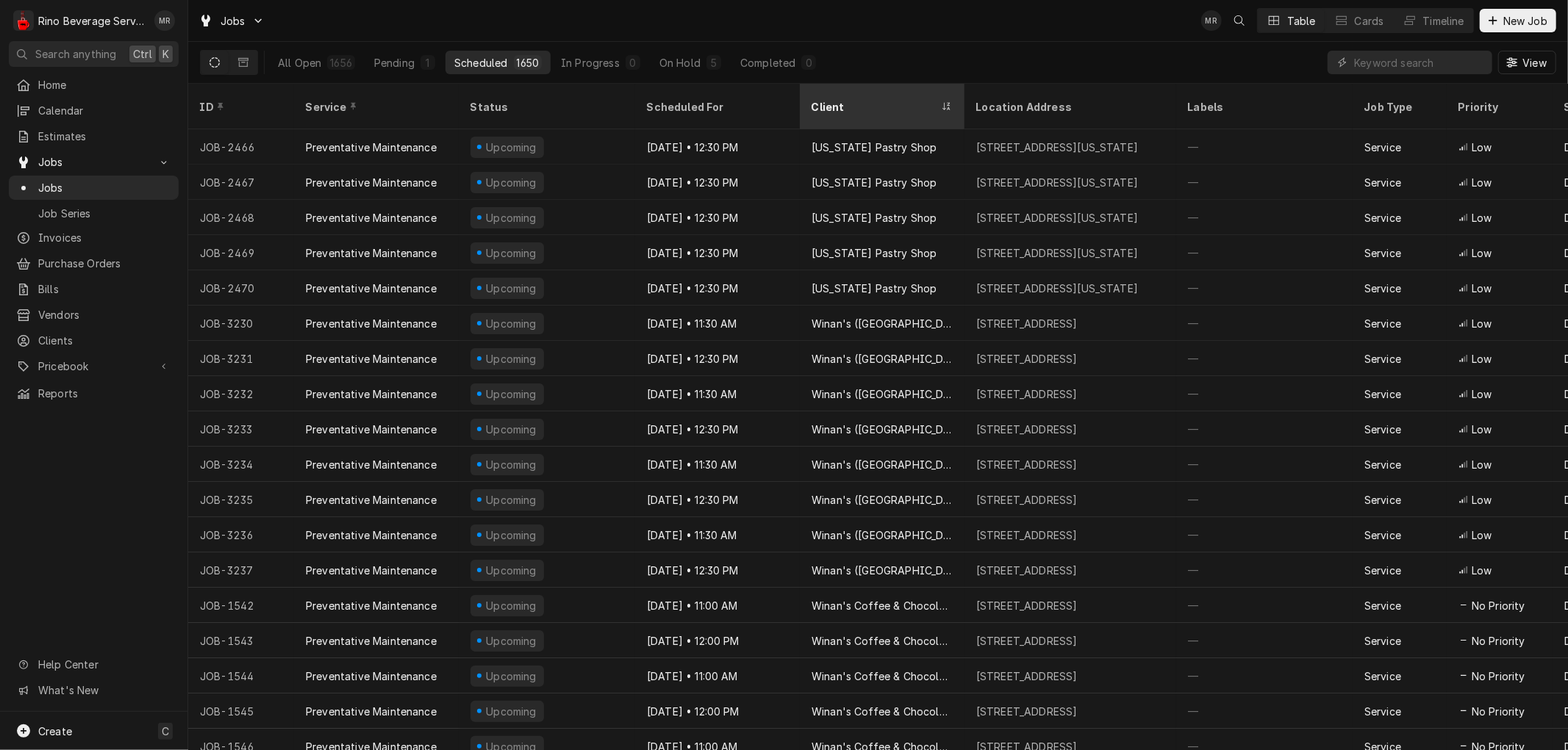
click at [948, 103] on icon "Dynamic Content Wrapper" at bounding box center [946, 107] width 10 height 9
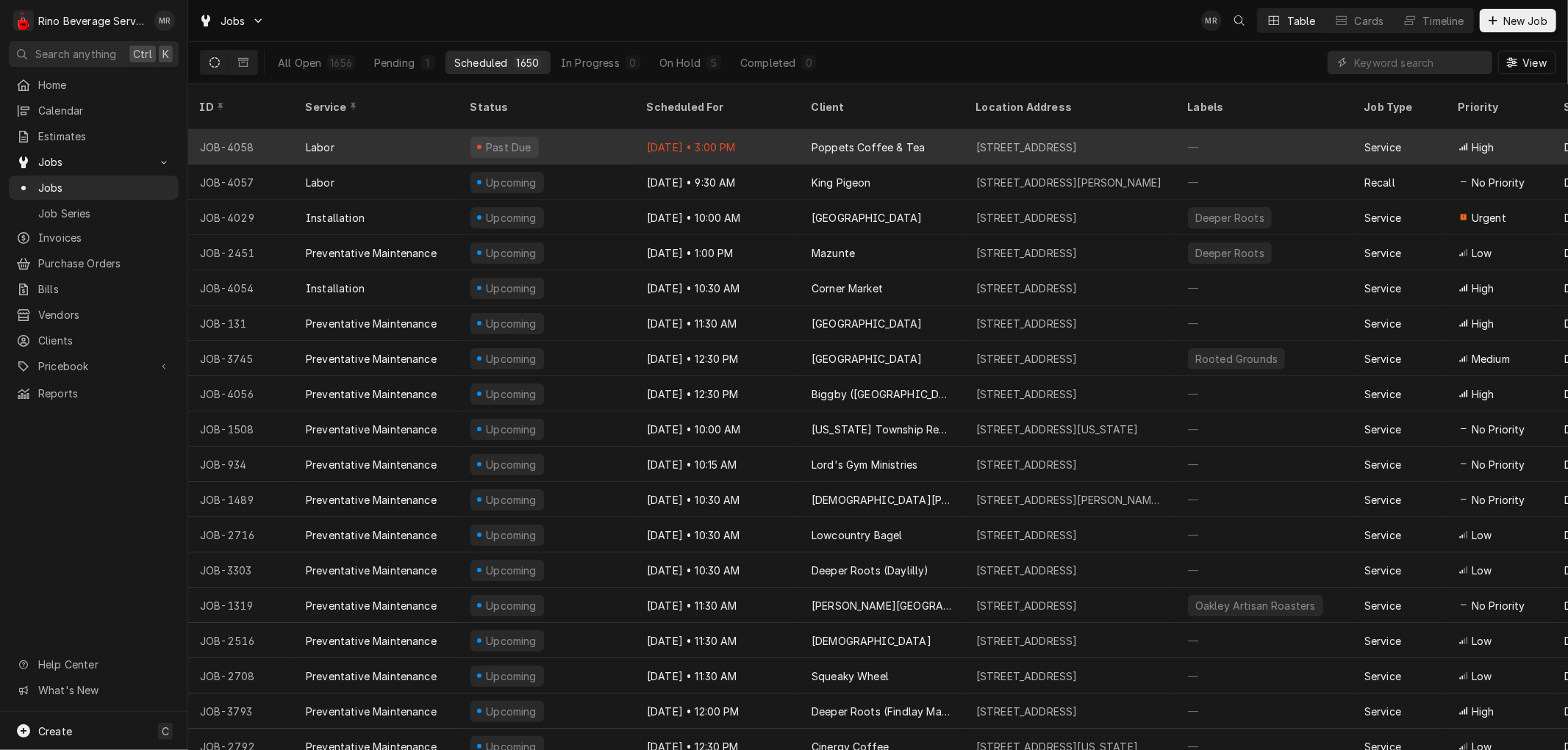
click at [760, 129] on div "Jul 30 • 3:00 PM" at bounding box center [717, 147] width 165 height 35
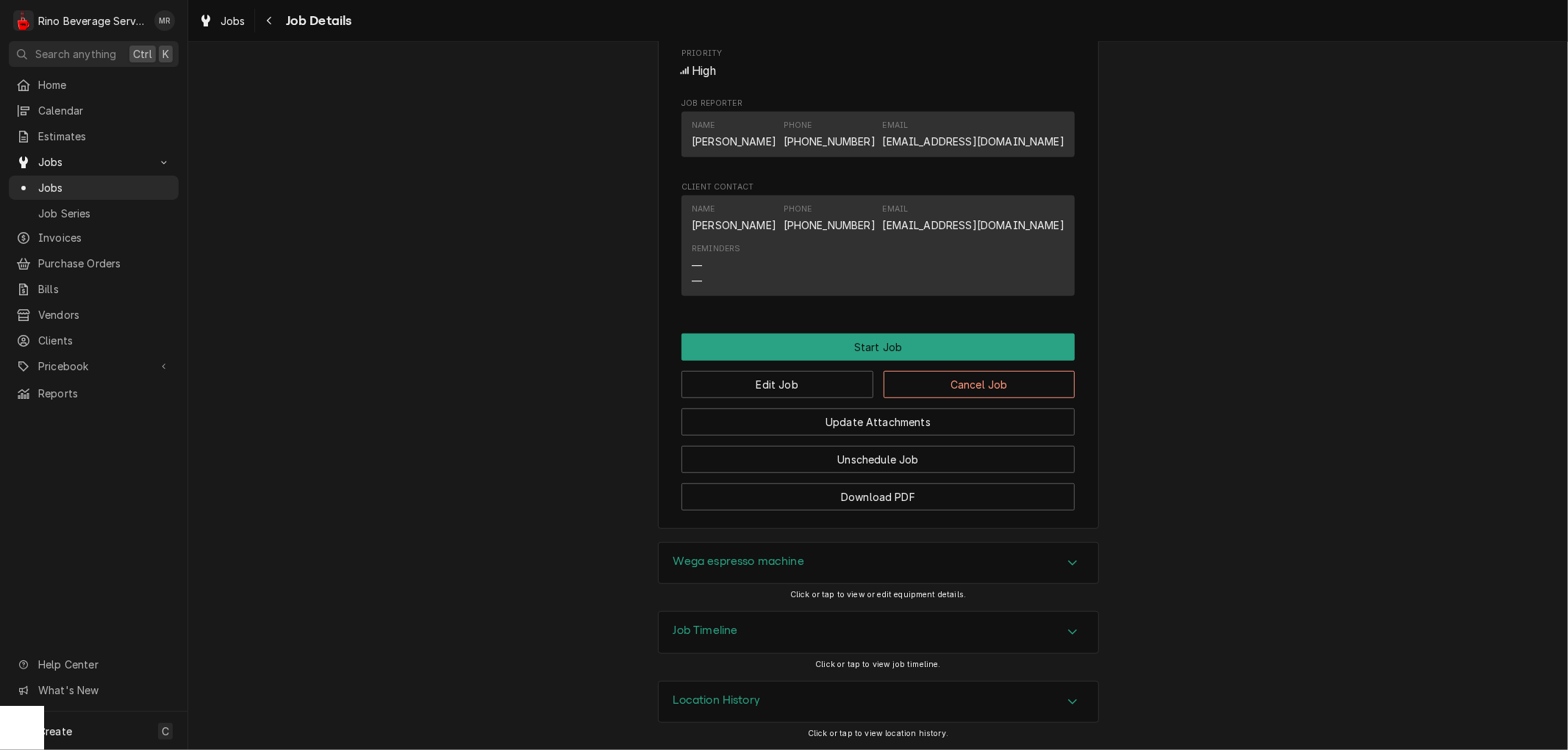
scroll to position [714, 0]
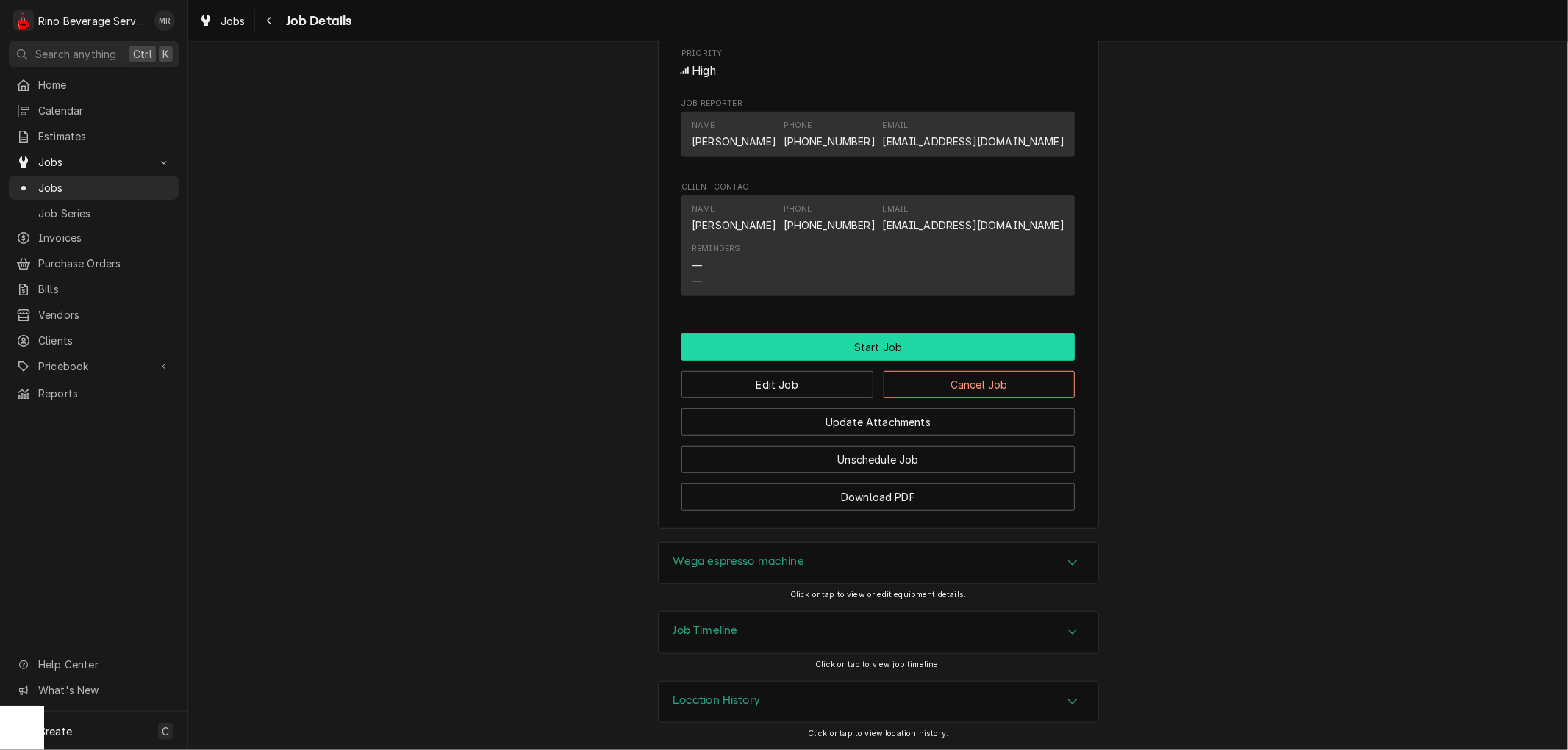
click at [875, 342] on button "Start Job" at bounding box center [878, 347] width 393 height 27
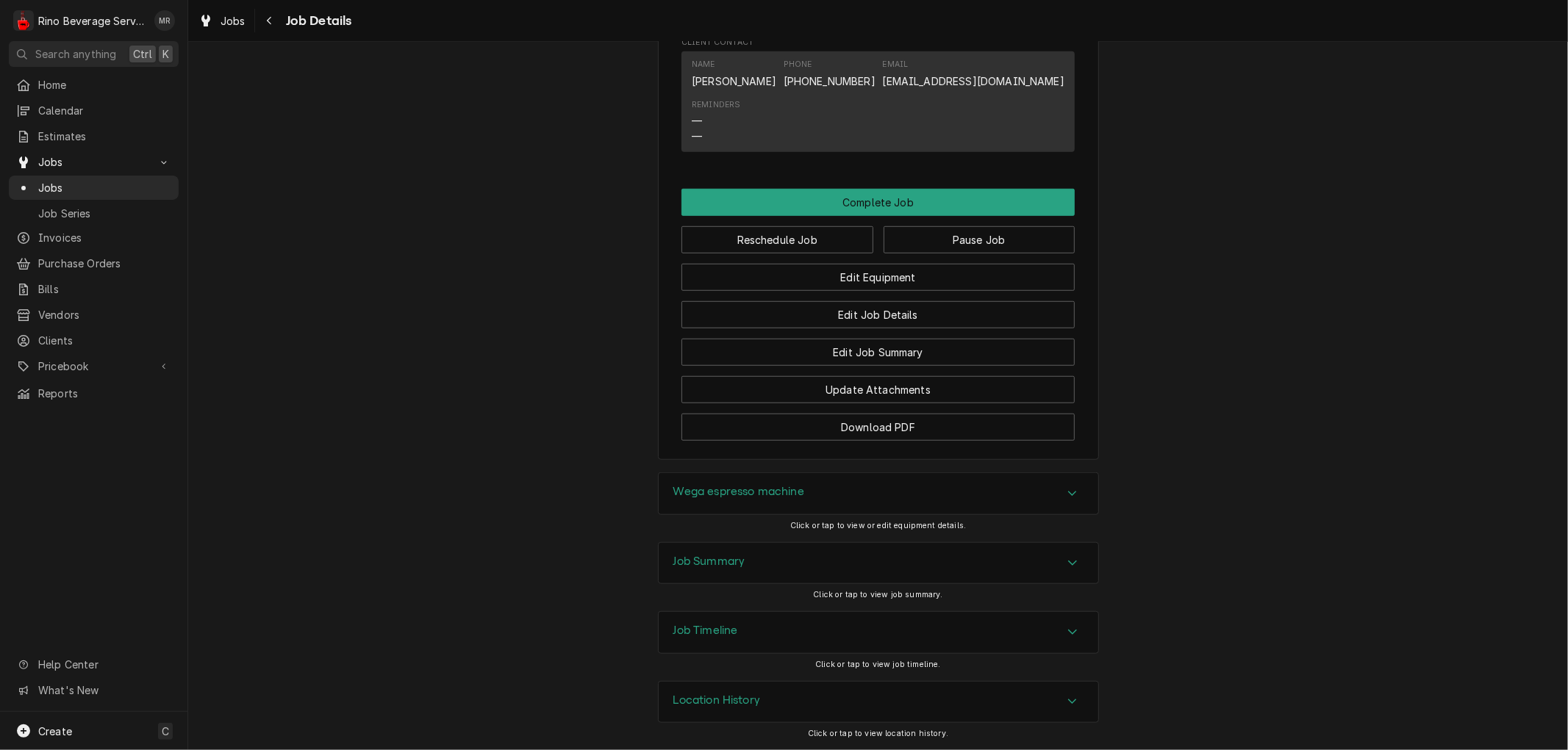
scroll to position [907, 0]
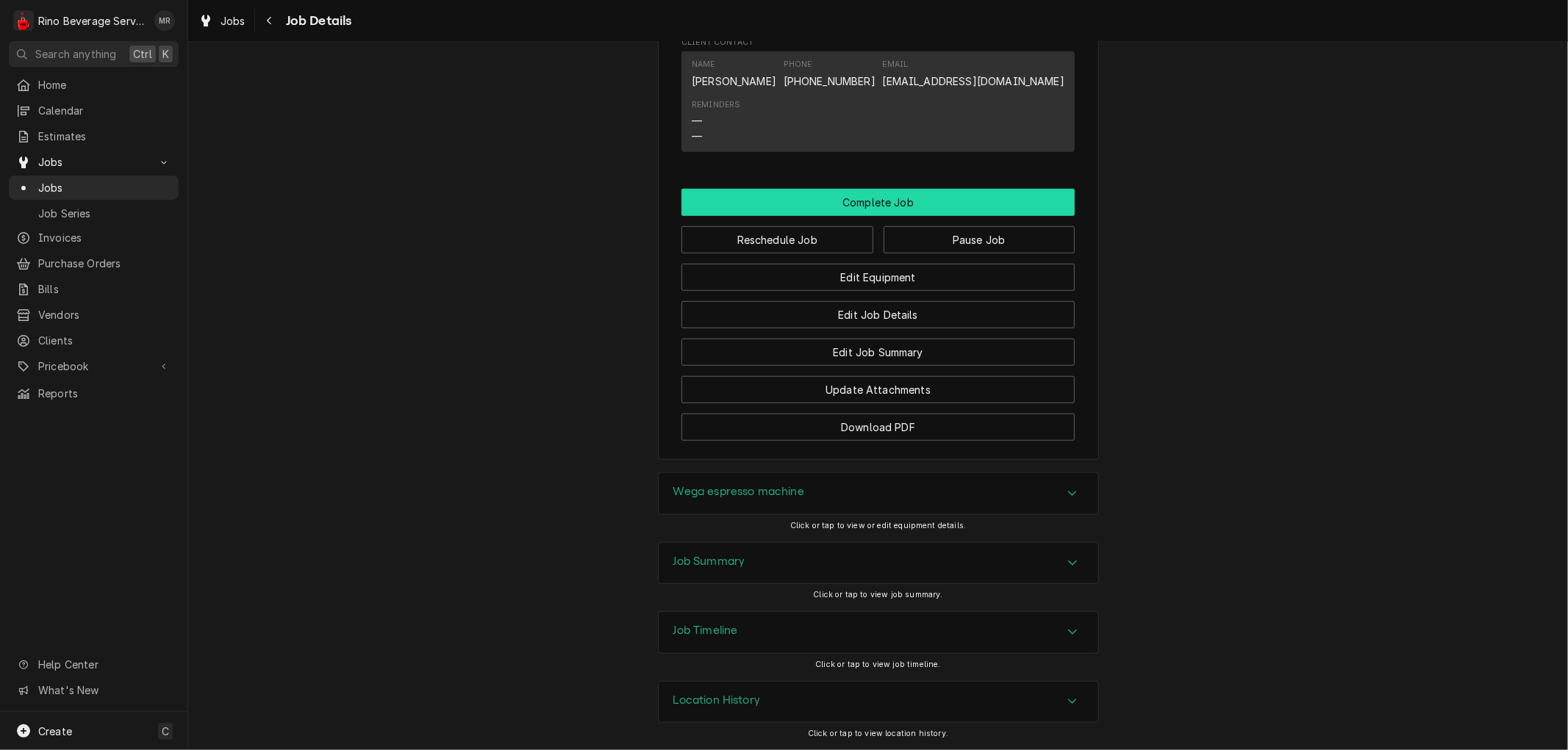
click at [878, 200] on button "Complete Job" at bounding box center [878, 202] width 393 height 27
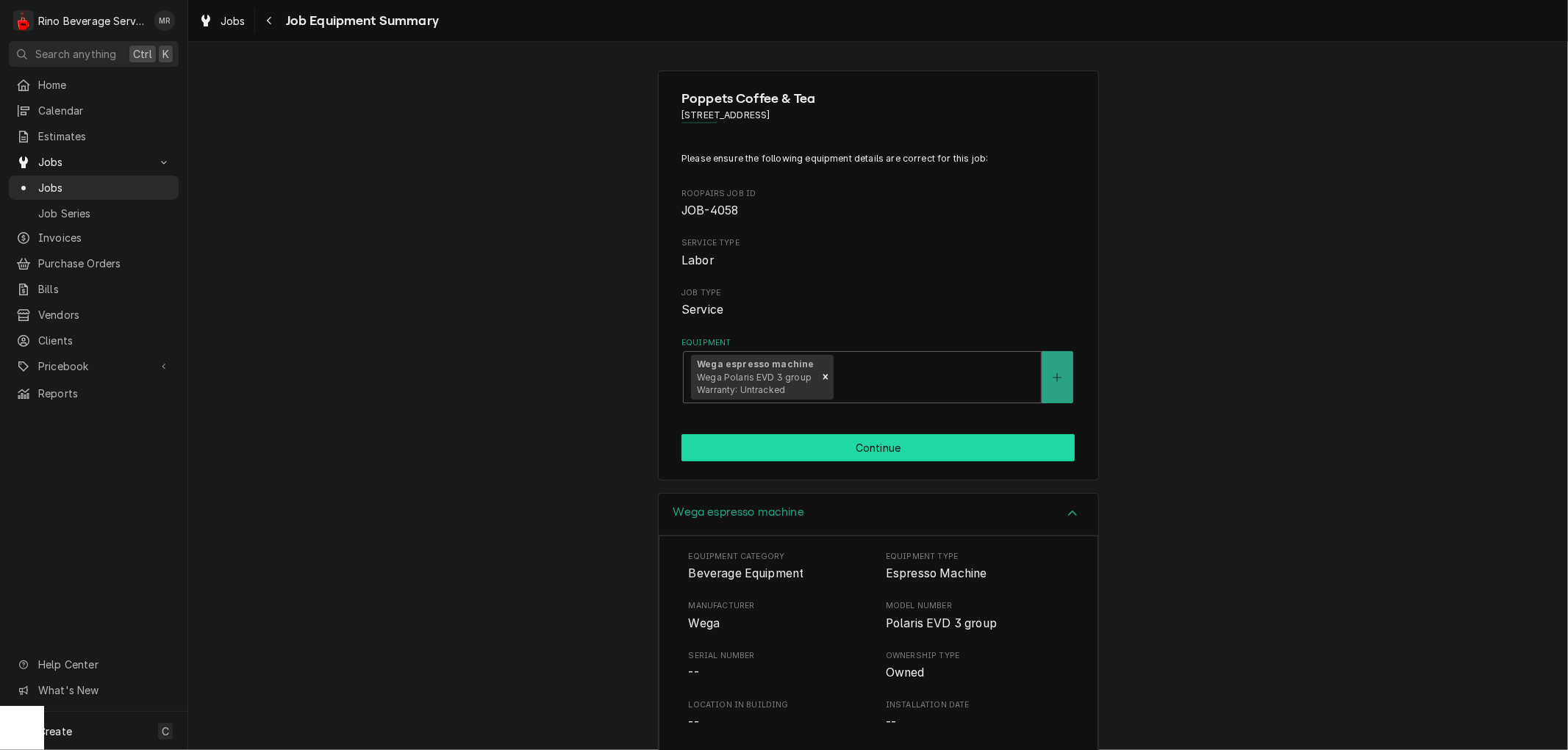
click at [811, 449] on button "Continue" at bounding box center [878, 448] width 393 height 27
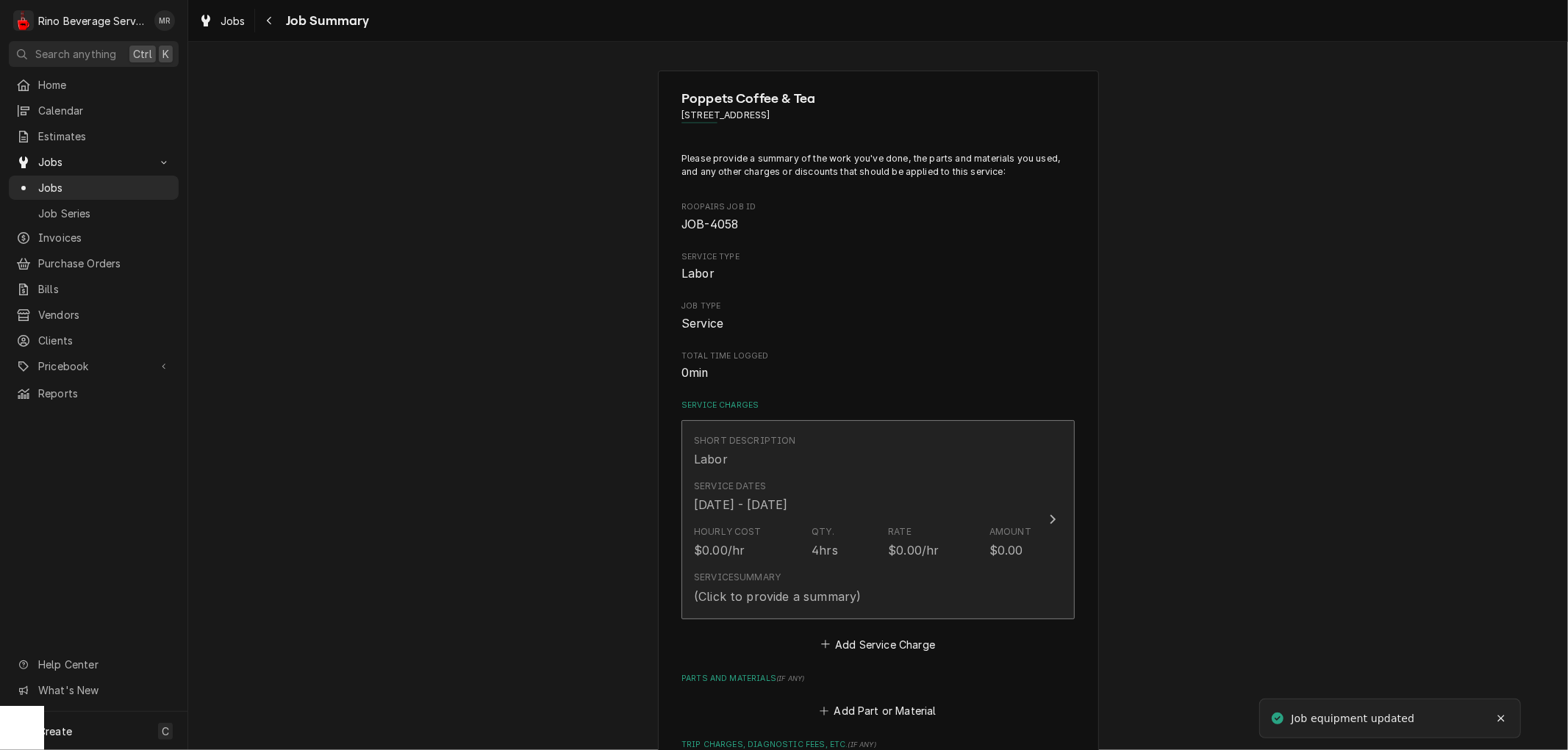
click at [787, 483] on div "Service Dates [DATE] - [DATE]" at bounding box center [741, 497] width 94 height 34
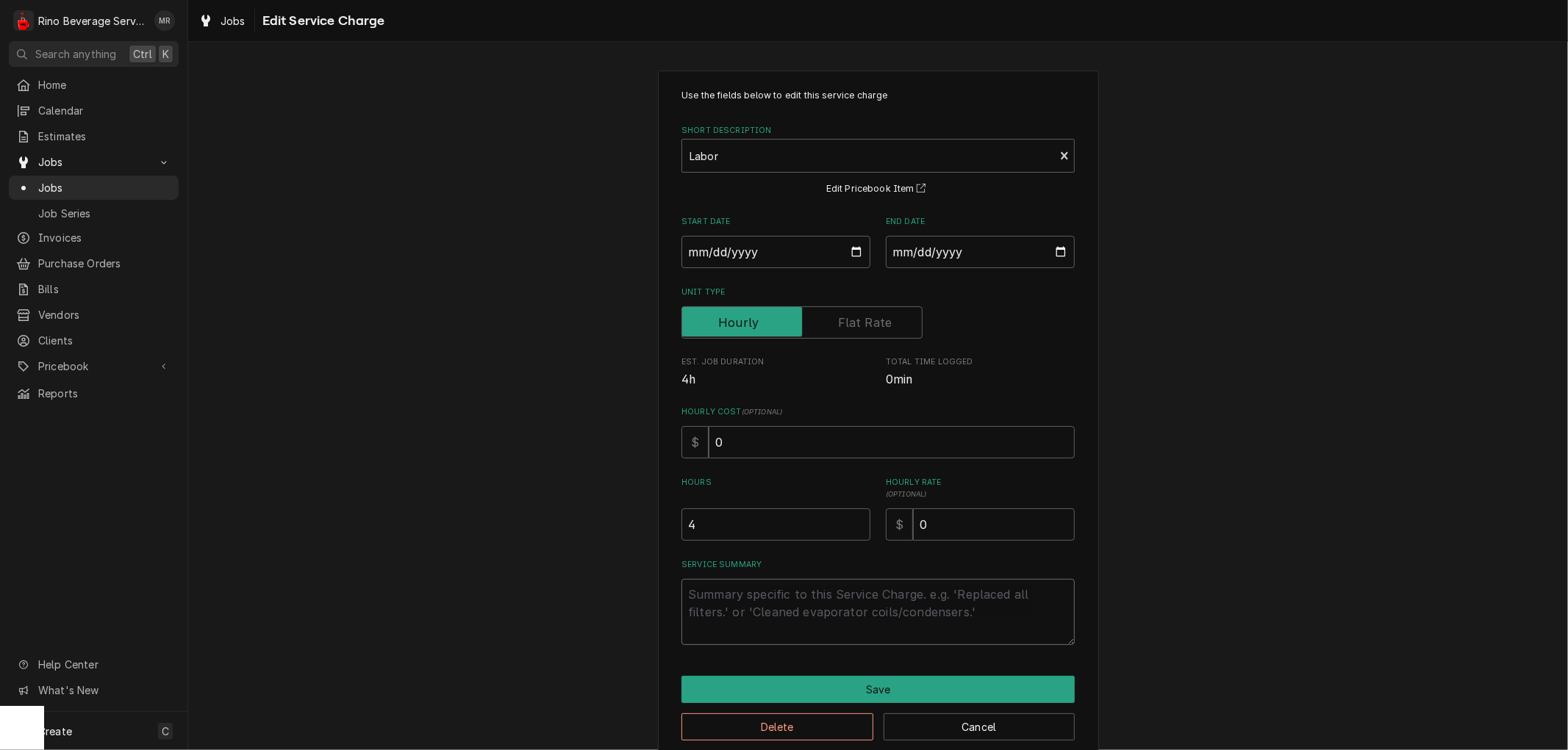
click at [738, 597] on textarea "Service Summary" at bounding box center [878, 612] width 393 height 67
click at [930, 526] on input "0" at bounding box center [994, 525] width 162 height 32
type textarea "x"
type input "9"
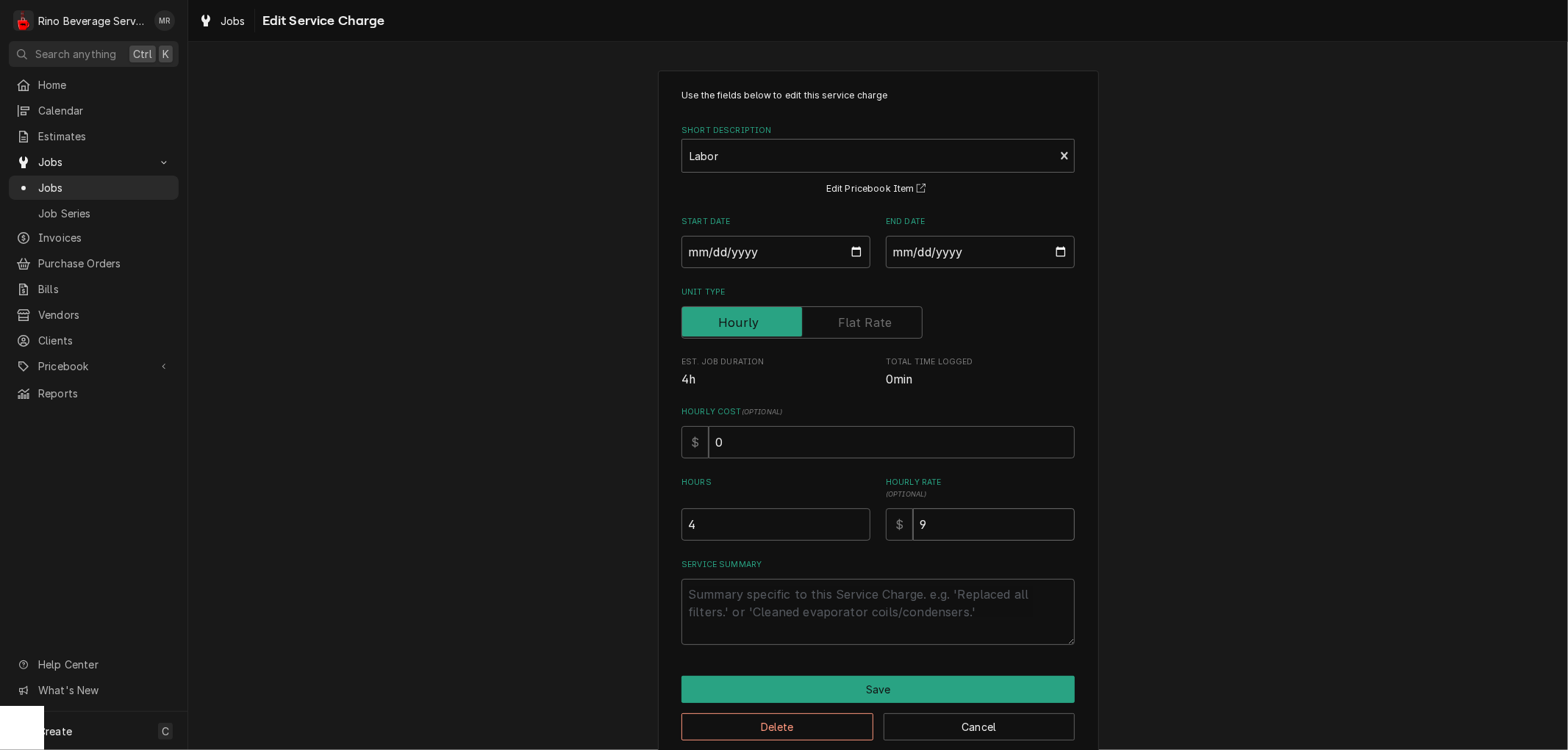
type textarea "x"
type input "95"
click at [722, 599] on textarea "Service Summary" at bounding box center [878, 612] width 393 height 67
type textarea "x"
type textarea "7"
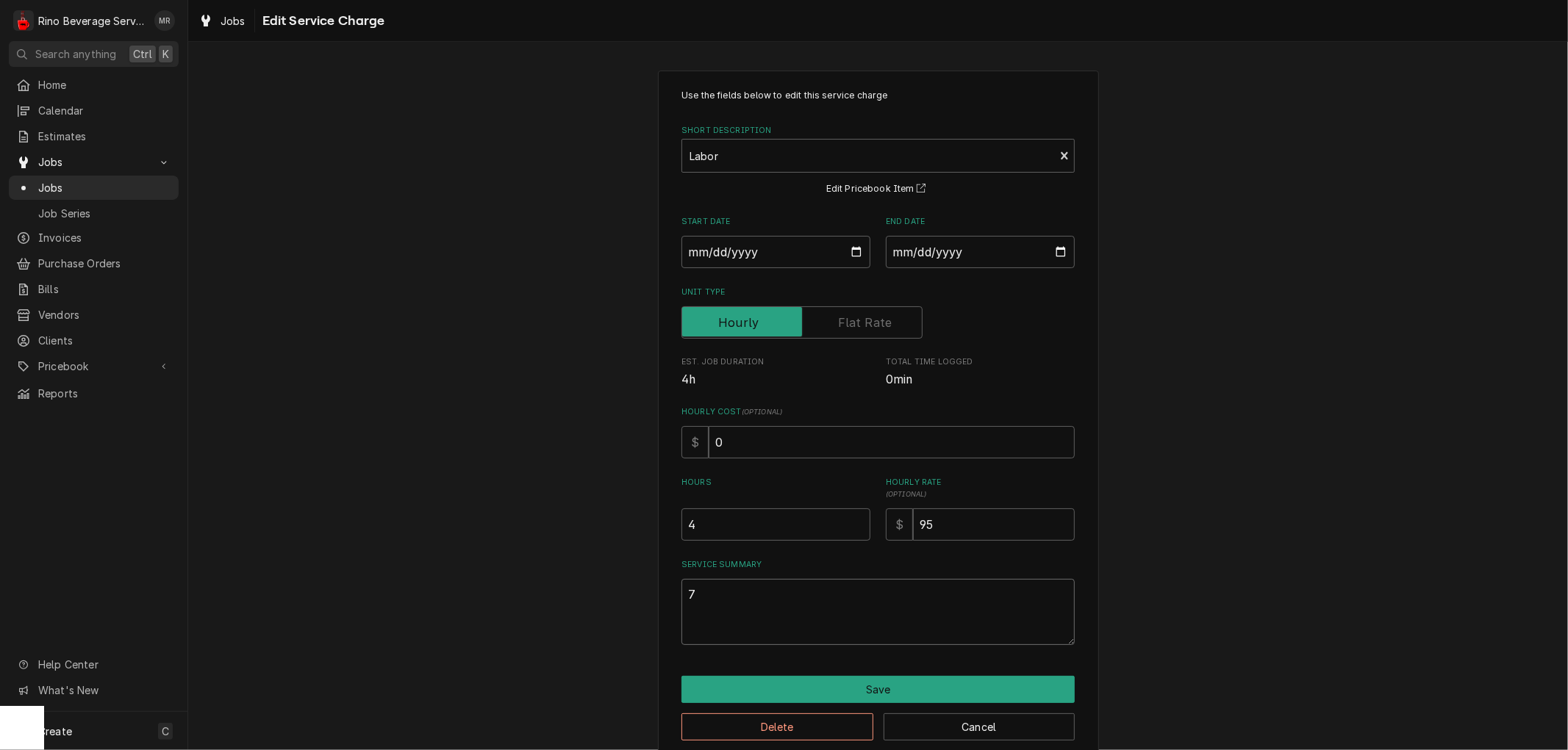
type textarea "x"
type textarea "7/"
type textarea "x"
type textarea "7/3"
type textarea "x"
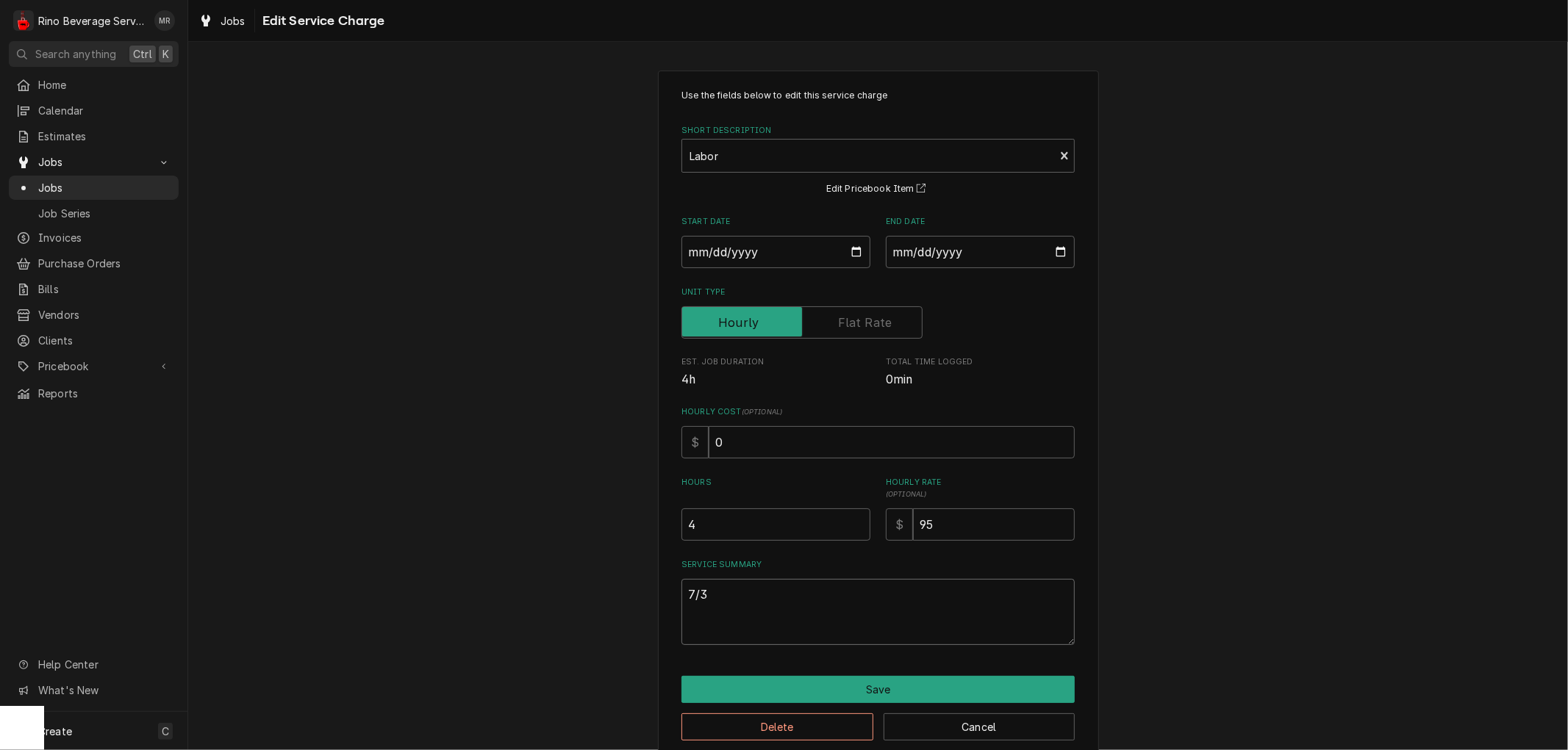
type textarea "7/30"
type textarea "x"
type textarea "7/30"
type textarea "x"
type textarea "7/30 P"
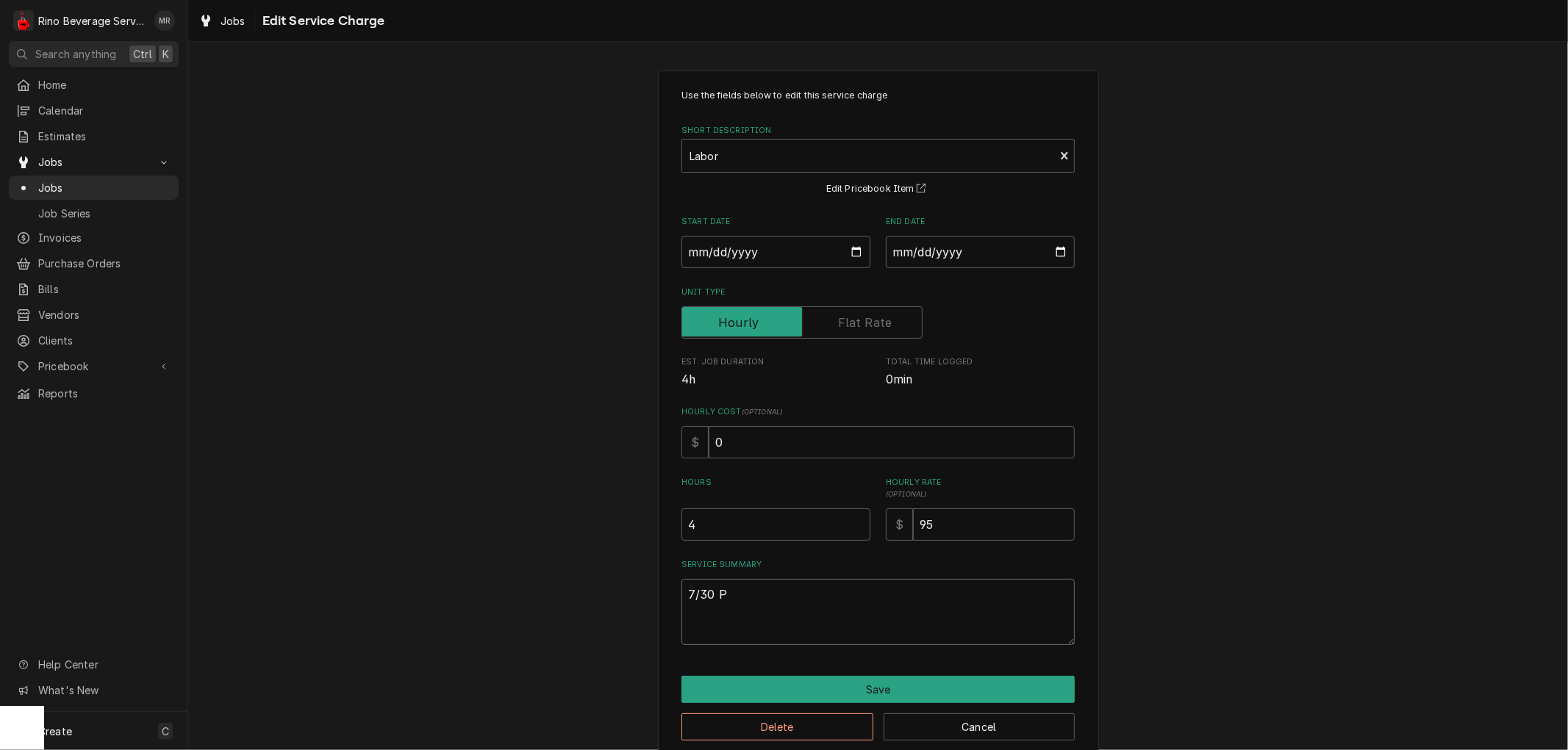
type textarea "x"
type textarea "7/30 Pi"
type textarea "x"
type textarea "7/30 Pic"
type textarea "x"
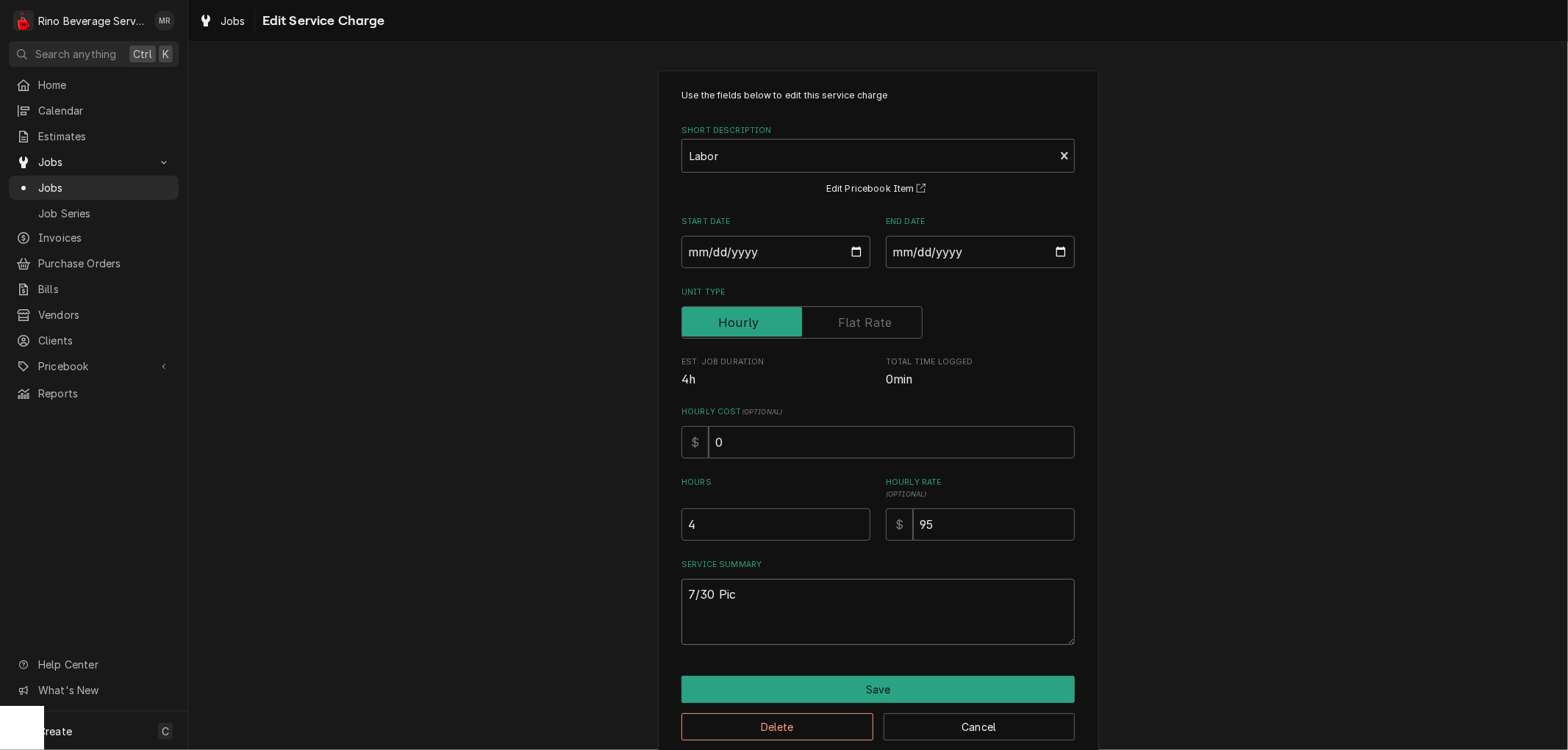
type textarea "7/30 Pick"
type textarea "x"
type textarea "7/30 Picke"
type textarea "x"
type textarea "7/30 Picked"
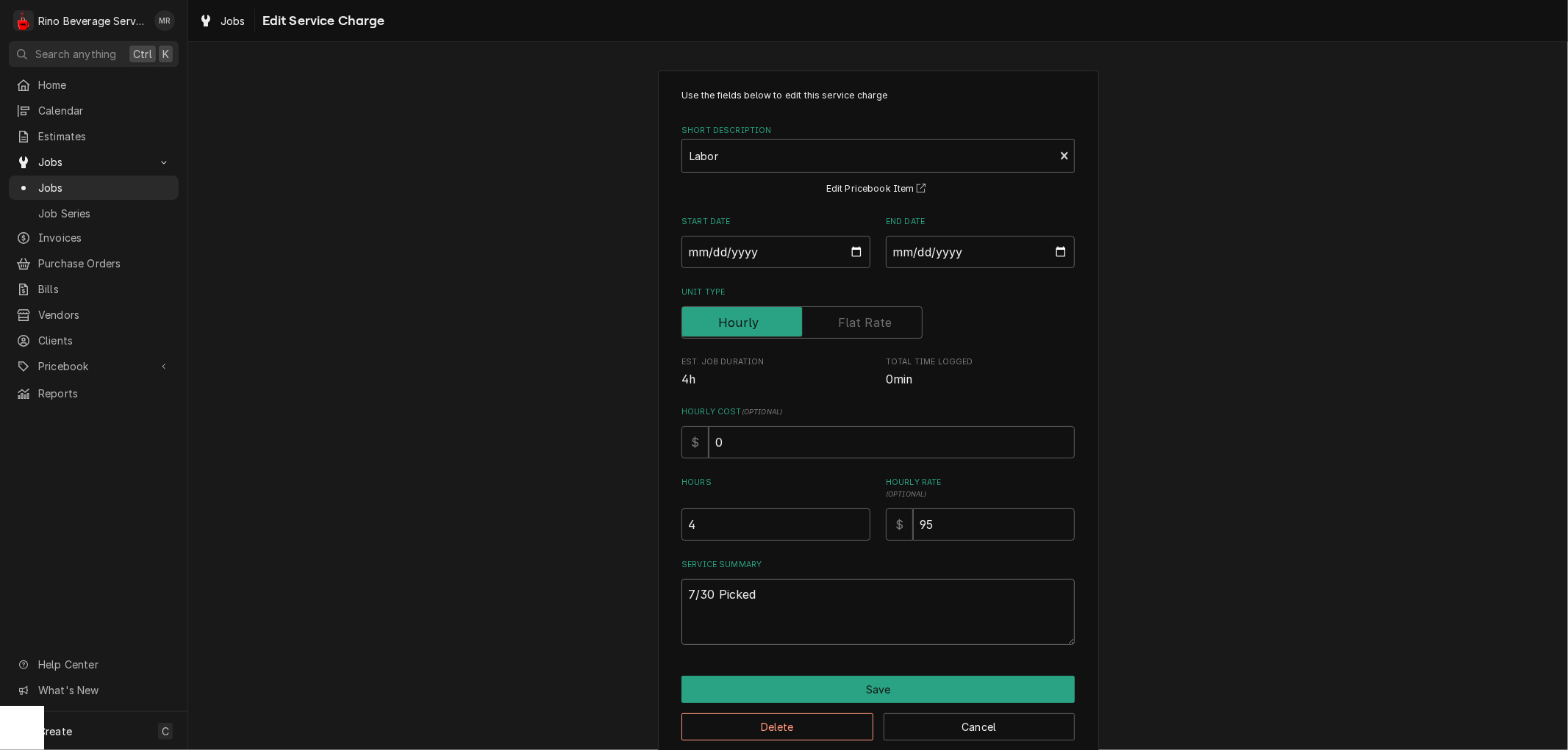
type textarea "x"
type textarea "7/30 Picked"
type textarea "x"
type textarea "7/30 Picked u"
type textarea "x"
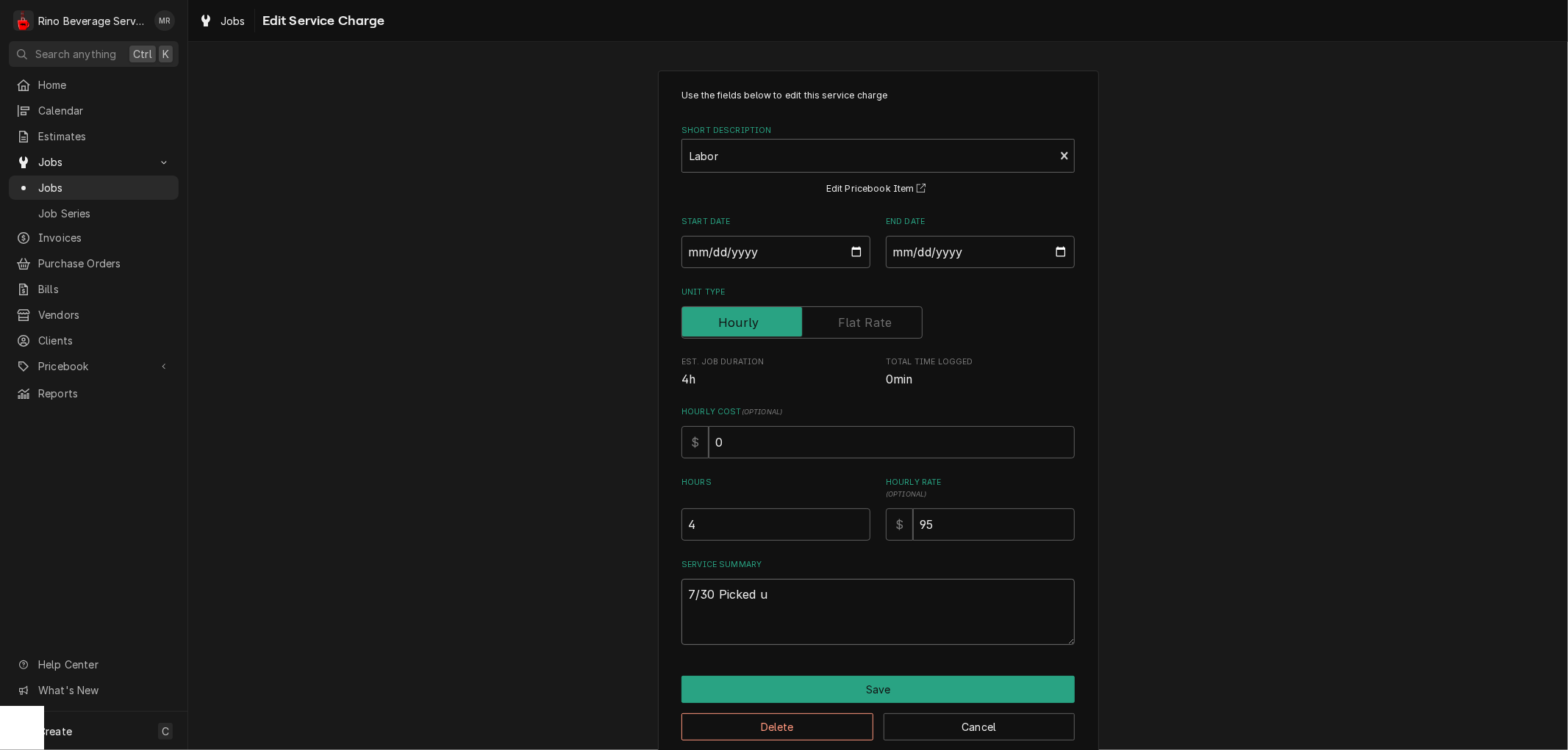
type textarea "7/30 Picked up"
type textarea "x"
type textarea "7/30 Picked up"
type textarea "x"
type textarea "7/30 Picked up m"
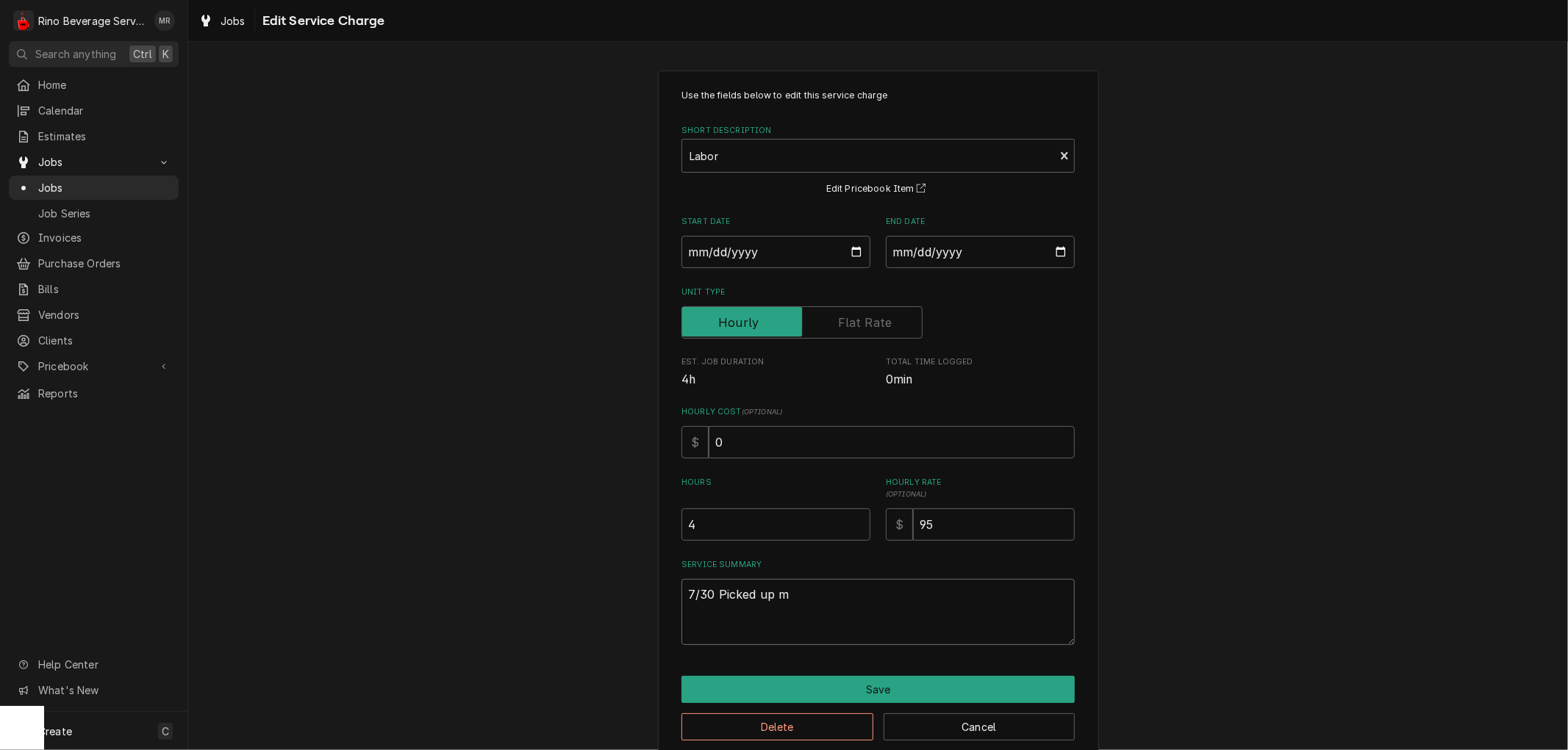
type textarea "x"
type textarea "7/30 Picked up ma"
type textarea "x"
type textarea "7/30 Picked up mac"
type textarea "x"
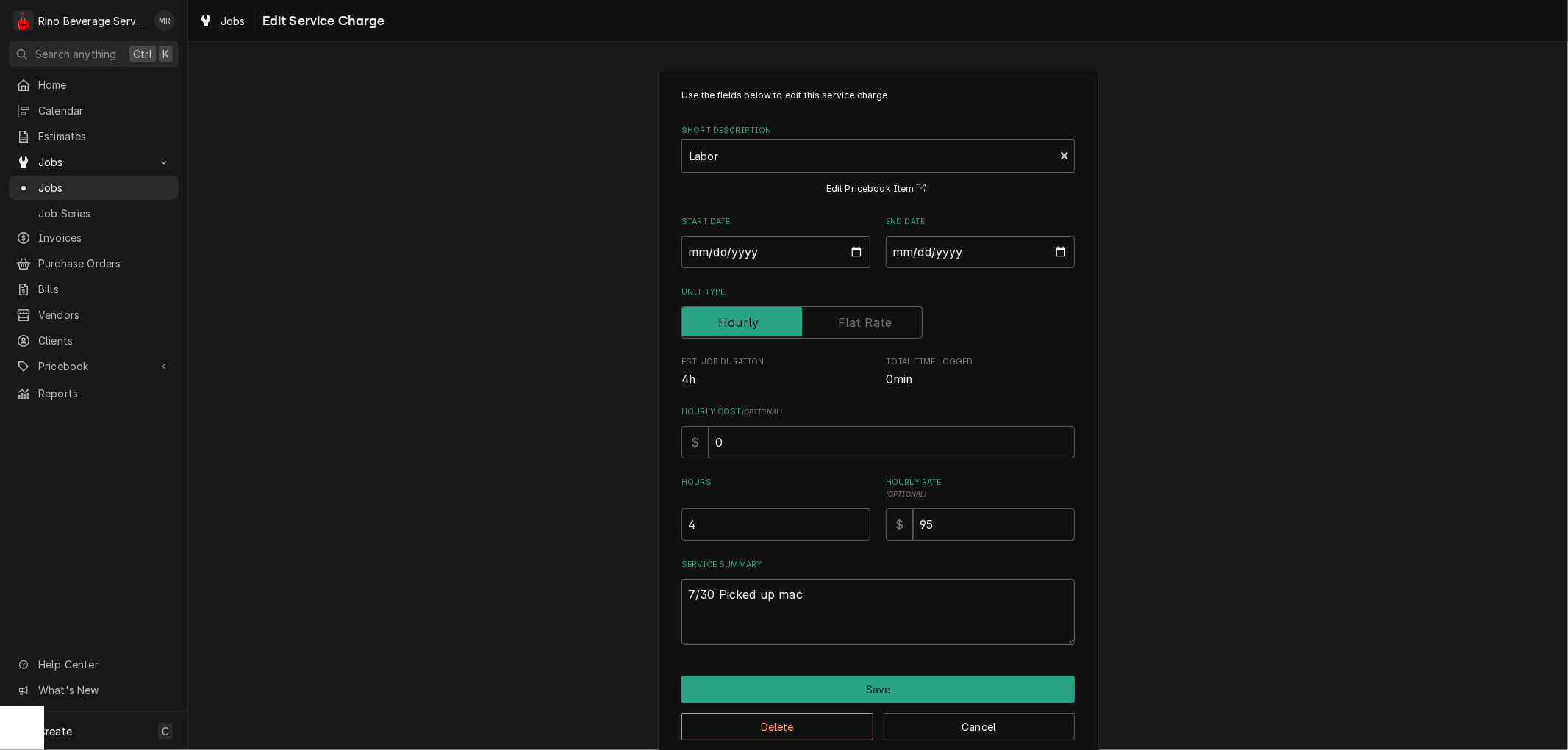
type textarea "7/30 Picked up mach"
type textarea "x"
type textarea "7/30 Picked up machi"
type textarea "x"
type textarea "7/30 Picked up machin"
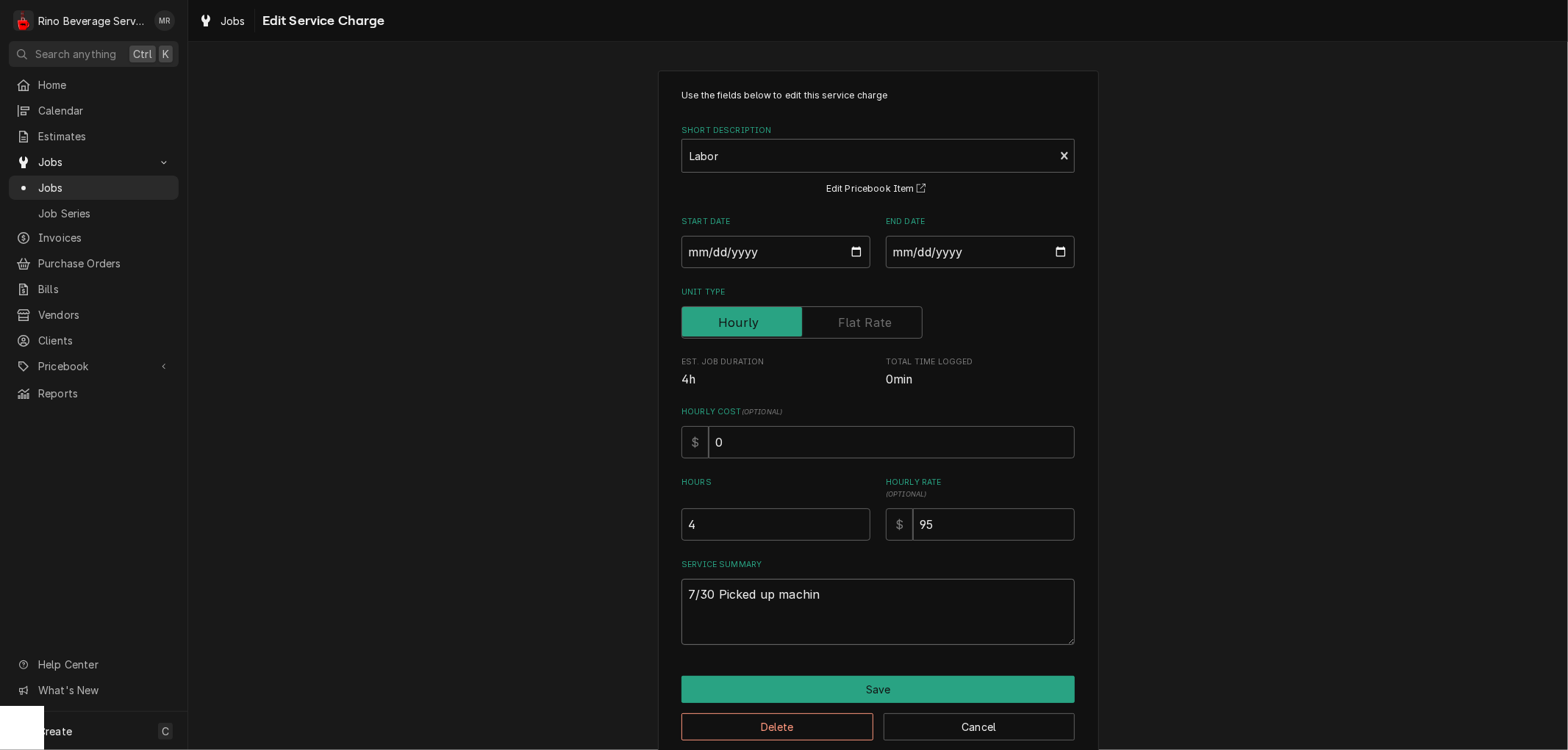
type textarea "x"
type textarea "7/30 Picked up machine"
type textarea "x"
type textarea "7/30 Picked up machine"
type textarea "x"
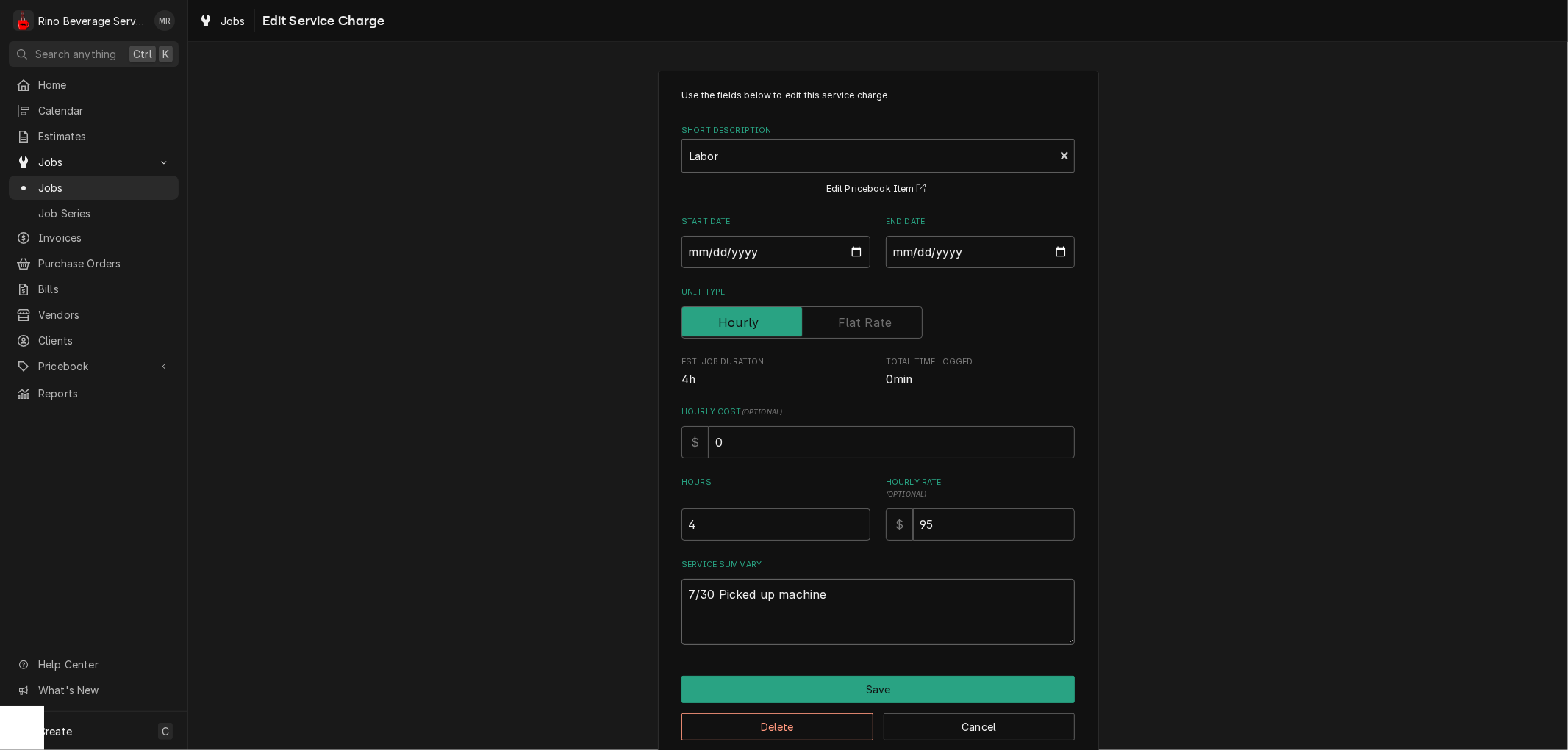
type textarea "7/30 Picked up machine f"
type textarea "x"
type textarea "7/30 Picked up machine fr"
type textarea "x"
type textarea "7/30 Picked up machine fro"
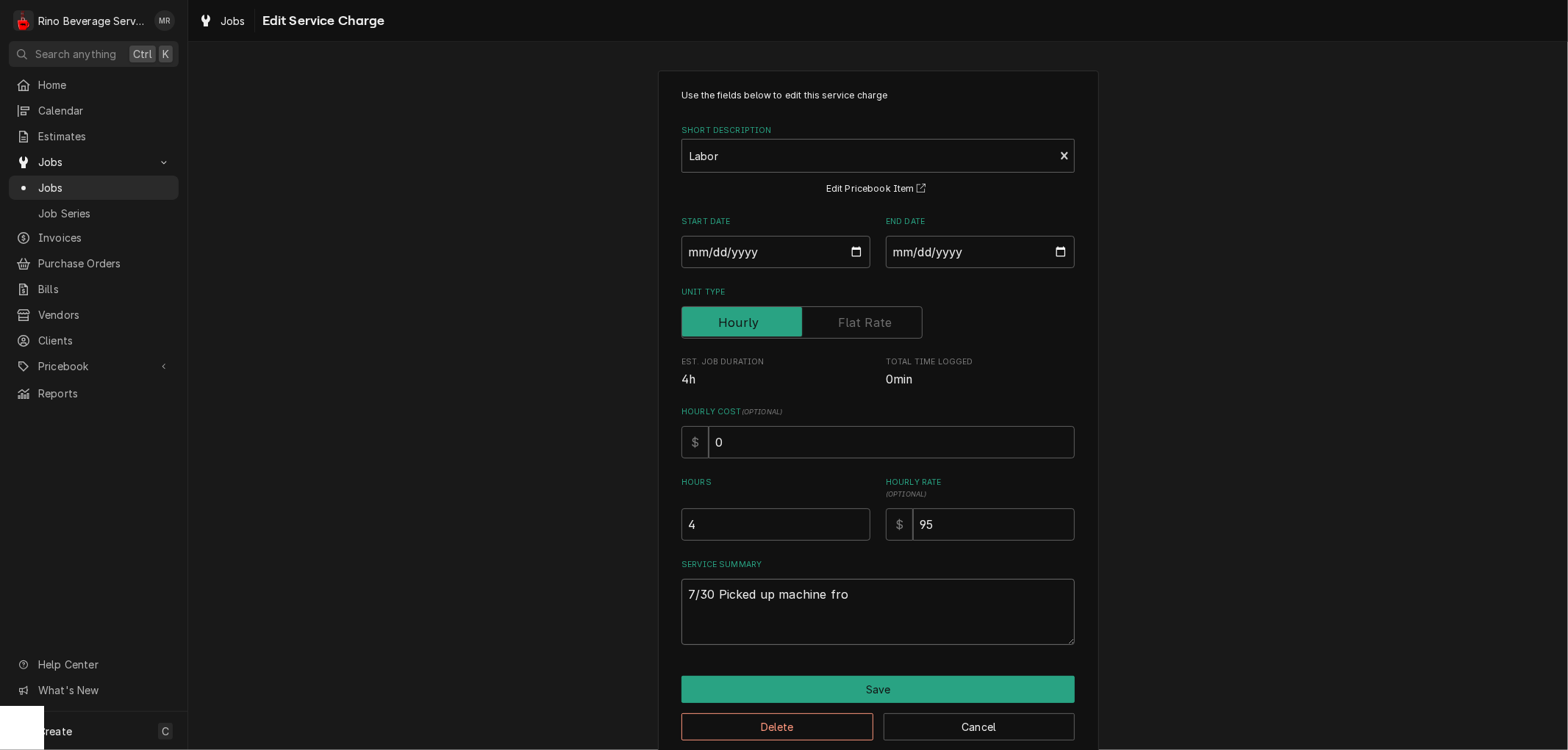
type textarea "x"
type textarea "7/30 Picked up machine from"
type textarea "x"
type textarea "7/30 Picked up machine from"
type textarea "x"
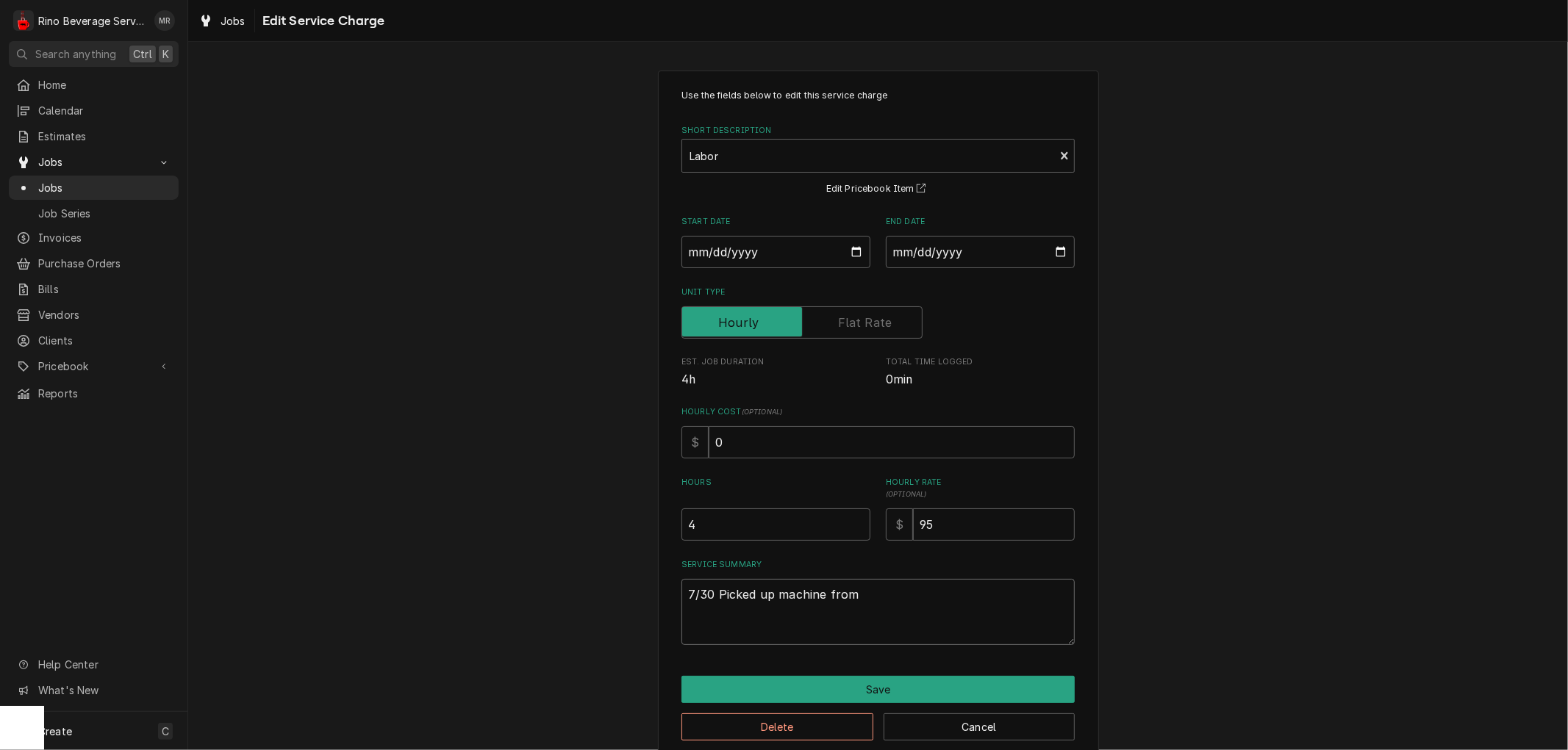
type textarea "7/30 Picked up machine from M"
type textarea "x"
type textarea "7/30 Picked up machine from Mi"
type textarea "x"
type textarea "7/30 Picked up machine from Mic"
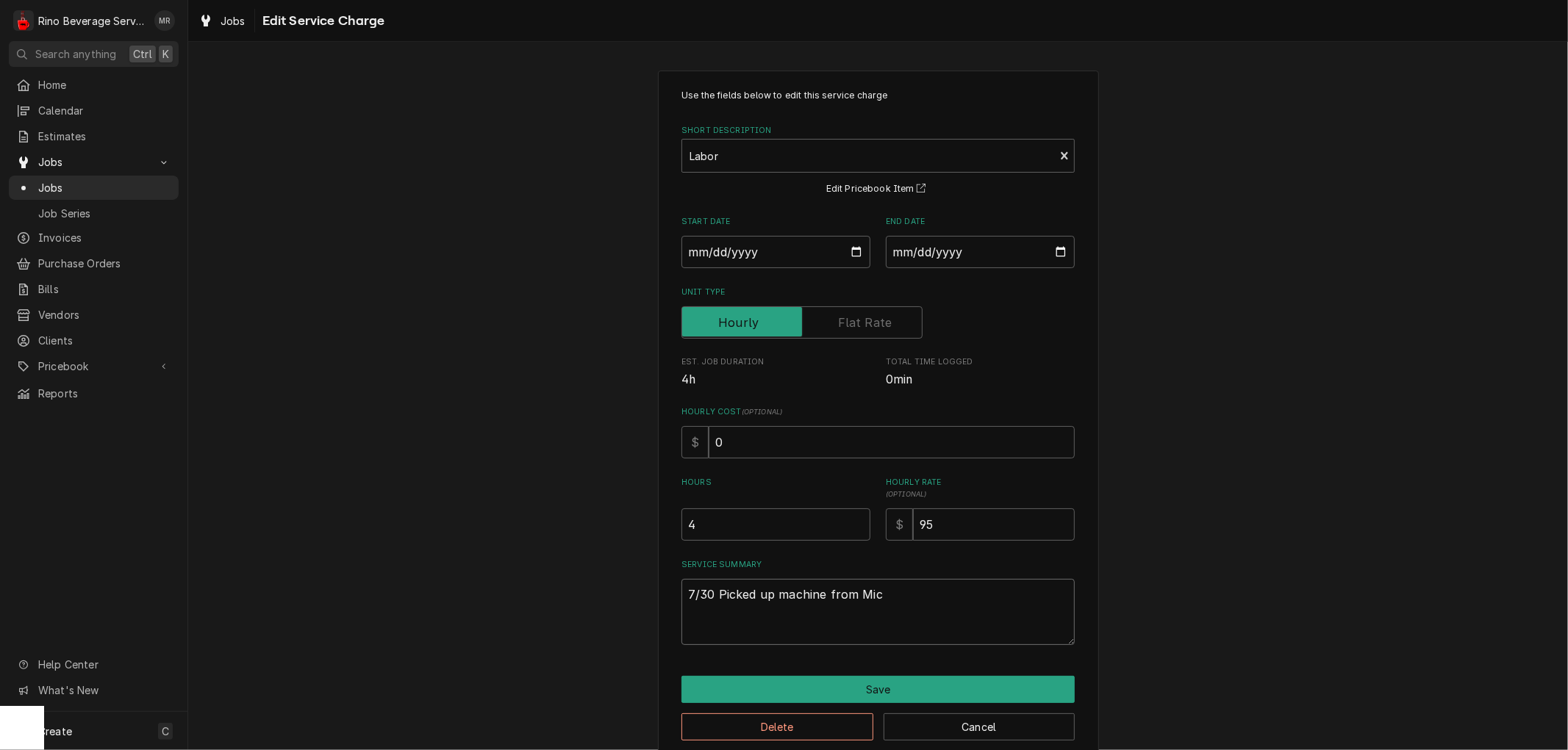
type textarea "x"
type textarea "7/30 Picked up machine from Mich"
type textarea "x"
type textarea "7/30 Picked up machine from Micha"
type textarea "x"
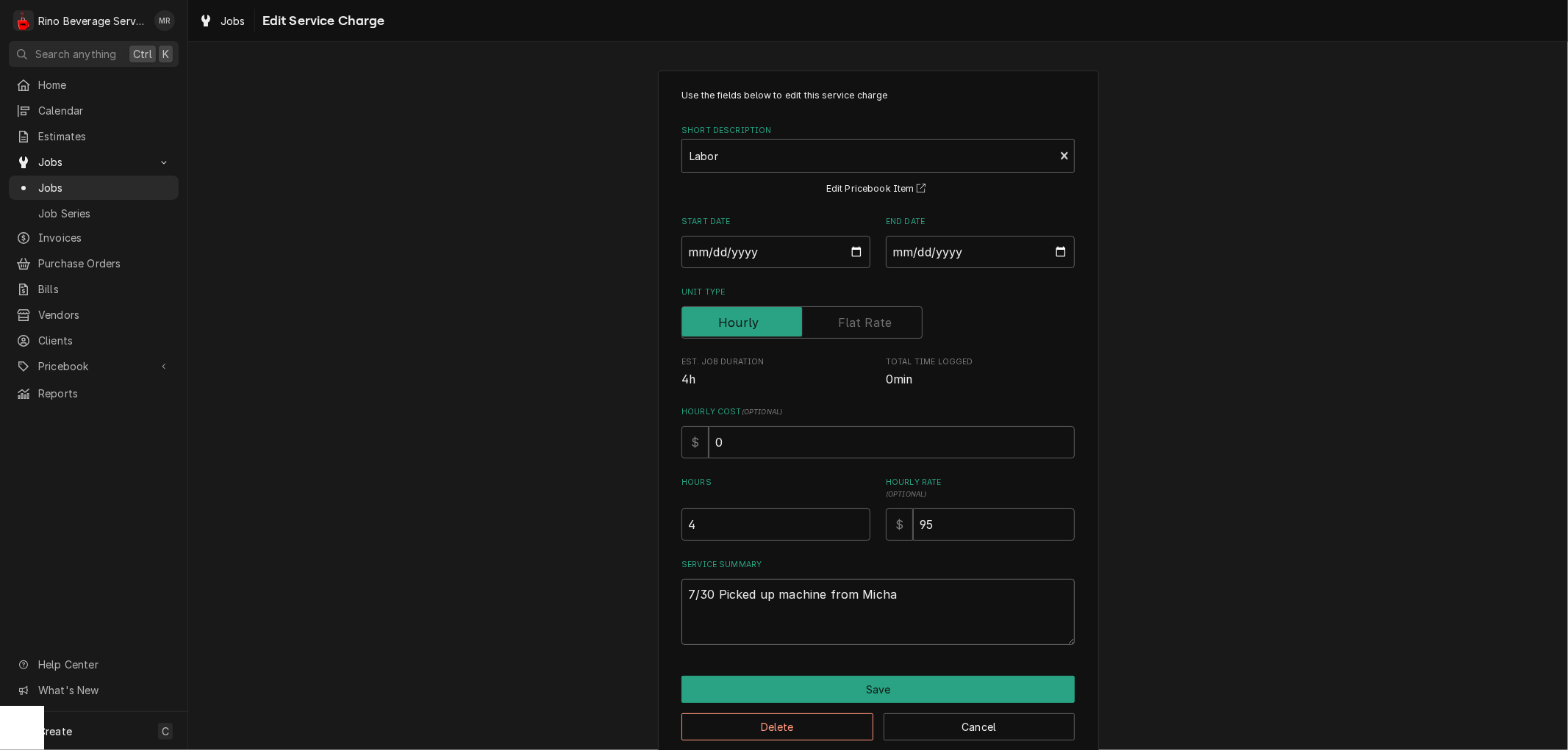
type textarea "7/30 Picked up machine from Michae"
type textarea "x"
type textarea "7/30 Picked up machine from [PERSON_NAME]"
type textarea "x"
type textarea "7/30 Picked up machine from [PERSON_NAME]'"
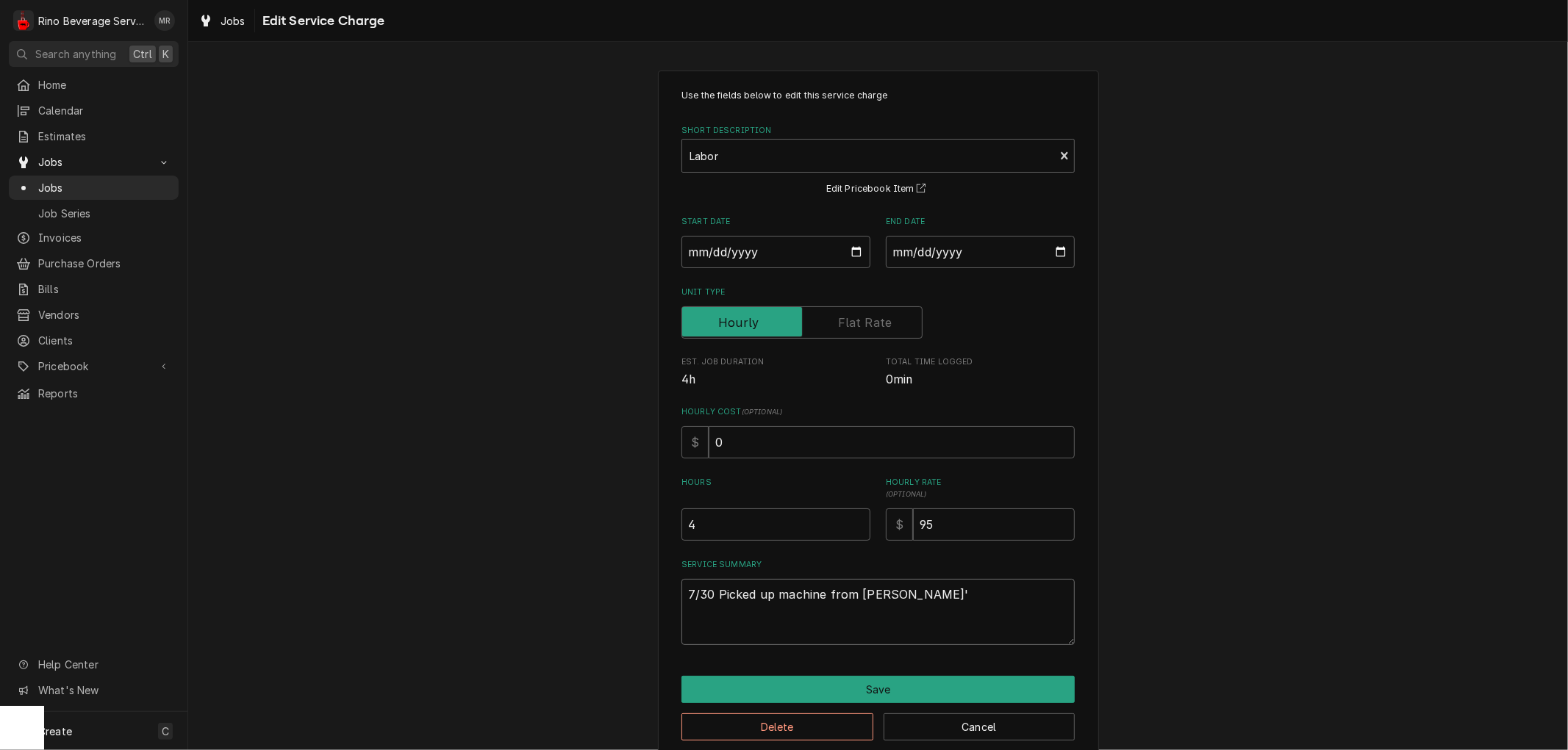
type textarea "x"
type textarea "7/30 Picked up machine from [PERSON_NAME]'s"
type textarea "x"
type textarea "7/30 Picked up machine from [PERSON_NAME]'s"
type textarea "x"
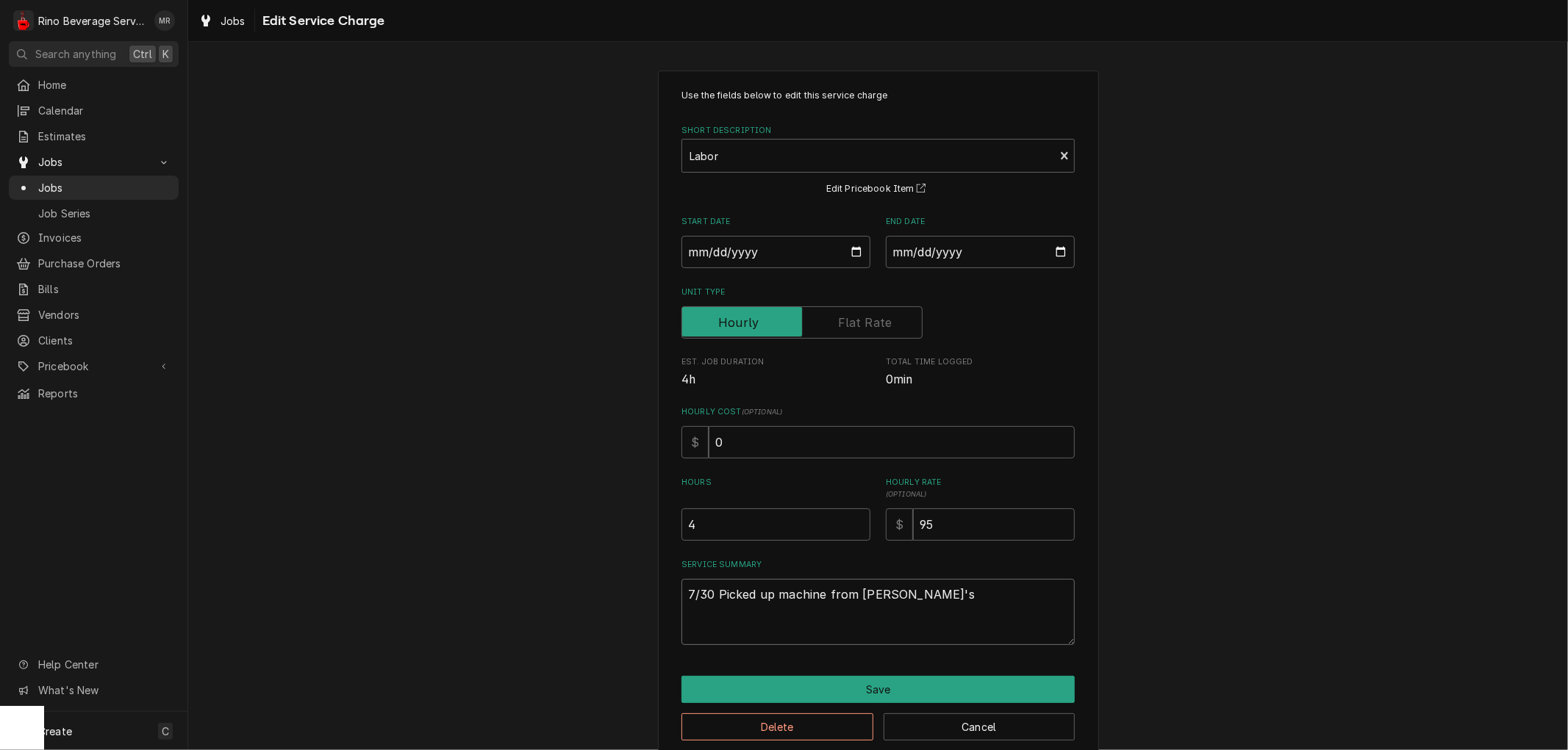
type textarea "7/30 Picked up machine from [PERSON_NAME]'s h"
type textarea "x"
type textarea "7/30 Picked up machine from [PERSON_NAME]'s ho"
type textarea "x"
type textarea "7/30 Picked up machine from [PERSON_NAME]'s hou"
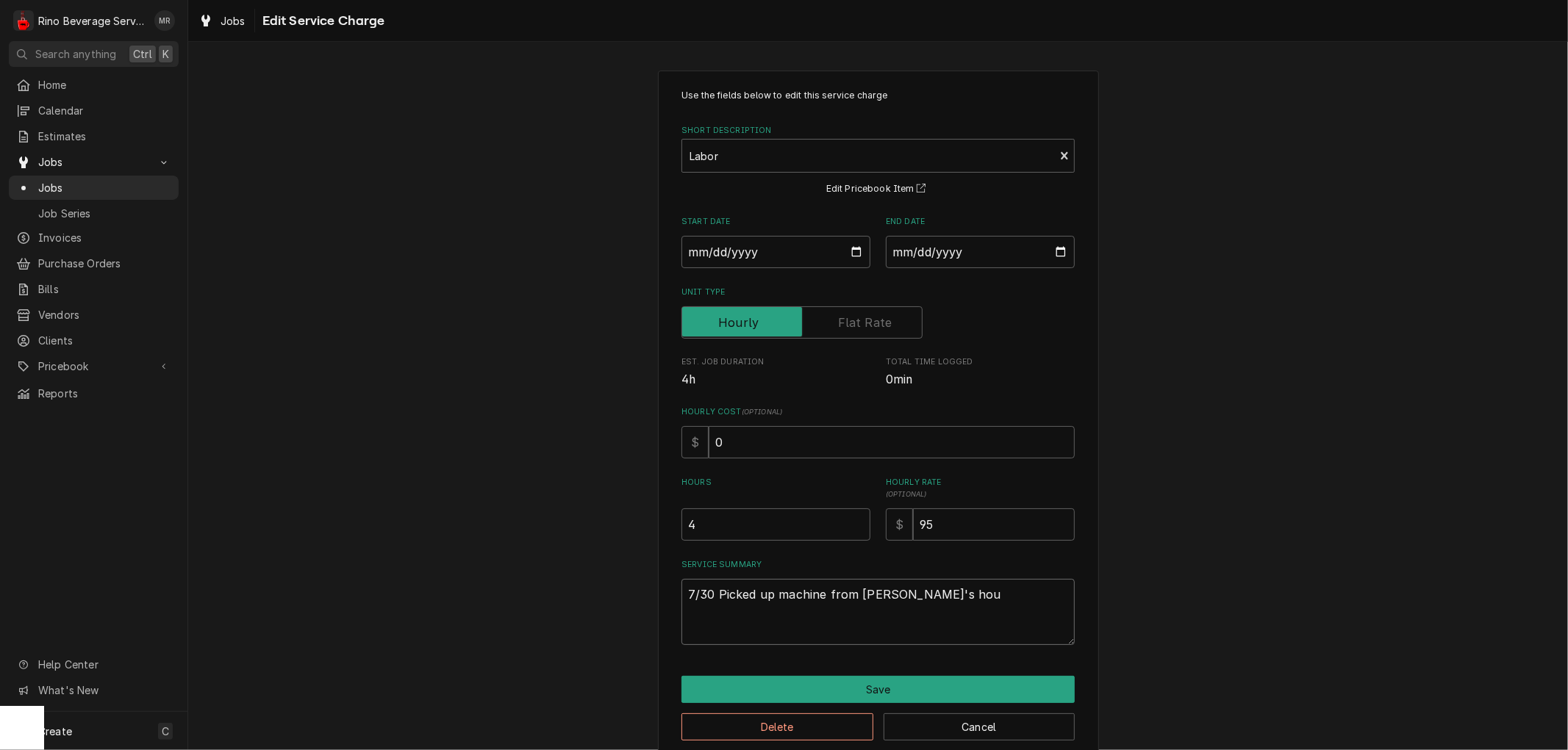
type textarea "x"
type textarea "7/30 Picked up machine from [PERSON_NAME]'s hous"
type textarea "x"
type textarea "7/30 Picked up machine from [PERSON_NAME]'s house"
type textarea "x"
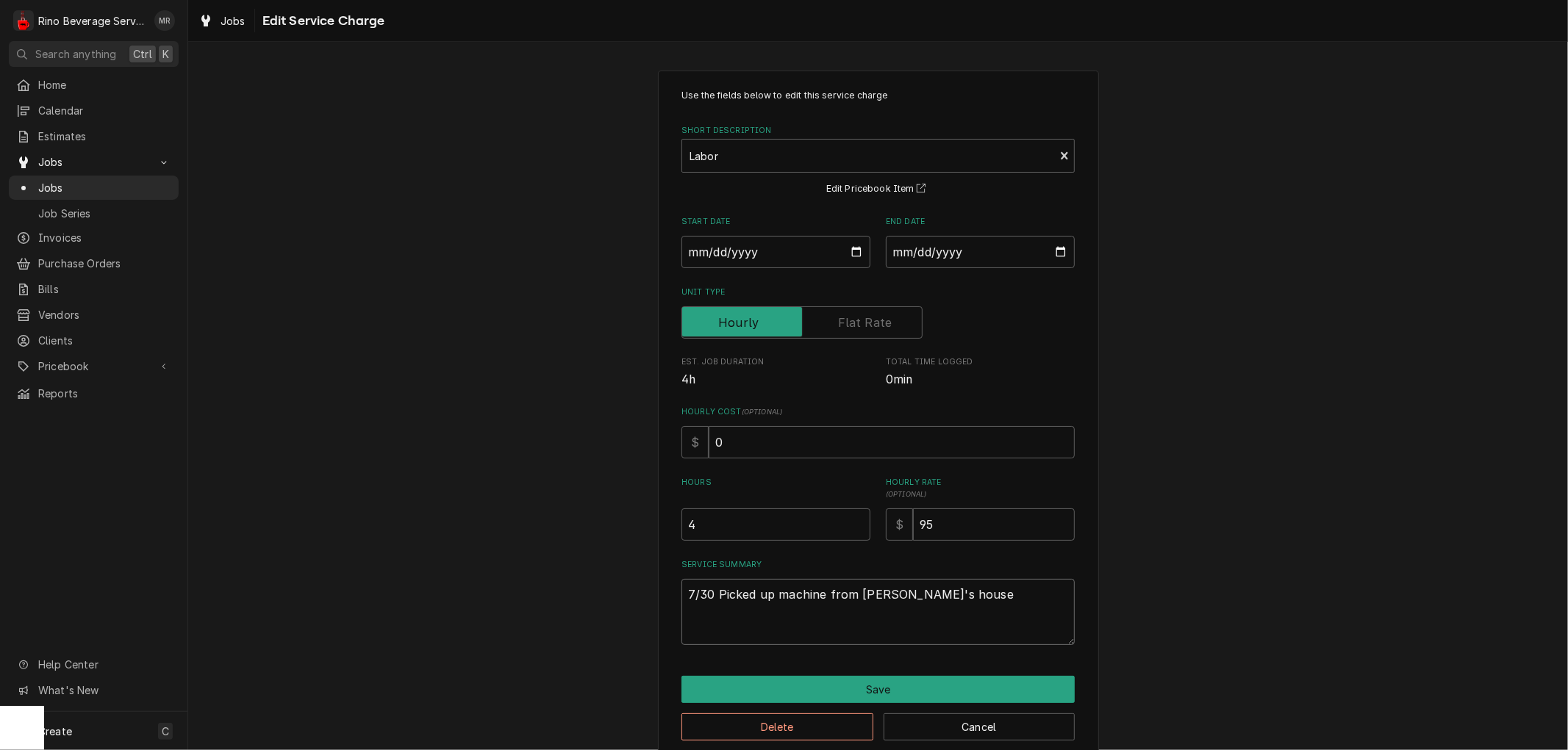
type textarea "7/30 Picked up machine from [PERSON_NAME]'s house"
type textarea "x"
type textarea "7/30 Picked up machine from [PERSON_NAME]'s house t"
type textarea "x"
type textarea "7/30 Picked up machine from [PERSON_NAME]'s house to"
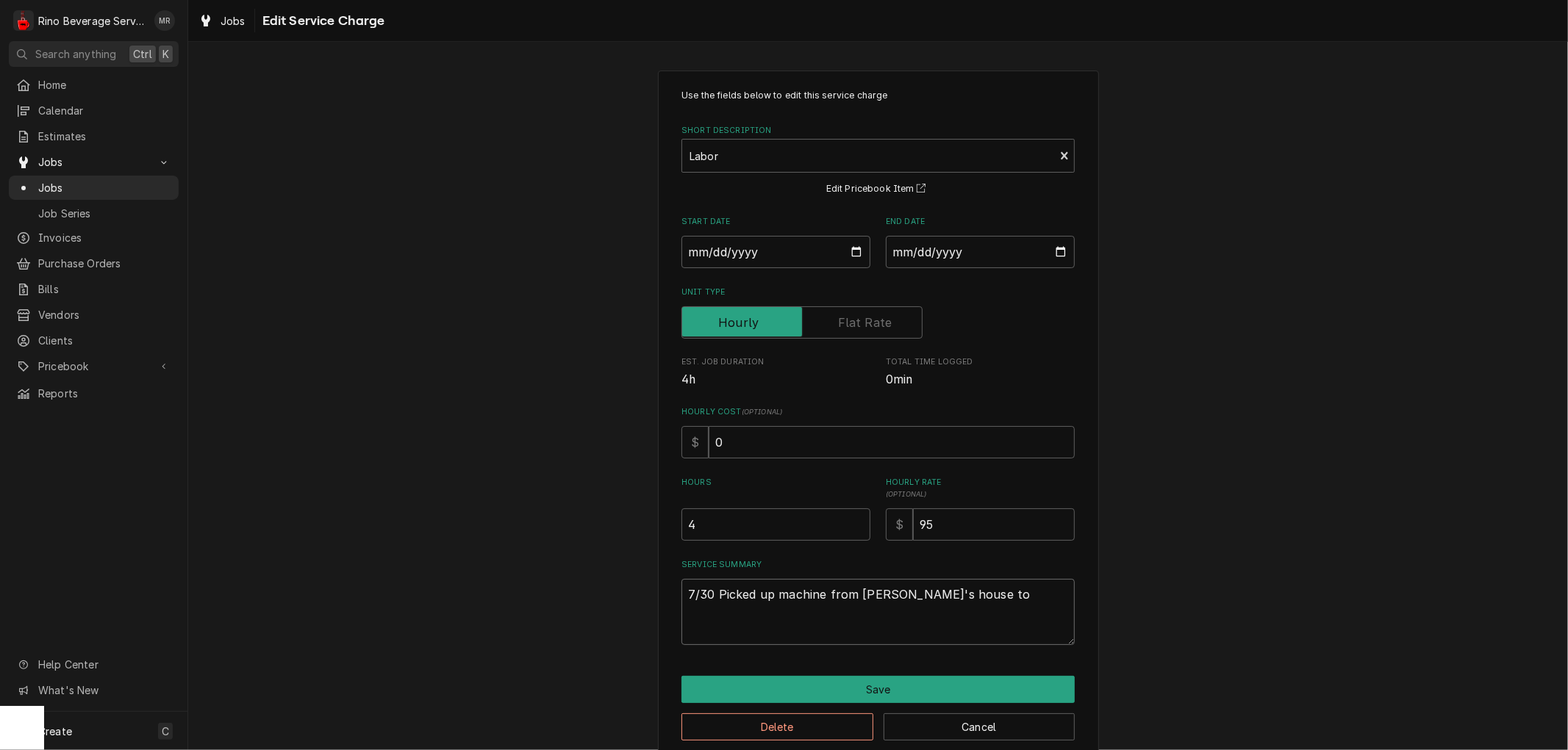
type textarea "x"
type textarea "7/30 Picked up machine from [PERSON_NAME]'s house to"
type textarea "x"
type textarea "7/30 Picked up machine from [PERSON_NAME]'s house to t"
type textarea "x"
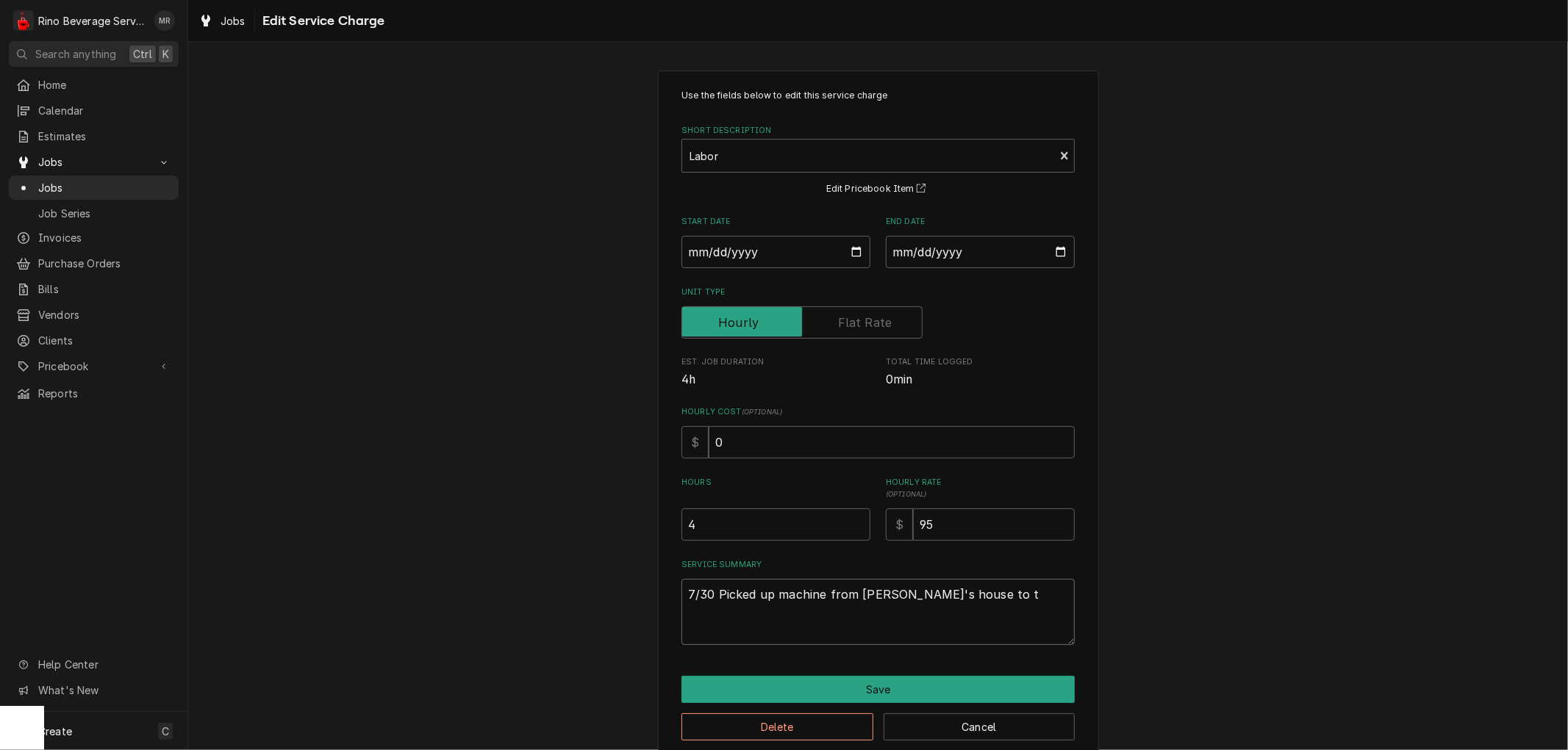
type textarea "7/30 Picked up machine from [PERSON_NAME]'s house to ta"
type textarea "x"
type textarea "7/30 Picked up machine from [PERSON_NAME]'s house to tak"
type textarea "x"
type textarea "7/30 Picked up machine from [PERSON_NAME]'s house to take"
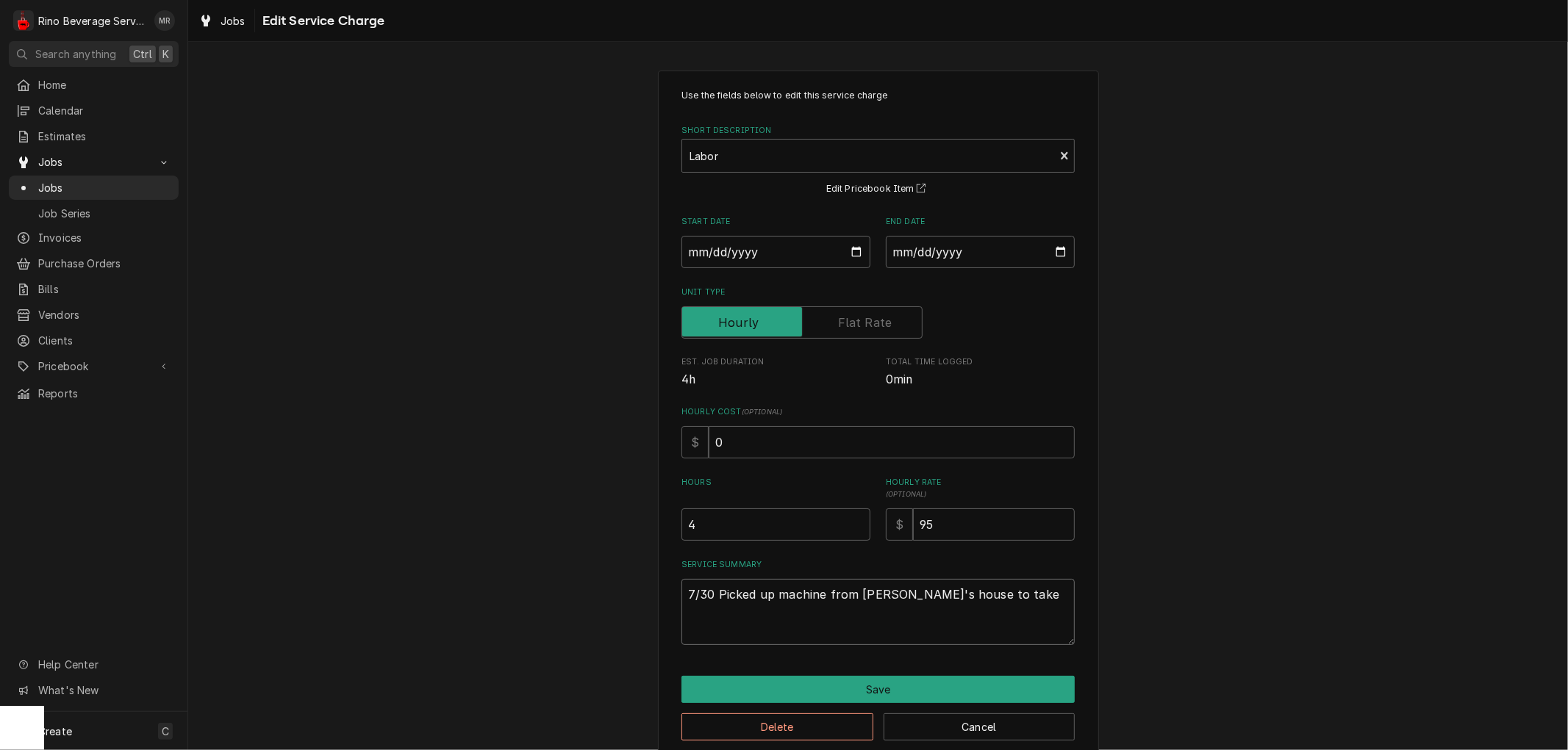
type textarea "x"
type textarea "7/30 Picked up machine from [PERSON_NAME]'s house to take"
type textarea "x"
type textarea "7/30 Picked up machine from [PERSON_NAME]'s house to take t"
type textarea "x"
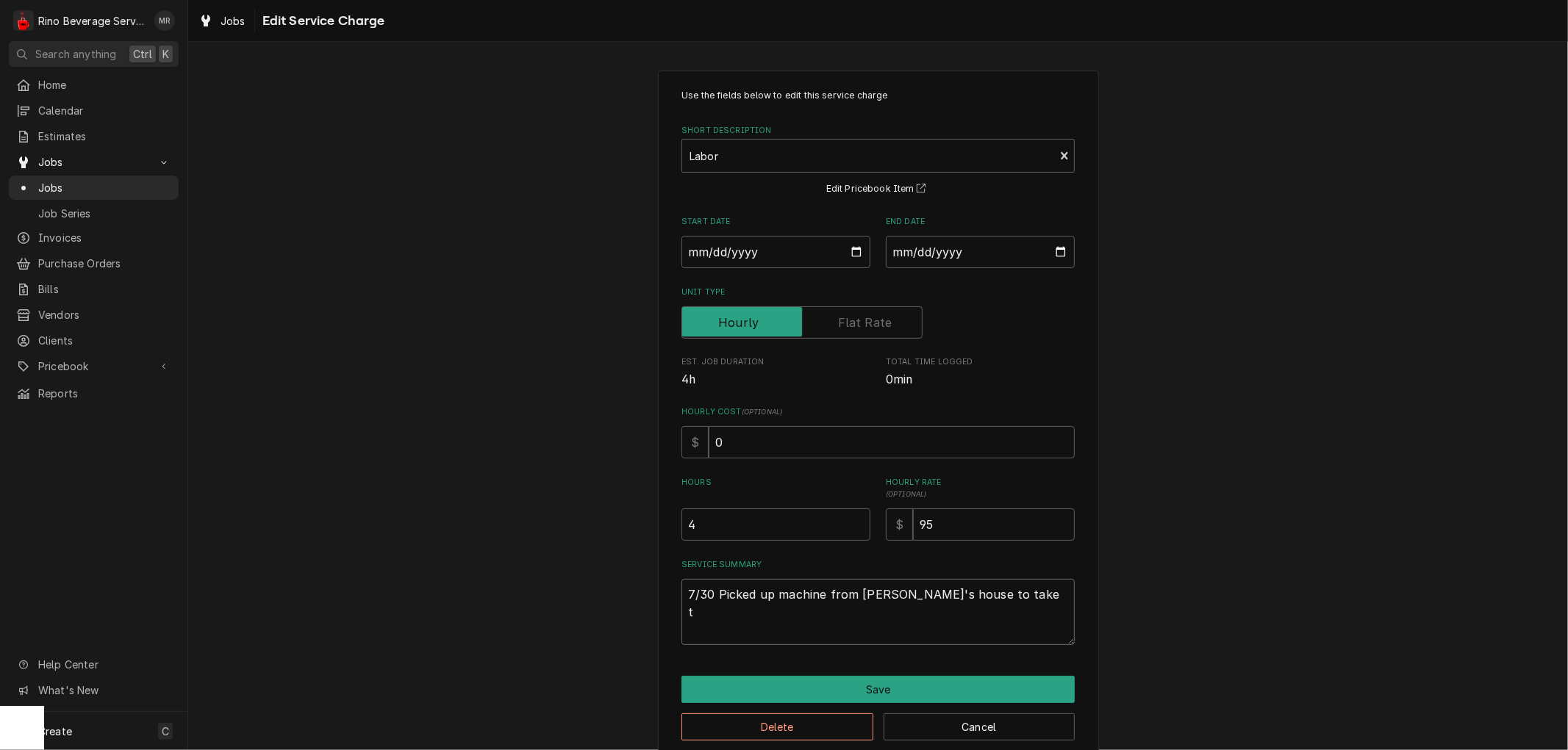
type textarea "7/30 Picked up machine from [PERSON_NAME]'s house to take to"
type textarea "x"
type textarea "7/30 Picked up machine from [PERSON_NAME]'s house to take to"
type textarea "x"
type textarea "7/30 Picked up machine from [PERSON_NAME]'s house to take to s"
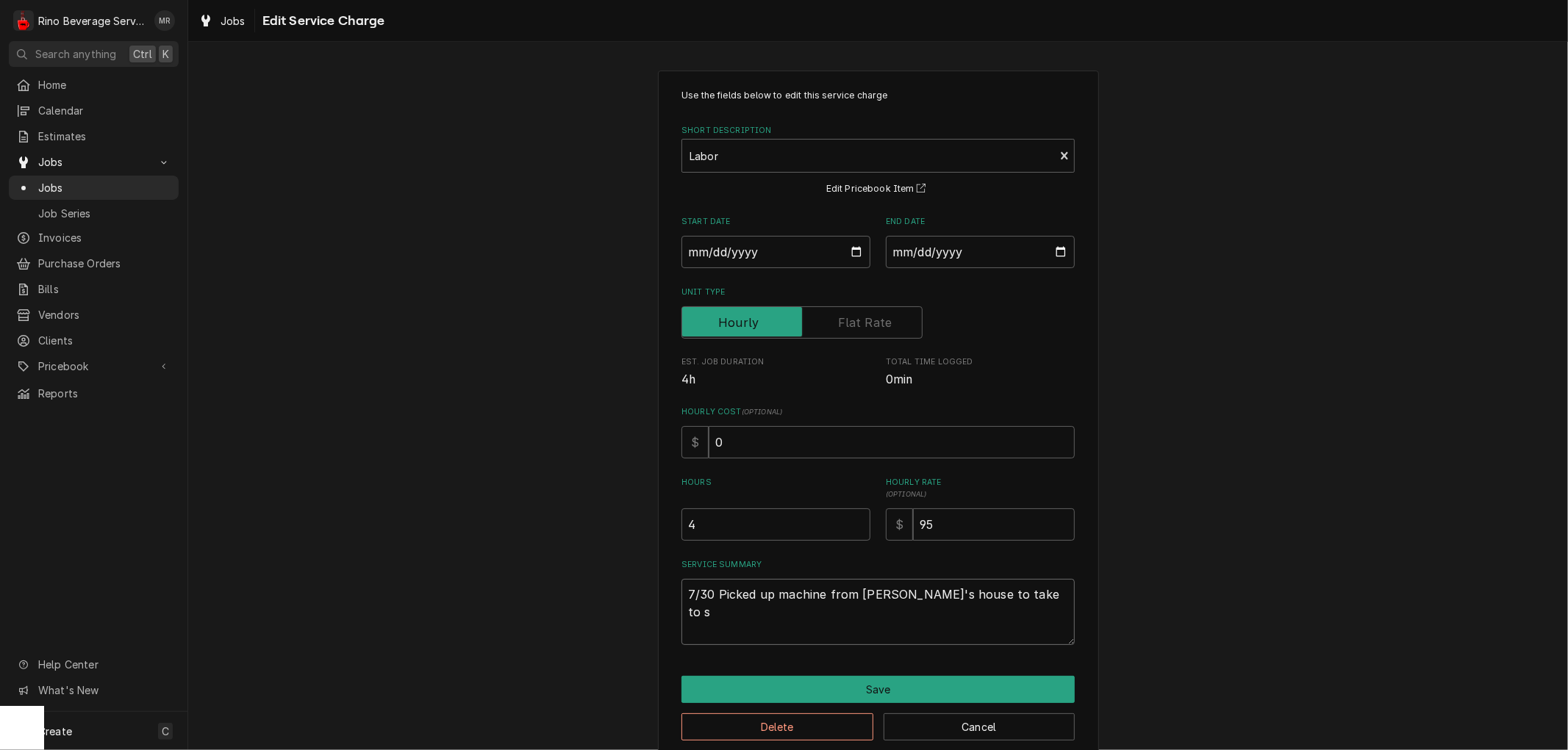
type textarea "x"
type textarea "7/30 Picked up machine from [PERSON_NAME]'s house to take to sh"
type textarea "x"
type textarea "7/30 Picked up machine from [PERSON_NAME]'s house to take to sho"
type textarea "x"
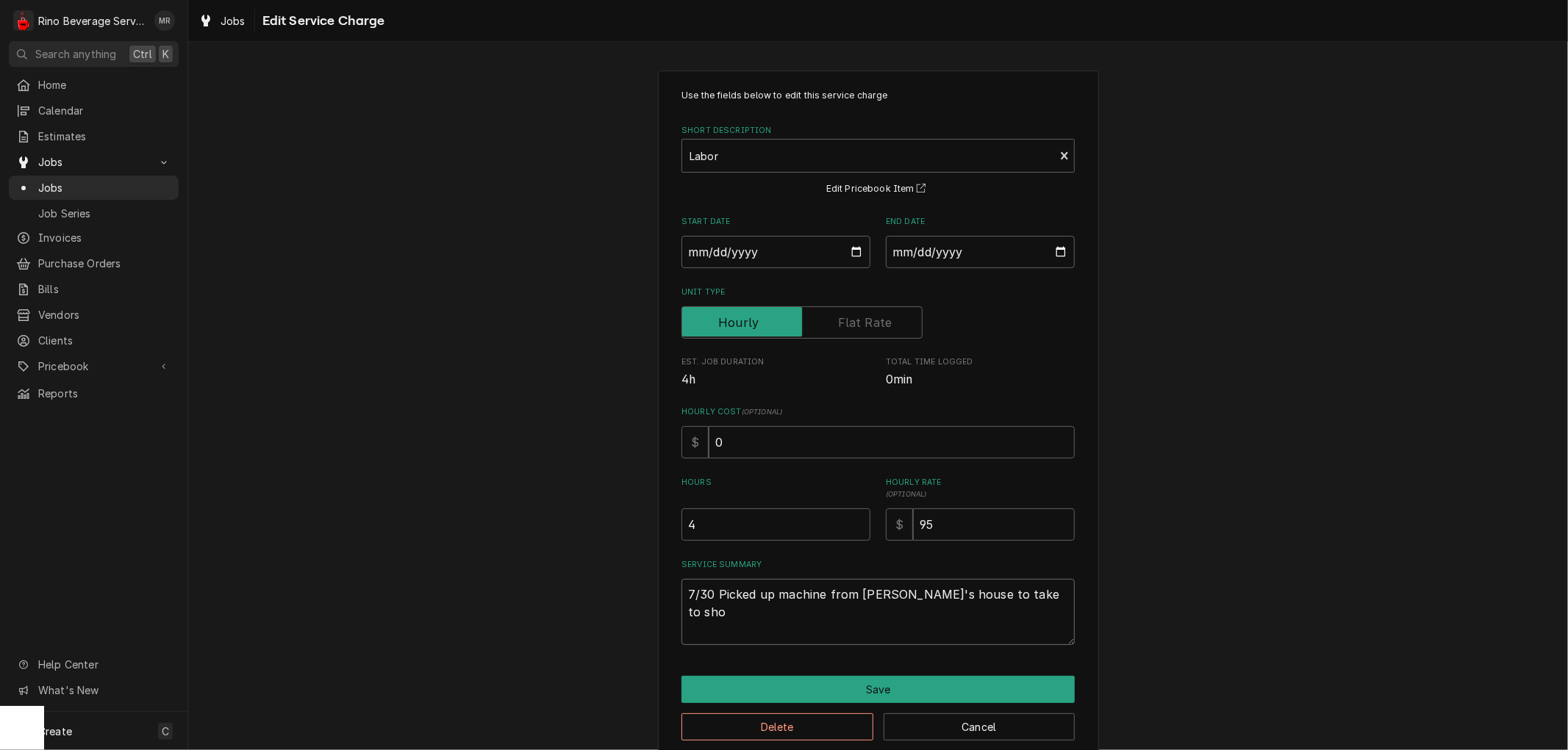
type textarea "7/30 Picked up machine from [PERSON_NAME]'s house to take to shop"
type textarea "x"
type textarea "7/30 Picked up machine from [PERSON_NAME]'s house to take to shop"
type textarea "x"
type textarea "7/30 Picked up machine from [PERSON_NAME]'s house to take to shop f"
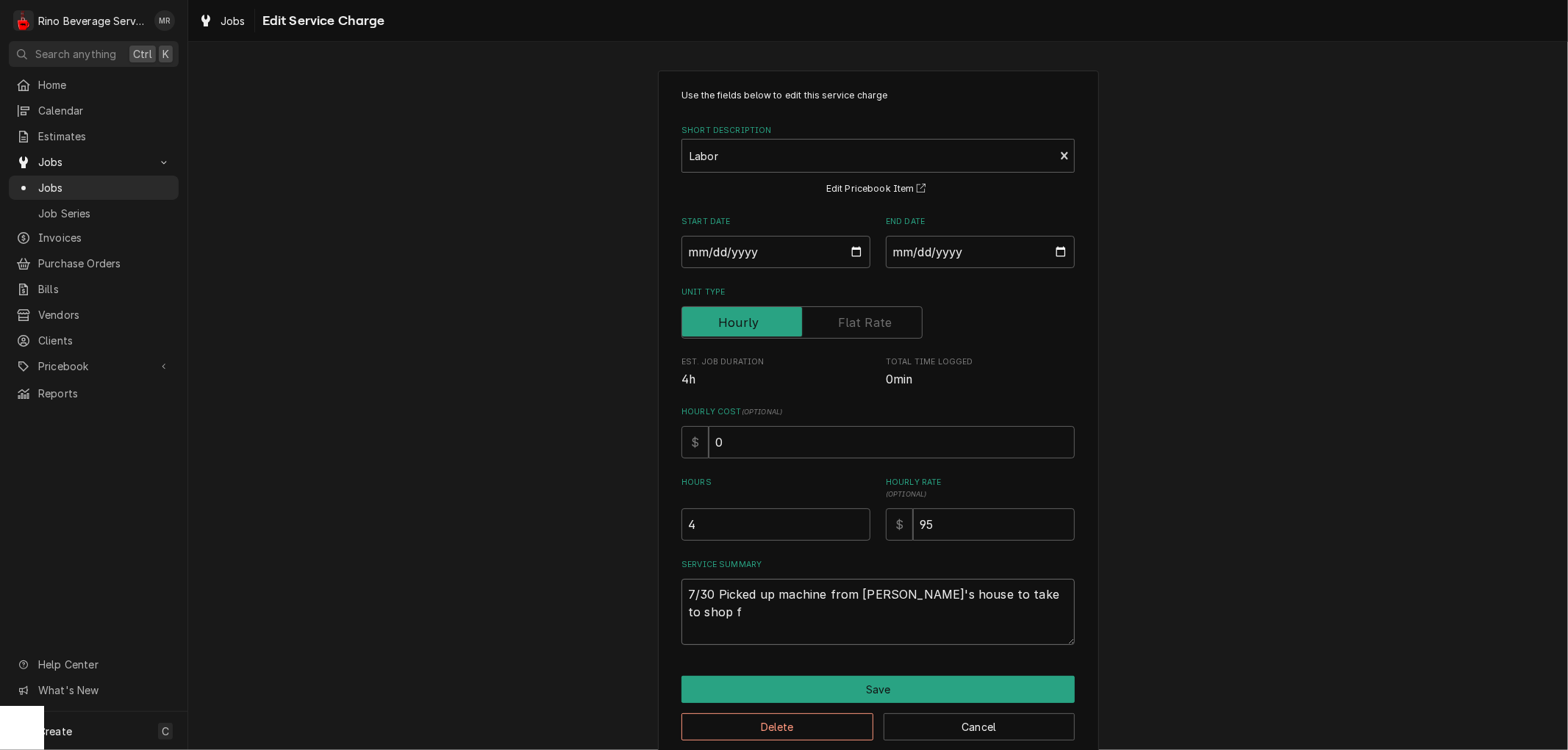
type textarea "x"
type textarea "7/30 Picked up machine from [PERSON_NAME]'s house to take to shop fo"
type textarea "x"
type textarea "7/30 Picked up machine from [PERSON_NAME]'s house to take to shop for"
type textarea "x"
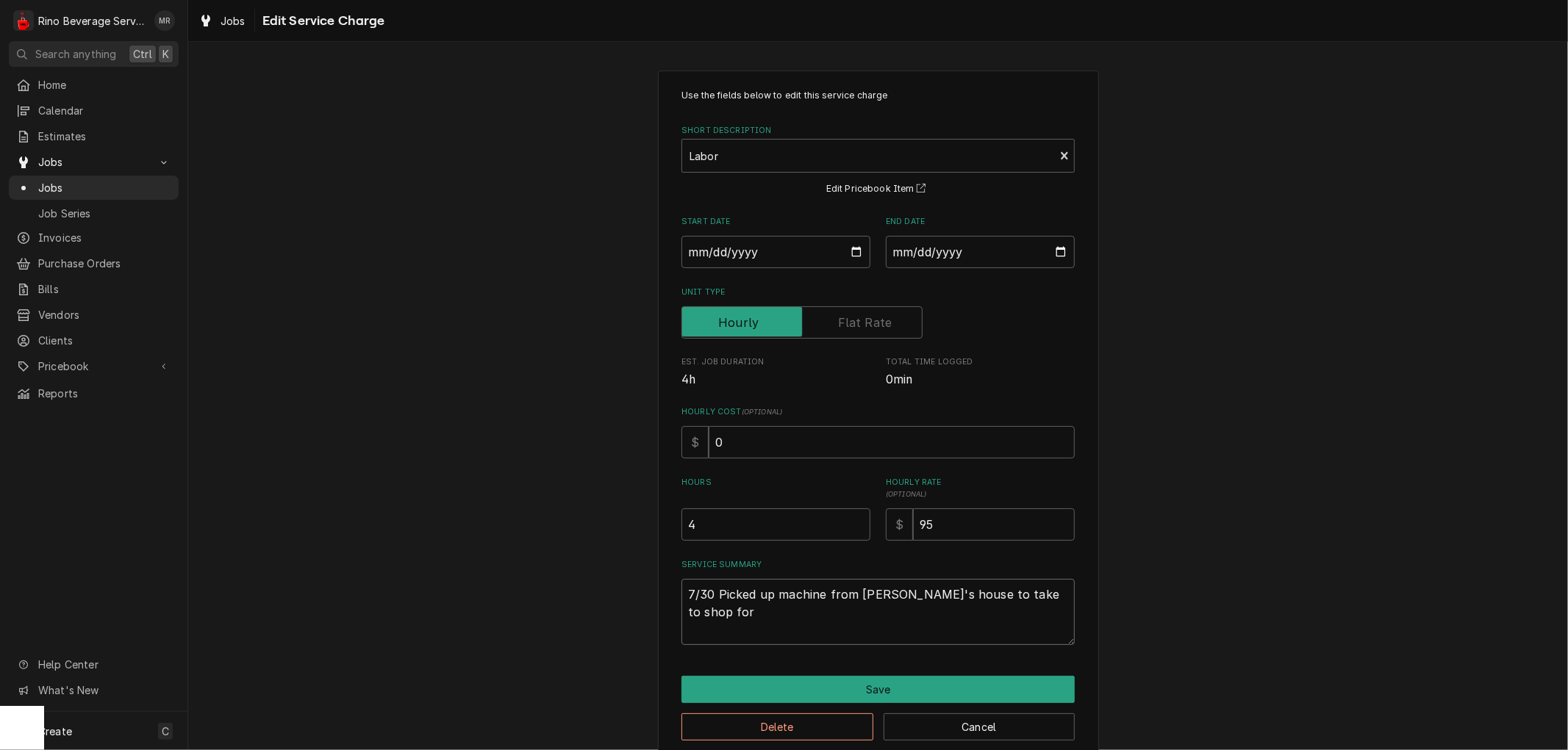
type textarea "7/30 Picked up machine from [PERSON_NAME]'s house to take to shop for"
type textarea "x"
type textarea "7/30 Picked up machine from [PERSON_NAME]'s house to take to shop for a"
type textarea "x"
type textarea "7/30 Picked up machine from [PERSON_NAME]'s house to take to shop for an"
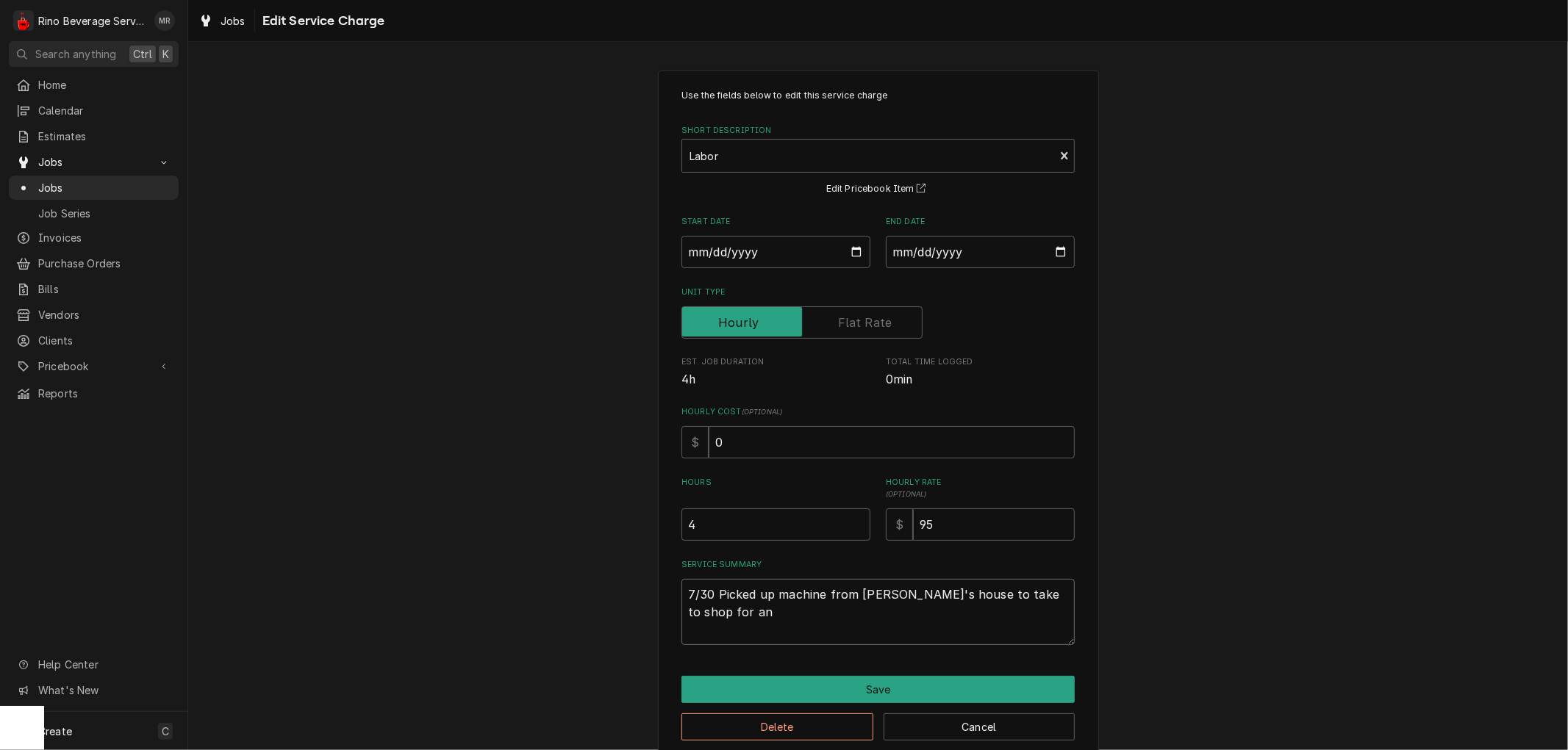
type textarea "x"
type textarea "7/30 Picked up machine from [PERSON_NAME]'s house to take to shop for an"
type textarea "x"
type textarea "7/30 Picked up machine from [PERSON_NAME]'s house to take to shop for an e"
type textarea "x"
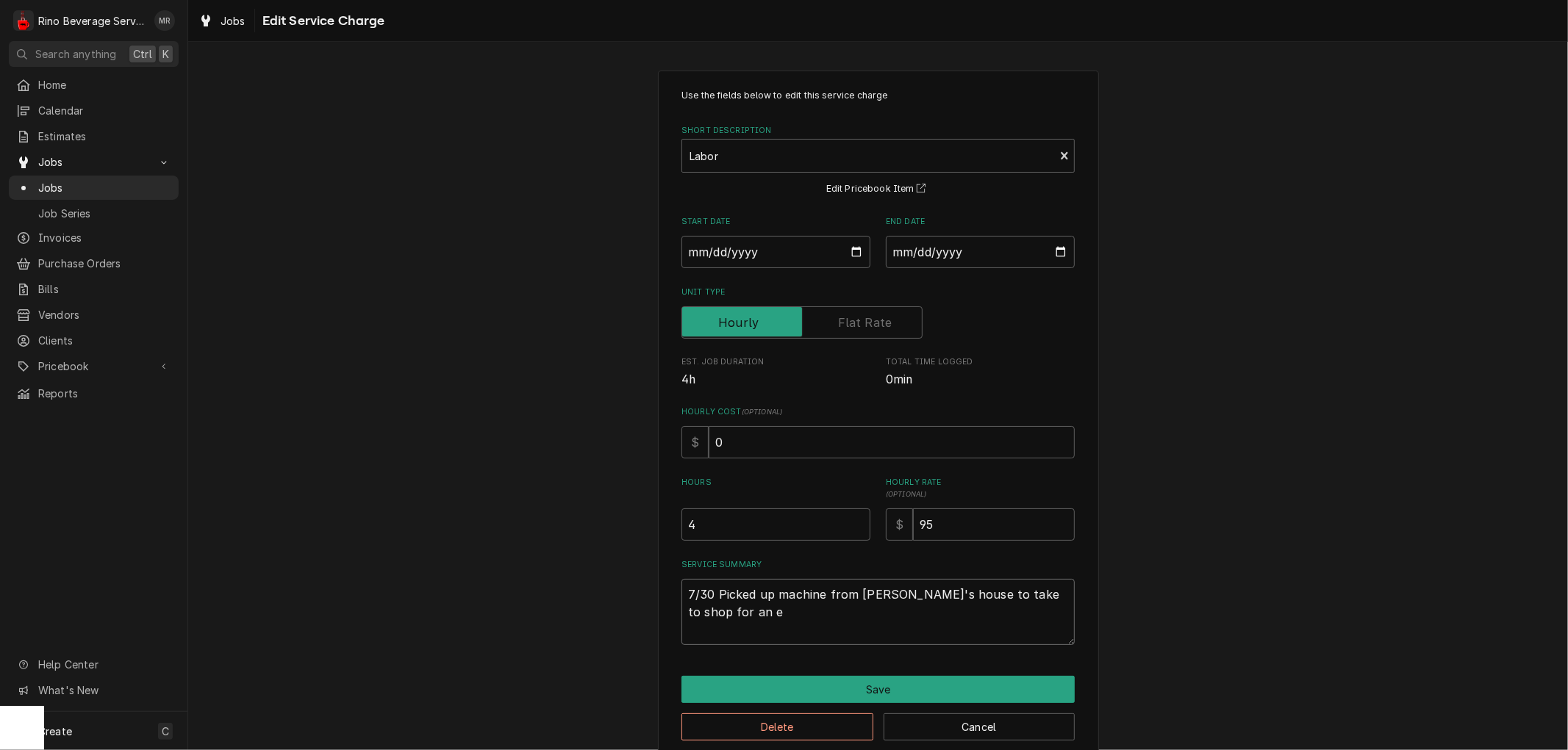
type textarea "7/30 Picked up machine from [PERSON_NAME]'s house to take to shop for an es"
type textarea "x"
type textarea "7/30 Picked up machine from [PERSON_NAME]'s house to take to shop for an est"
type textarea "x"
type textarea "7/30 Picked up machine from [PERSON_NAME]'s house to take to shop for an esti"
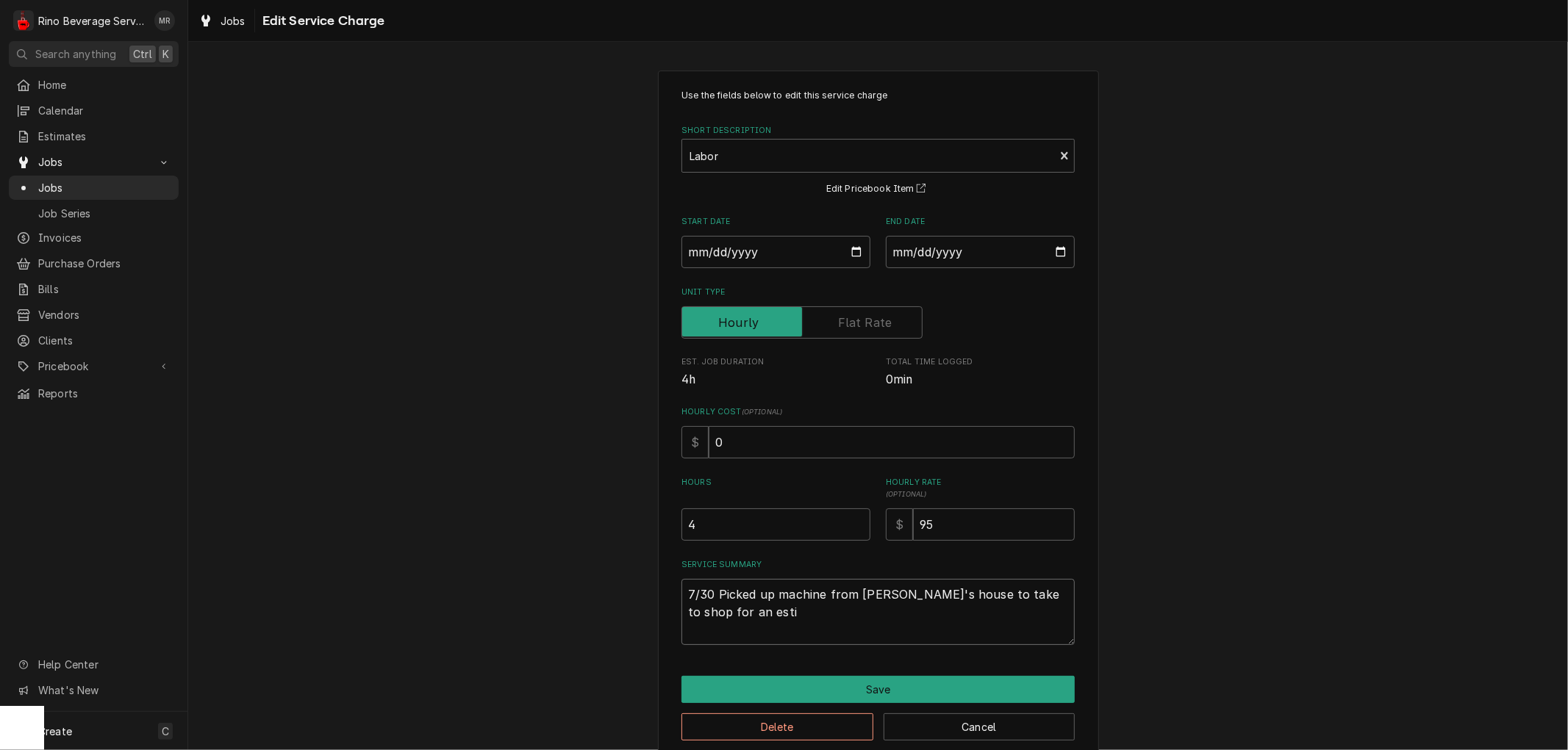
type textarea "x"
type textarea "7/30 Picked up machine from [PERSON_NAME]'s house to take to shop for an estim"
type textarea "x"
type textarea "7/30 Picked up machine from [PERSON_NAME]'s house to take to shop for an estima"
type textarea "x"
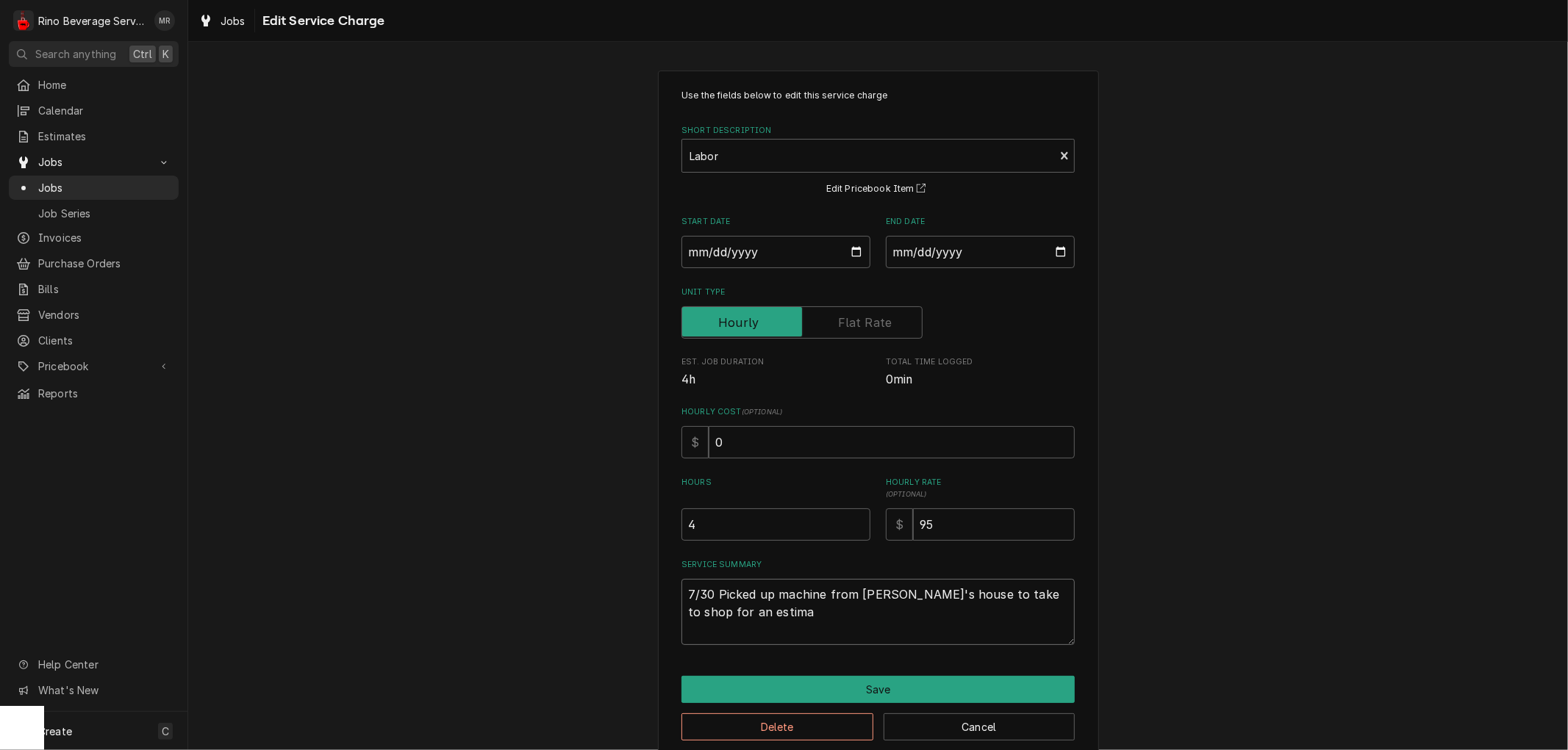
type textarea "7/30 Picked up machine from [PERSON_NAME]'s house to take to shop for an estimat"
type textarea "x"
type textarea "7/30 Picked up machine from [PERSON_NAME]'s house to take to shop for an estima…"
type textarea "x"
type textarea "7/30 Picked up machine from [PERSON_NAME]'s house to take to shop for an estima…"
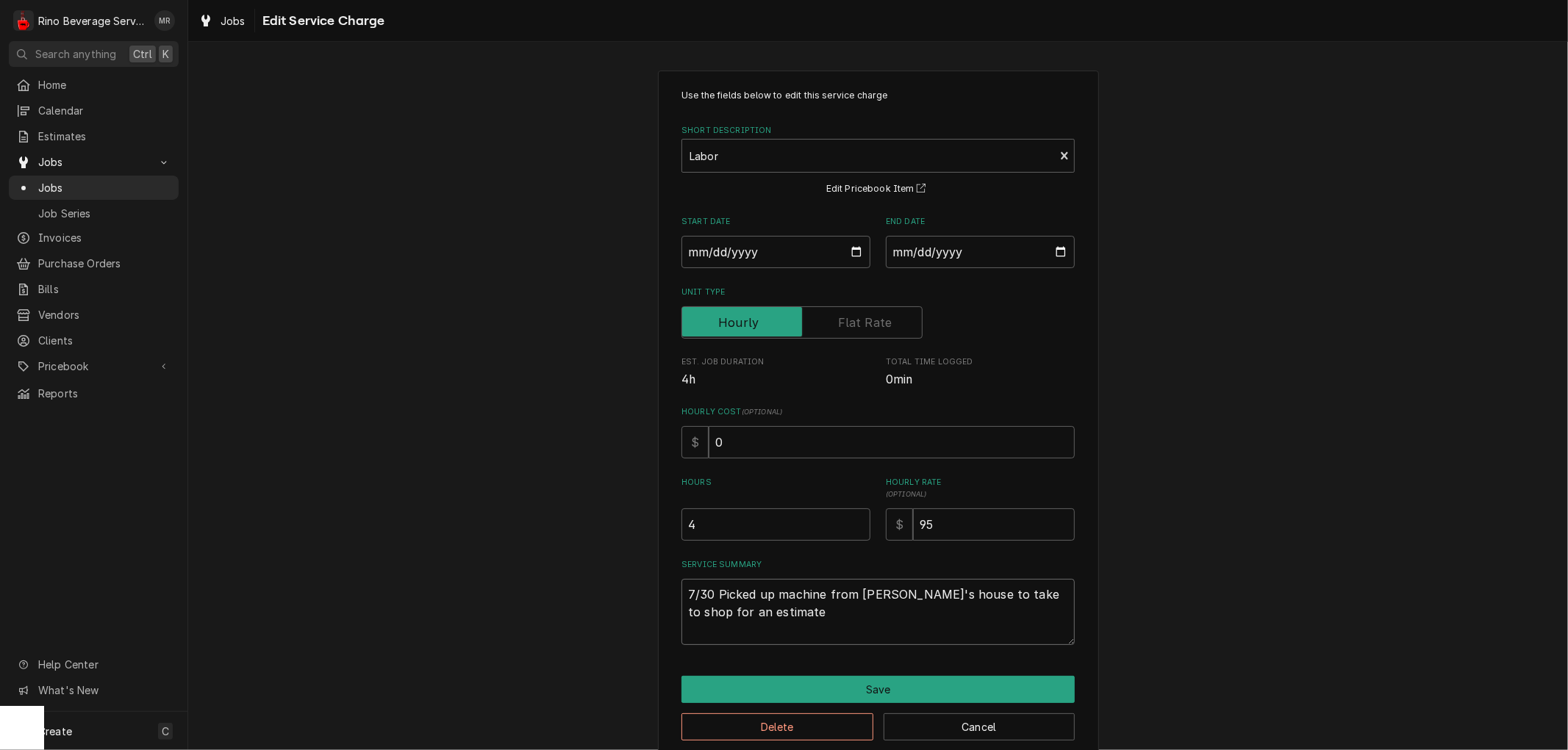
type textarea "x"
type textarea "7/30 Picked up machine from [PERSON_NAME]'s house to take to shop for an estima…"
type textarea "x"
type textarea "7/30 Picked up machine from [PERSON_NAME]'s house to take to shop for an estima…"
type textarea "x"
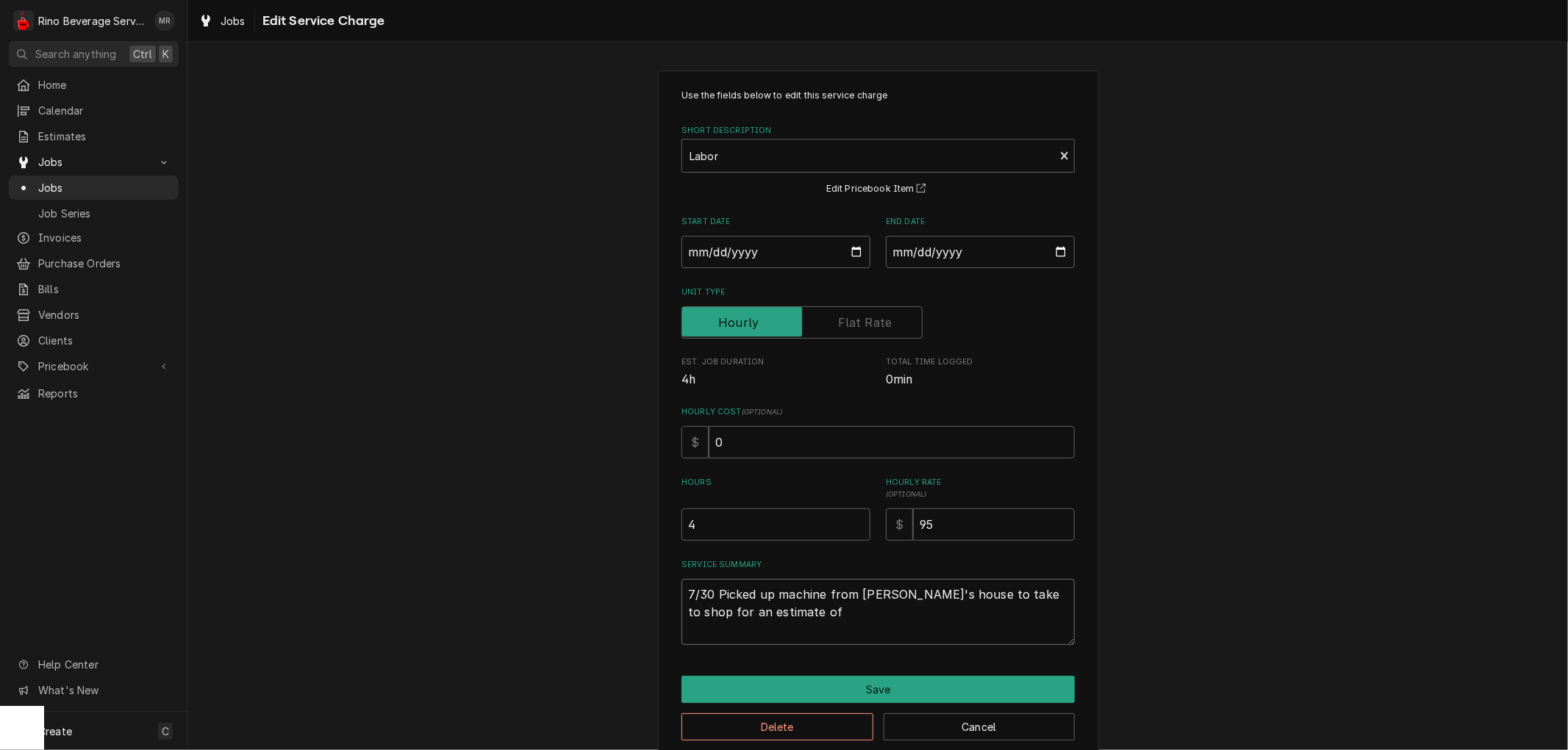
type textarea "7/30 Picked up machine from [PERSON_NAME]'s house to take to shop for an estima…"
type textarea "x"
type textarea "7/30 Picked up machine from [PERSON_NAME]'s house to take to shop for an estima…"
type textarea "x"
type textarea "7/30 Picked up machine from [PERSON_NAME]'s house to take to shop for an estima…"
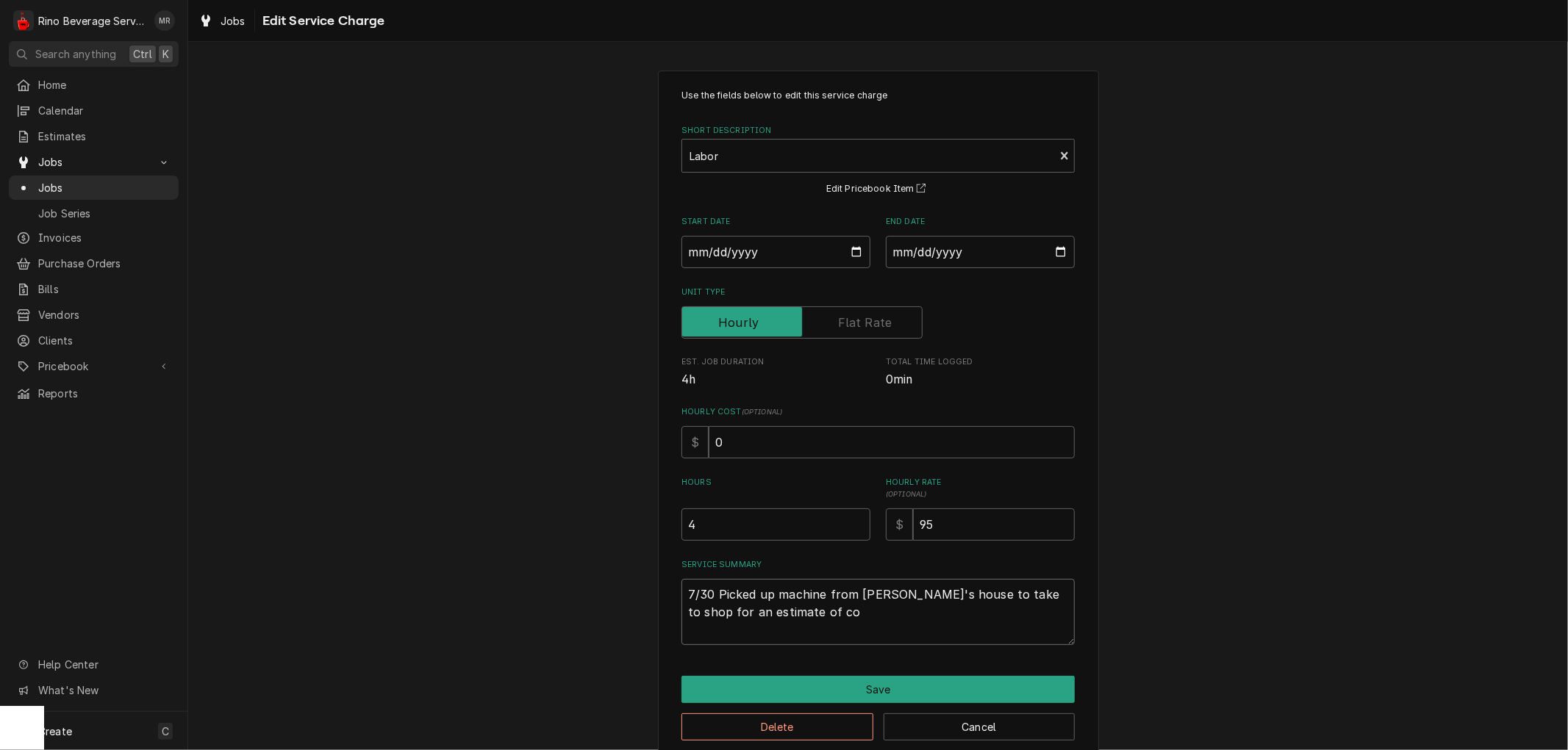
type textarea "x"
type textarea "7/30 Picked up machine from [PERSON_NAME]'s house to take to shop for an estima…"
type textarea "x"
type textarea "7/30 Picked up machine from [PERSON_NAME]'s house to take to shop for an estima…"
type textarea "x"
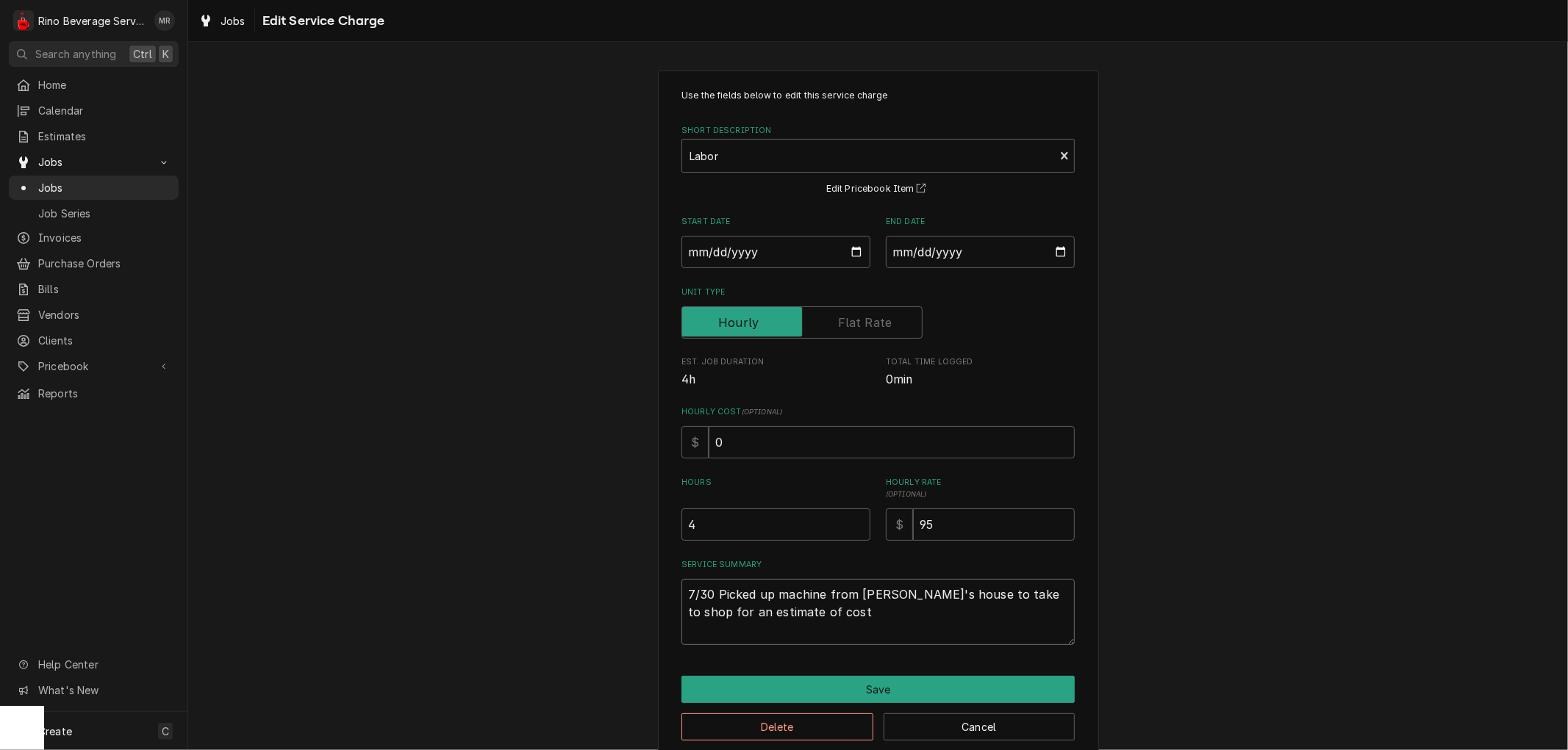
type textarea "7/30 Picked up machine from [PERSON_NAME]'s house to take to shop for an estima…"
type textarea "x"
type textarea "7/30 Picked up machine from [PERSON_NAME]'s house to take to shop for an estima…"
type textarea "x"
type textarea "7/30 Picked up machine from [PERSON_NAME]'s house to take to shop for an estima…"
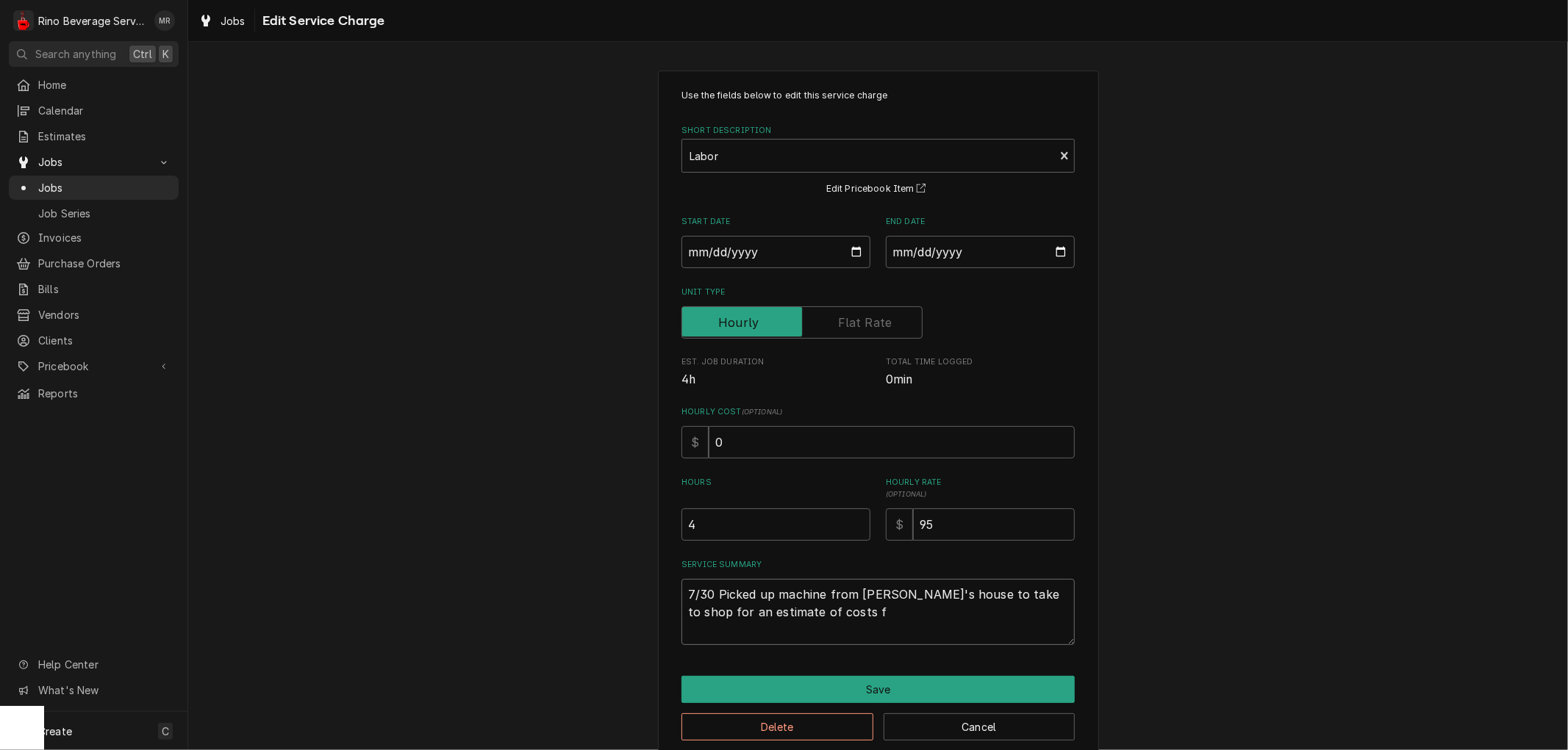
type textarea "x"
type textarea "7/30 Picked up machine from [PERSON_NAME]'s house to take to shop for an estima…"
type textarea "x"
type textarea "7/30 Picked up machine from [PERSON_NAME]'s house to take to shop for an estima…"
type textarea "x"
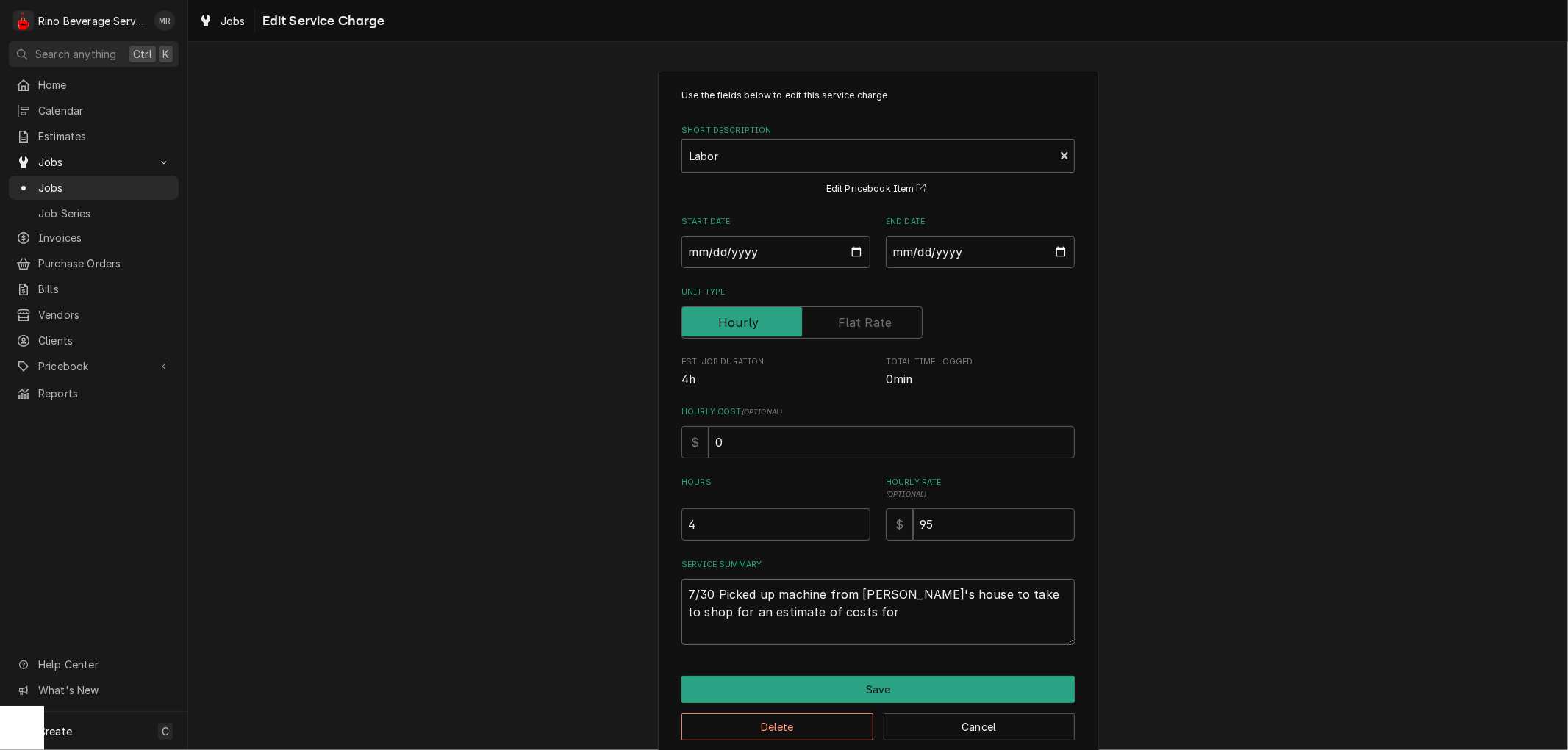
type textarea "7/30 Picked up machine from [PERSON_NAME]'s house to take to shop for an estima…"
type textarea "x"
type textarea "7/30 Picked up machine from [PERSON_NAME]'s house to take to shop for an estima…"
type textarea "x"
type textarea "7/30 Picked up machine from [PERSON_NAME]'s house to take to shop for an estima…"
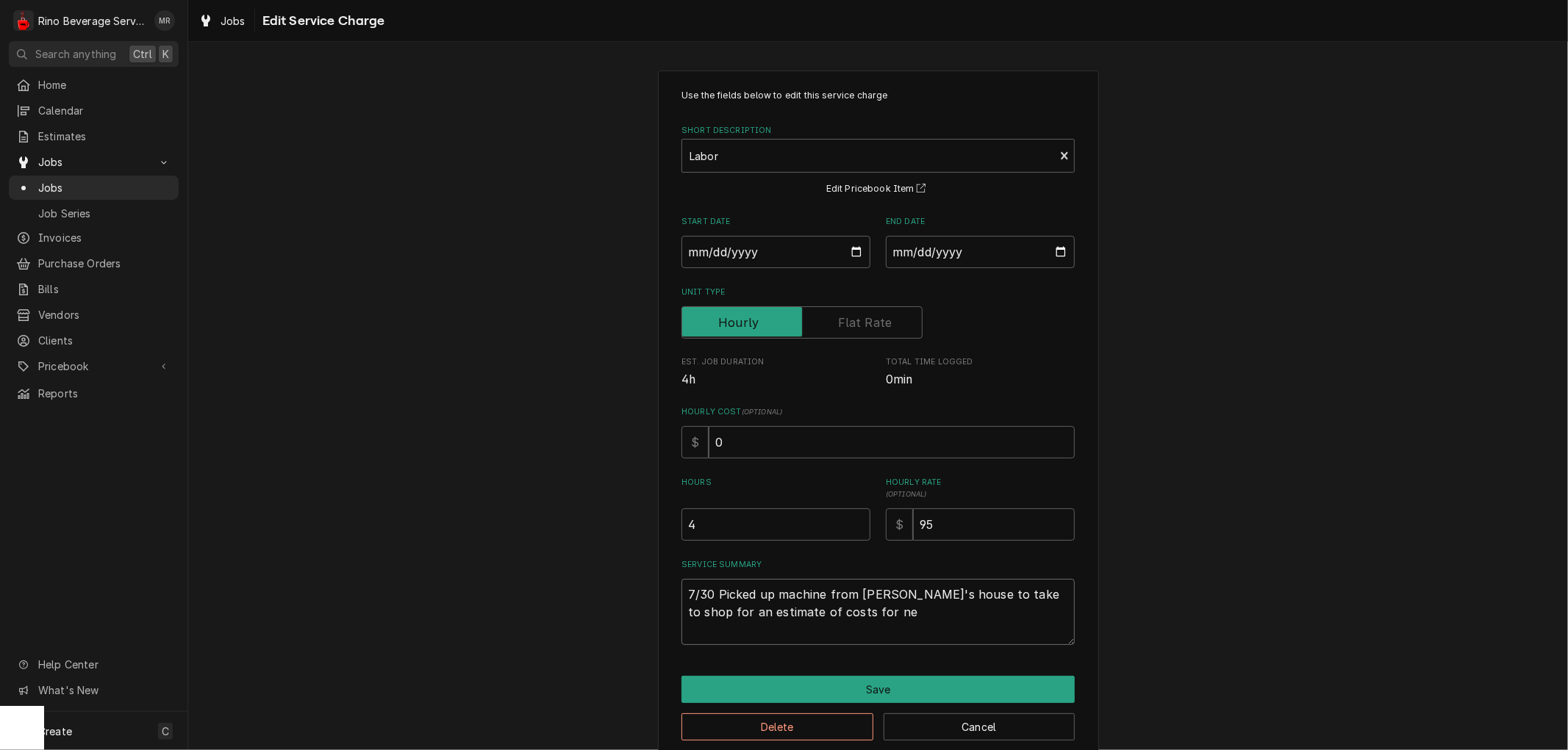
type textarea "x"
type textarea "7/30 Picked up machine from [PERSON_NAME]'s house to take to shop for an estima…"
type textarea "x"
type textarea "7/30 Picked up machine from [PERSON_NAME]'s house to take to shop for an estima…"
type textarea "x"
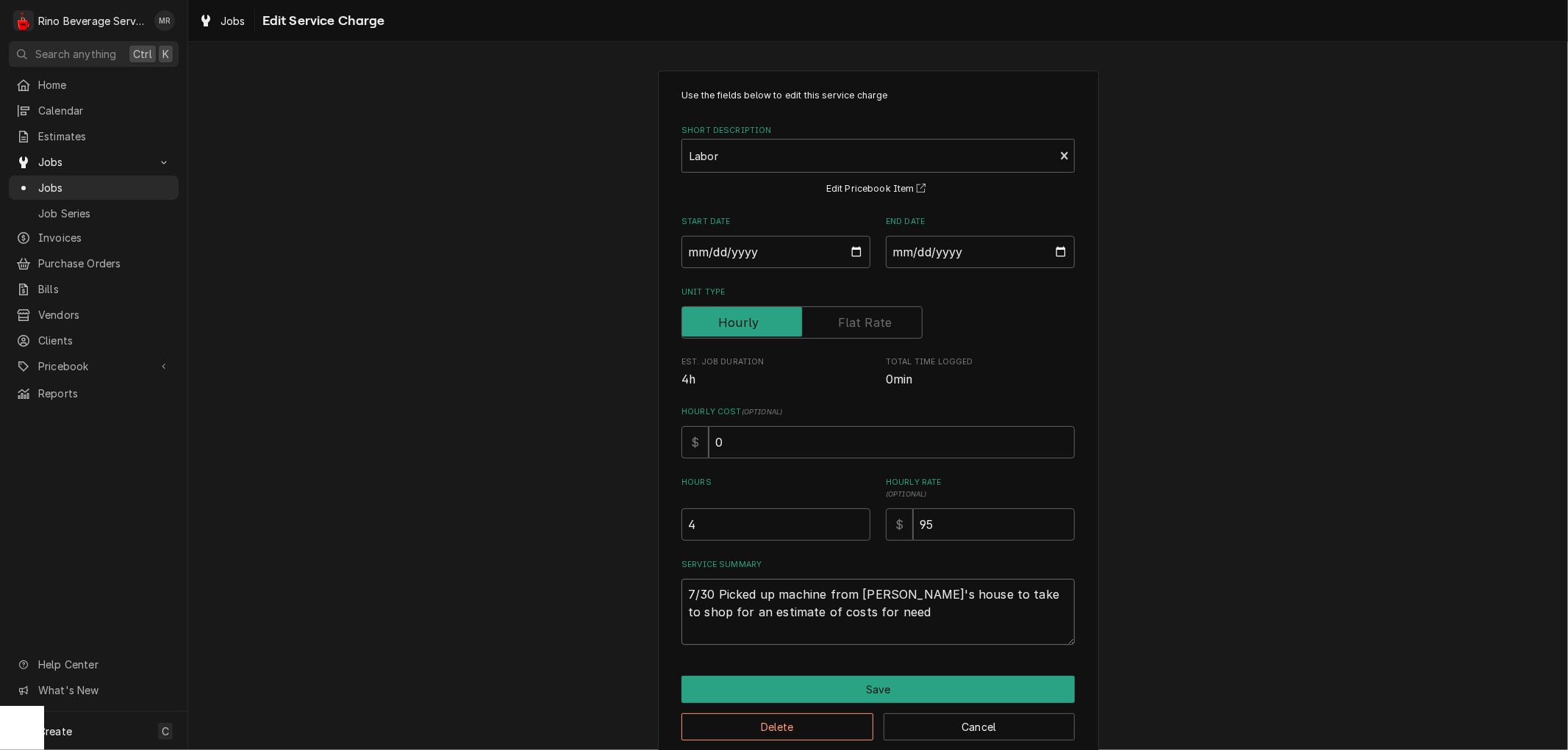
type textarea "7/30 Picked up machine from [PERSON_NAME]'s house to take to shop for an estima…"
type textarea "x"
type textarea "7/30 Picked up machine from [PERSON_NAME]'s house to take to shop for an estima…"
type textarea "x"
type textarea "7/30 Picked up machine from [PERSON_NAME]'s house to take to shop for an estima…"
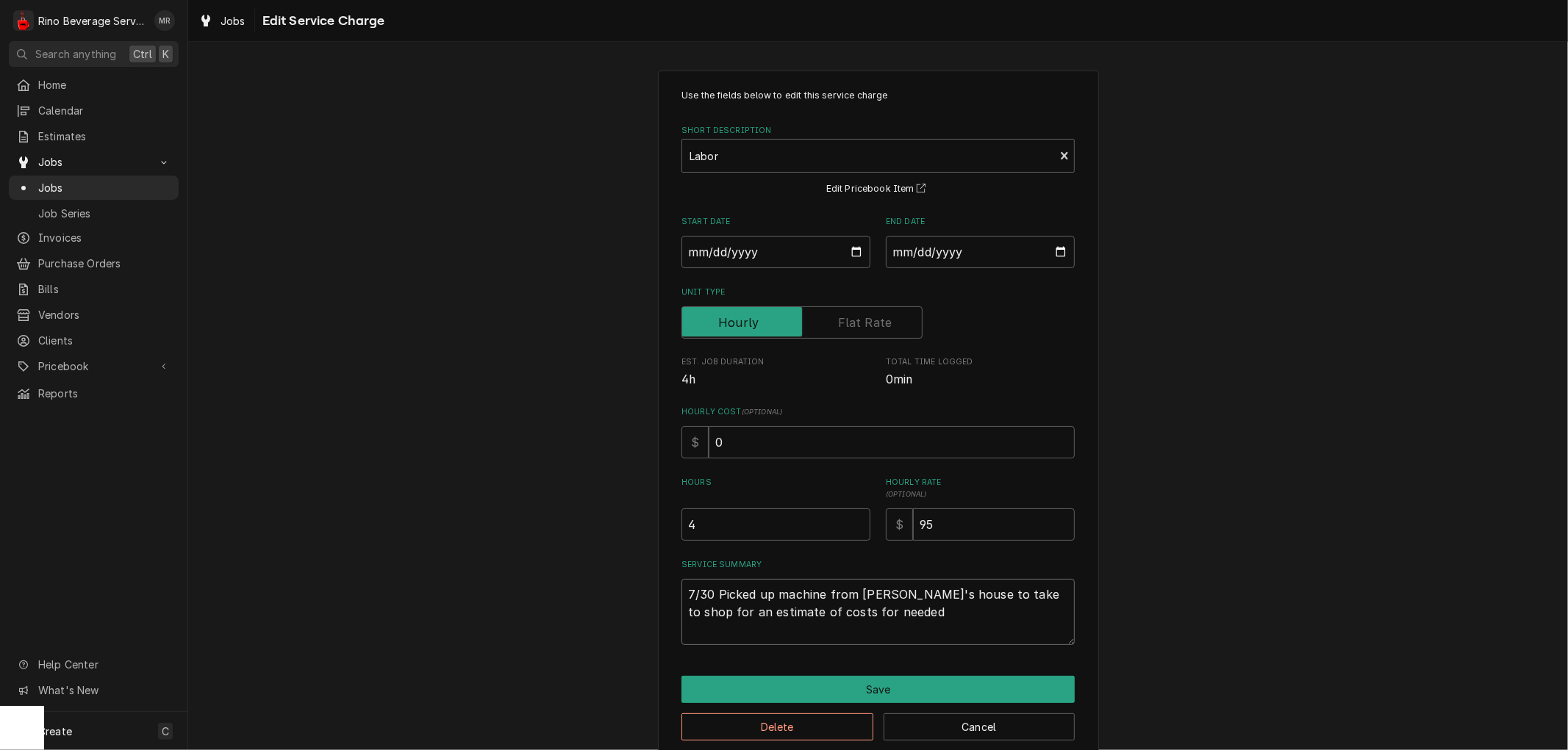
type textarea "x"
type textarea "7/30 Picked up machine from [PERSON_NAME]'s house to take to shop for an estima…"
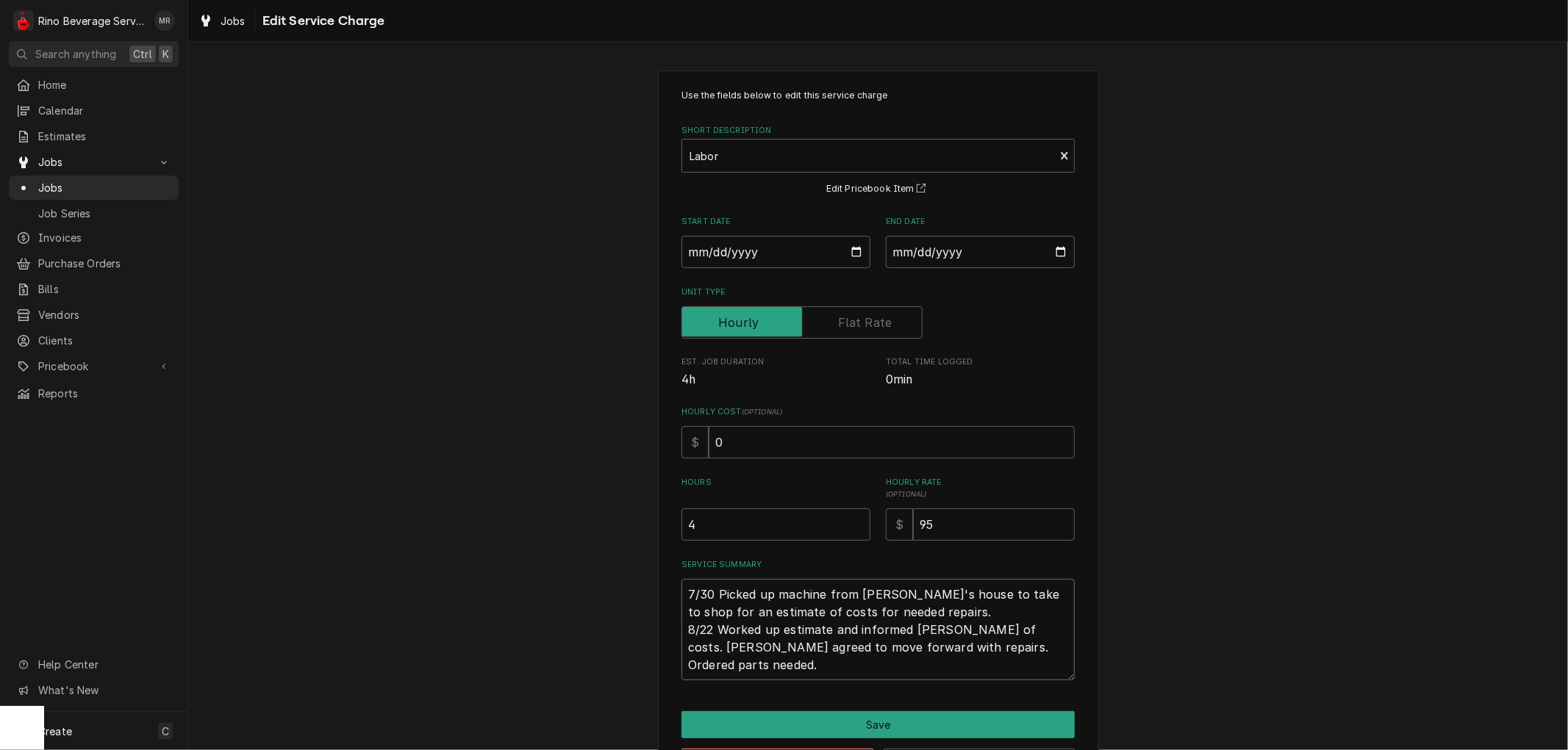
scroll to position [10, 0]
